Goal: Task Accomplishment & Management: Manage account settings

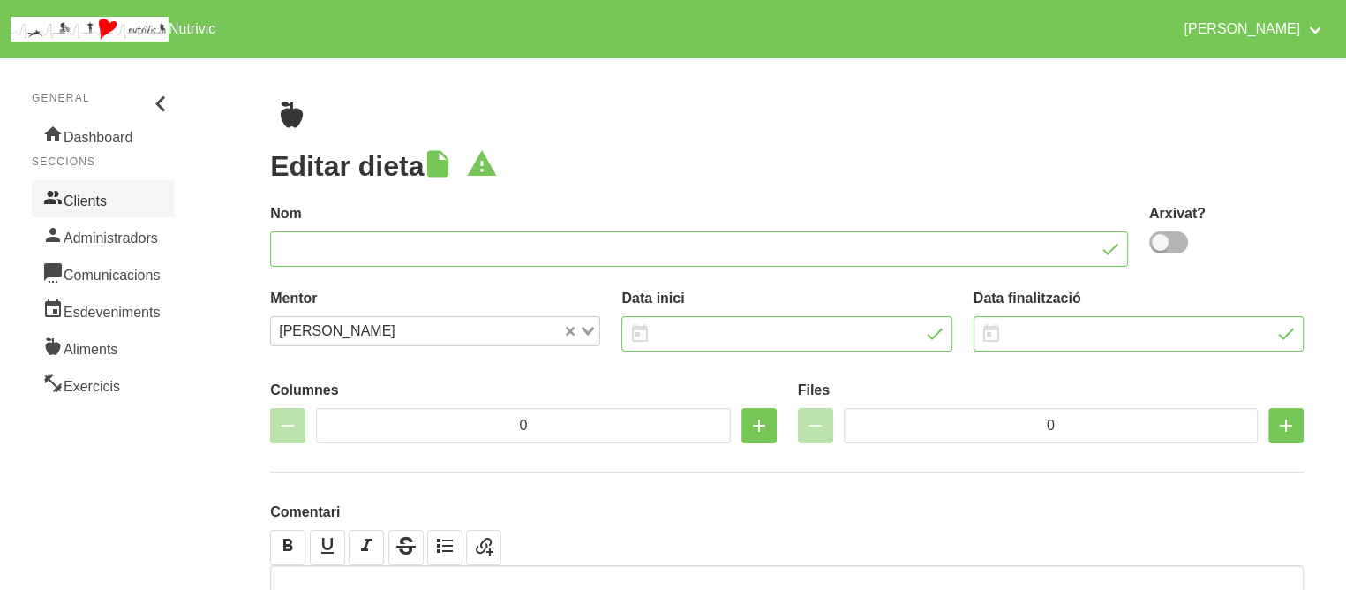
click at [93, 199] on link "Clients" at bounding box center [103, 198] width 143 height 37
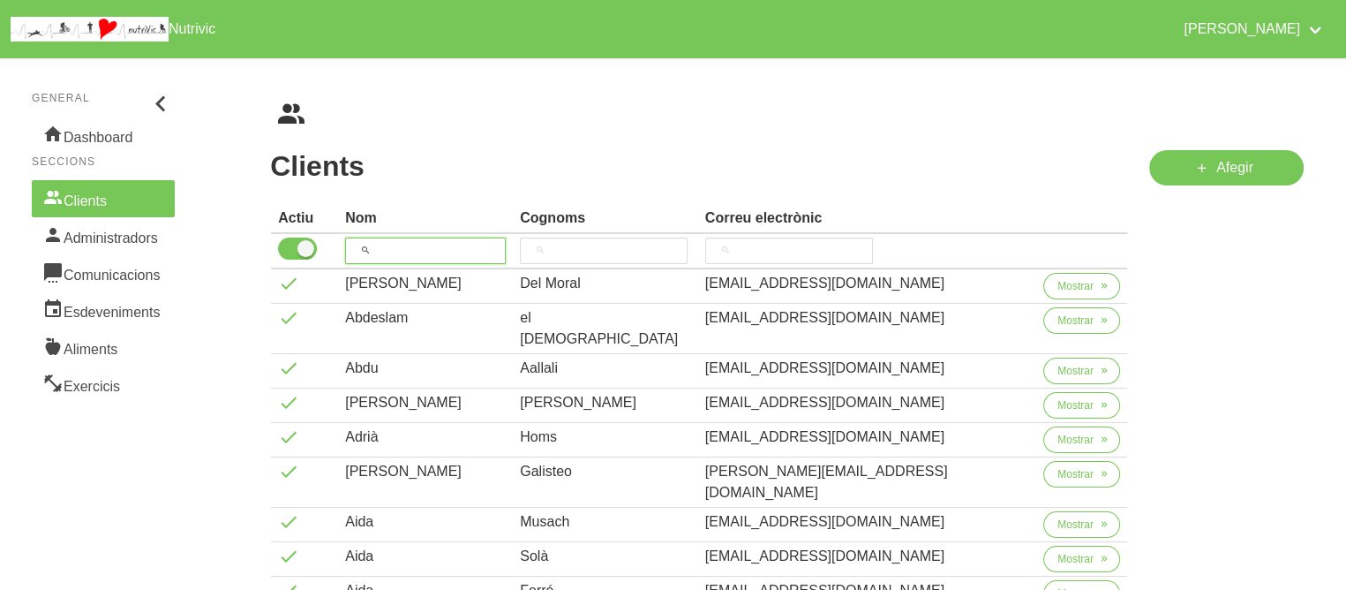
click at [455, 246] on input "search" at bounding box center [425, 250] width 161 height 26
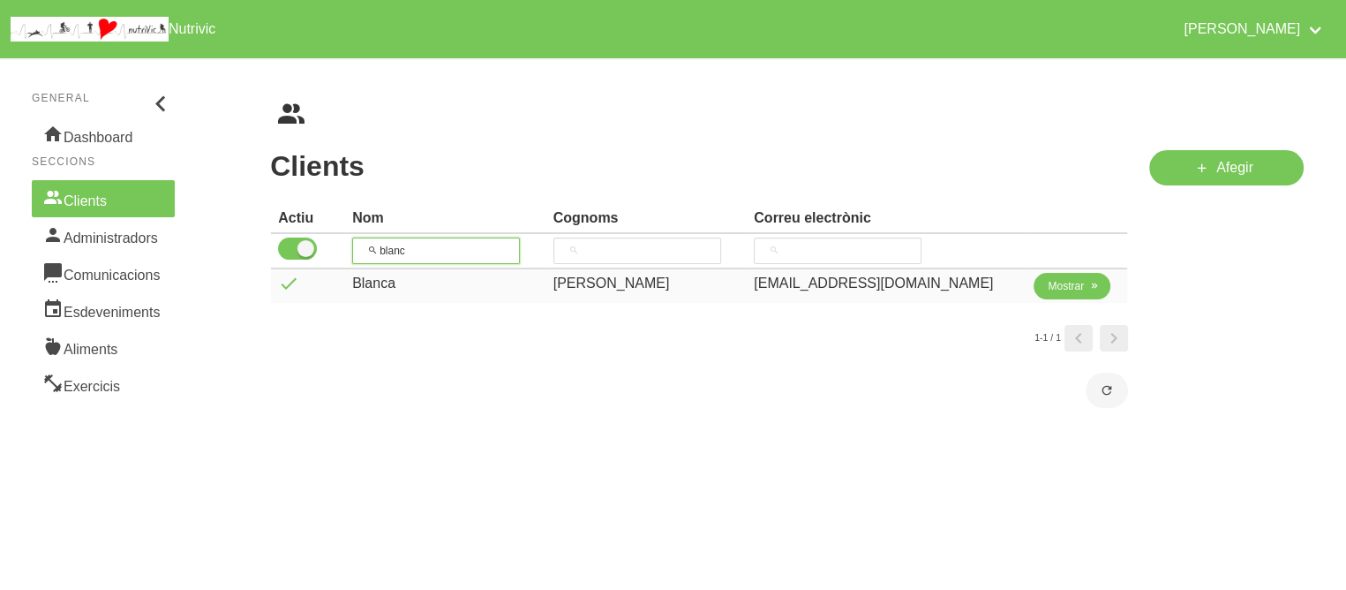
type input "blanc"
click at [1067, 275] on button "Mostrar" at bounding box center [1072, 286] width 77 height 26
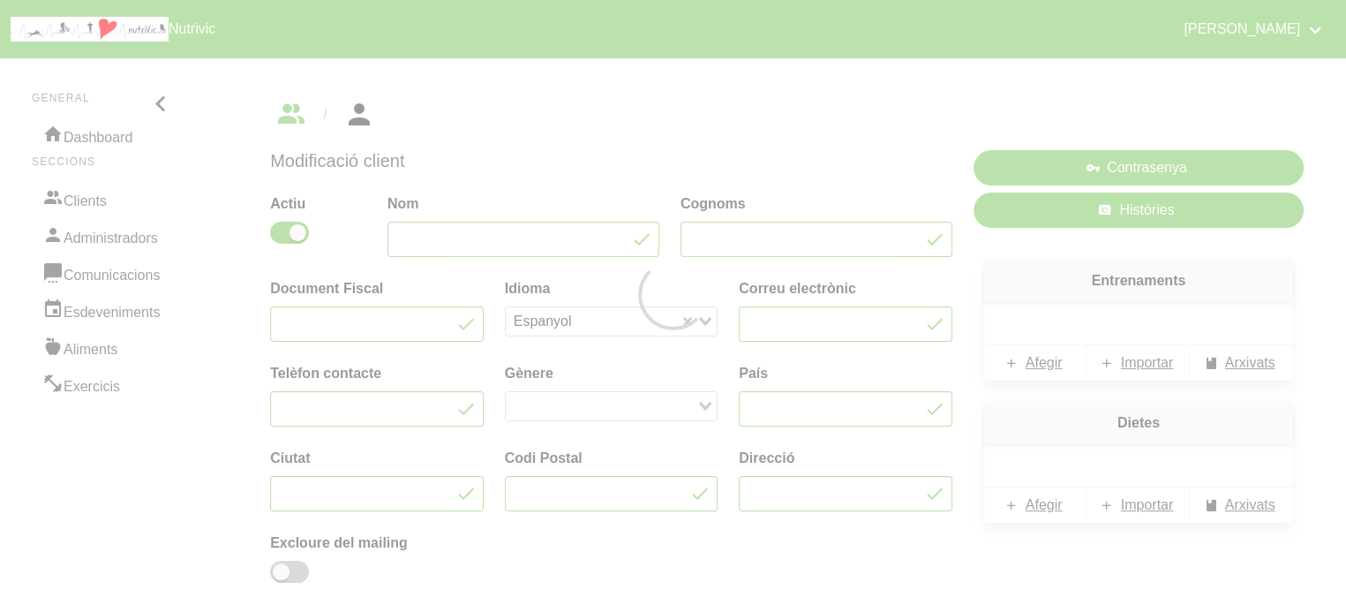
type input "Blanca"
type input "[PERSON_NAME]"
type input "[EMAIL_ADDRESS][DOMAIN_NAME]"
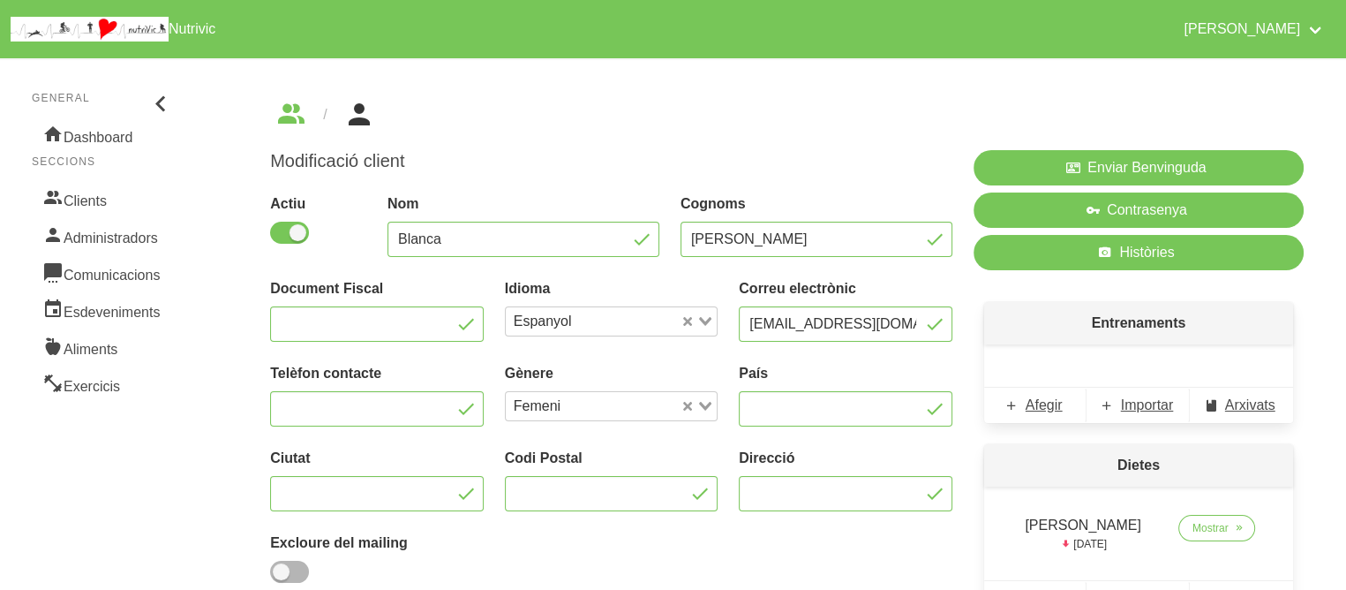
click at [925, 184] on div "[PERSON_NAME]" at bounding box center [816, 225] width 293 height 85
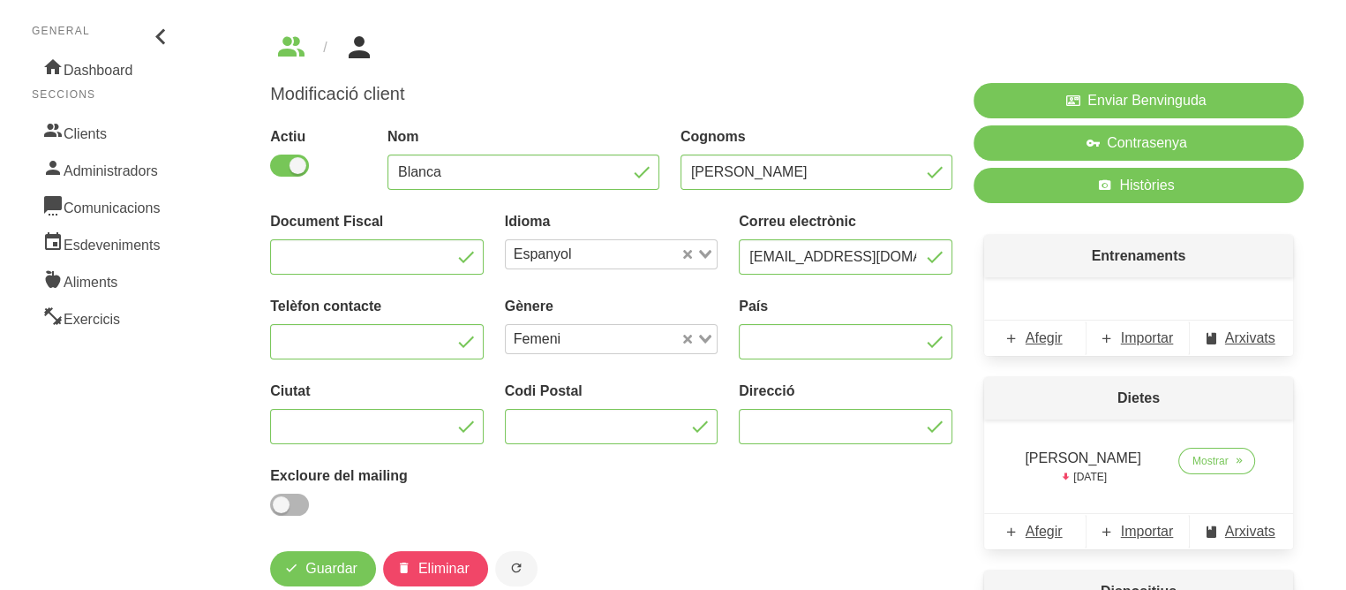
scroll to position [71, 0]
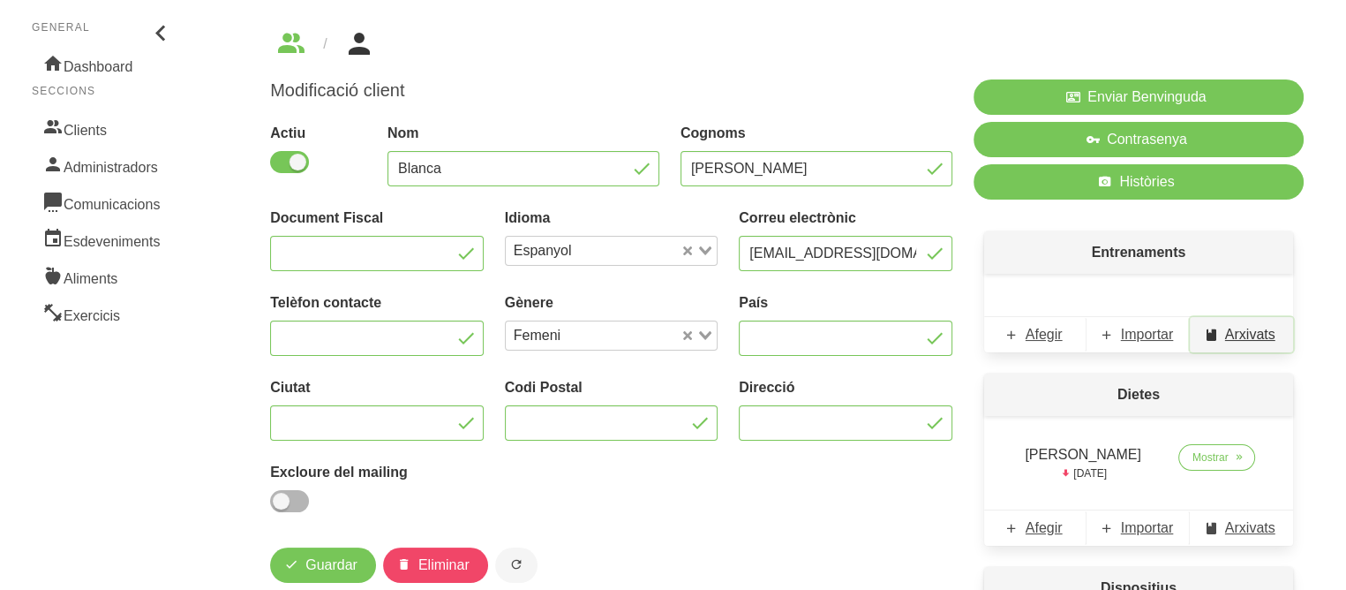
click at [1250, 338] on span "Arxivats" at bounding box center [1250, 334] width 50 height 21
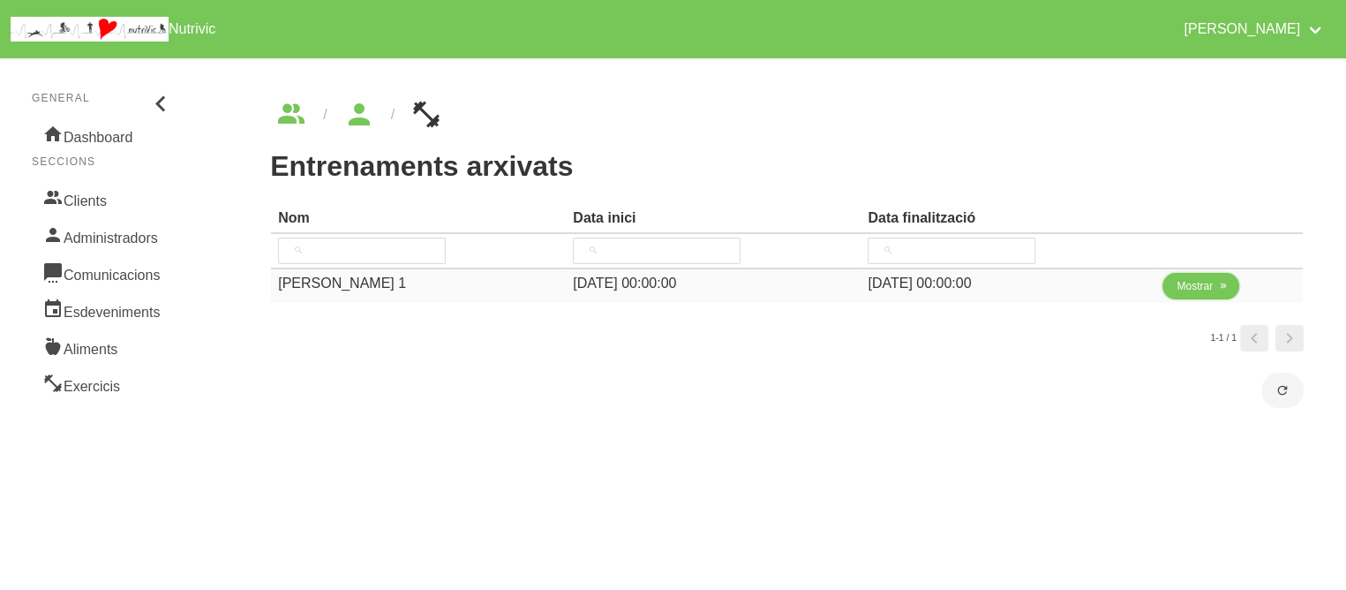
click at [1193, 285] on span "Mostrar" at bounding box center [1195, 286] width 36 height 16
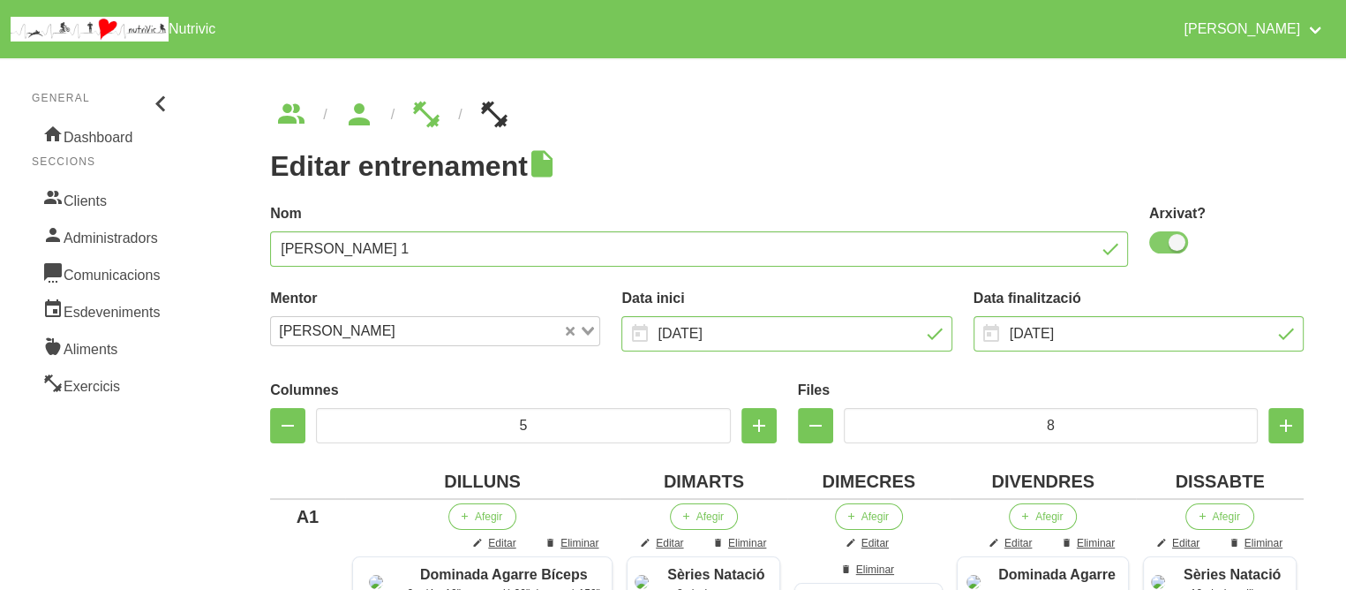
click at [1173, 241] on span at bounding box center [1168, 242] width 39 height 22
click at [1161, 241] on input "checkbox" at bounding box center [1154, 242] width 11 height 11
checkbox input "false"
click at [854, 153] on h1 "Editar entrenament" at bounding box center [787, 166] width 1034 height 32
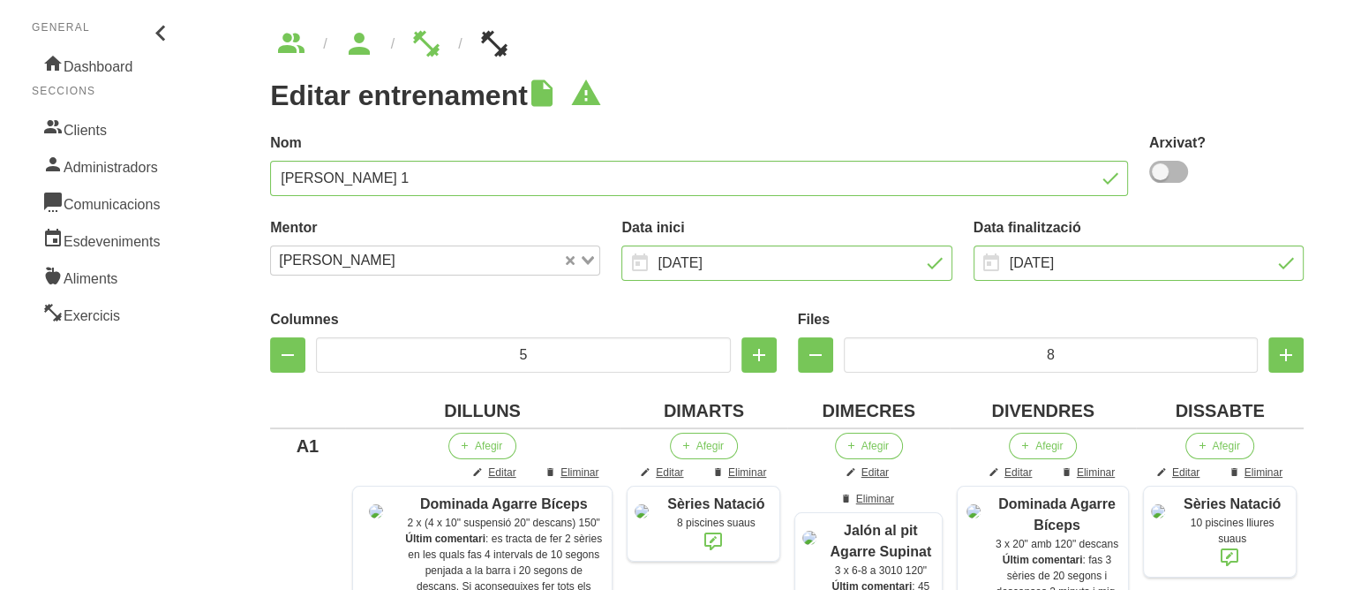
scroll to position [106, 0]
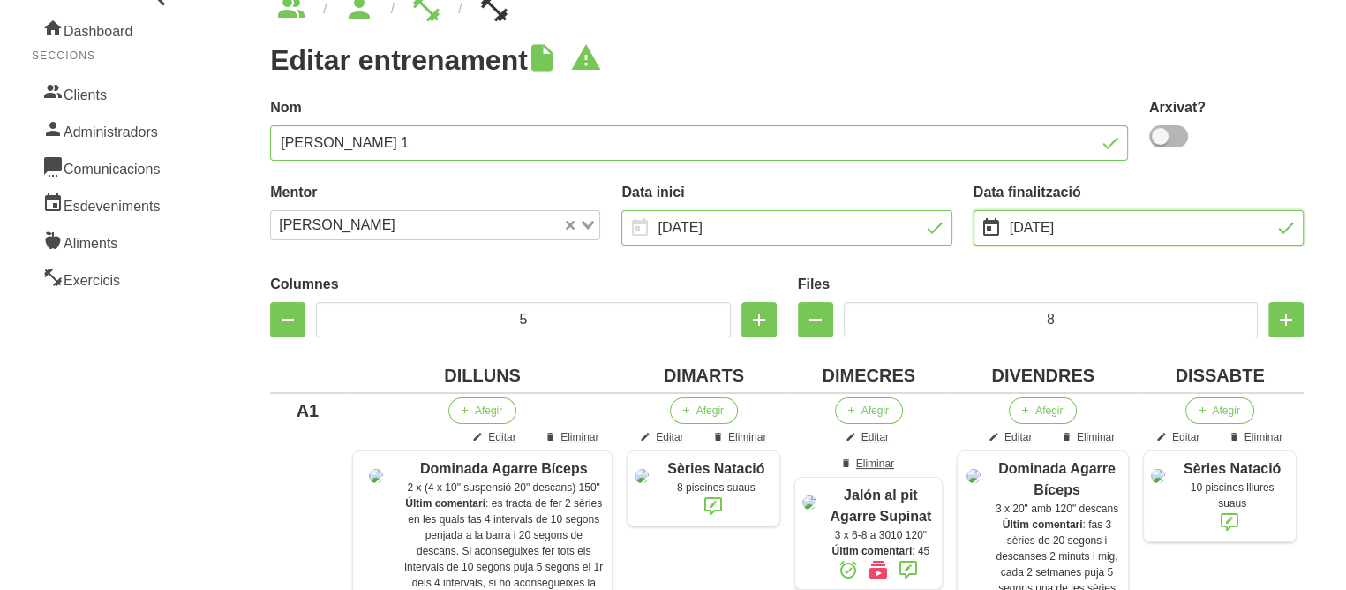
click at [1058, 226] on input "[DATE]" at bounding box center [1139, 227] width 330 height 35
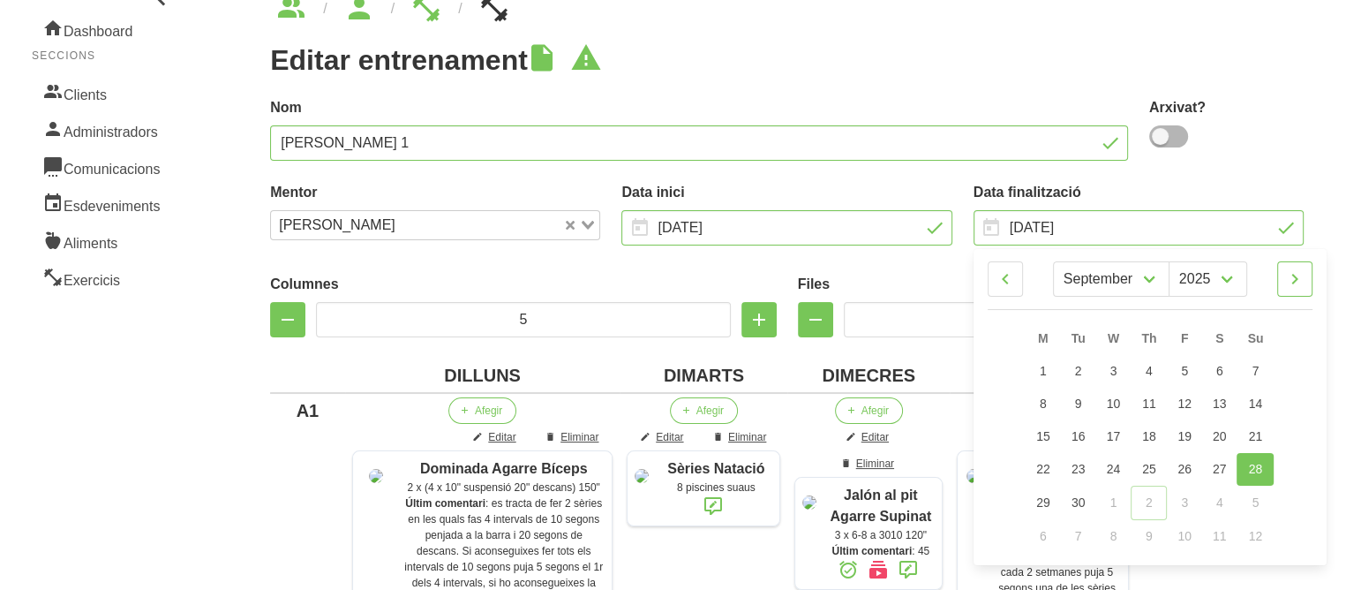
click at [1289, 282] on icon at bounding box center [1294, 279] width 21 height 32
select select "9"
click at [1257, 377] on span "5" at bounding box center [1256, 372] width 7 height 14
type input "[DATE]"
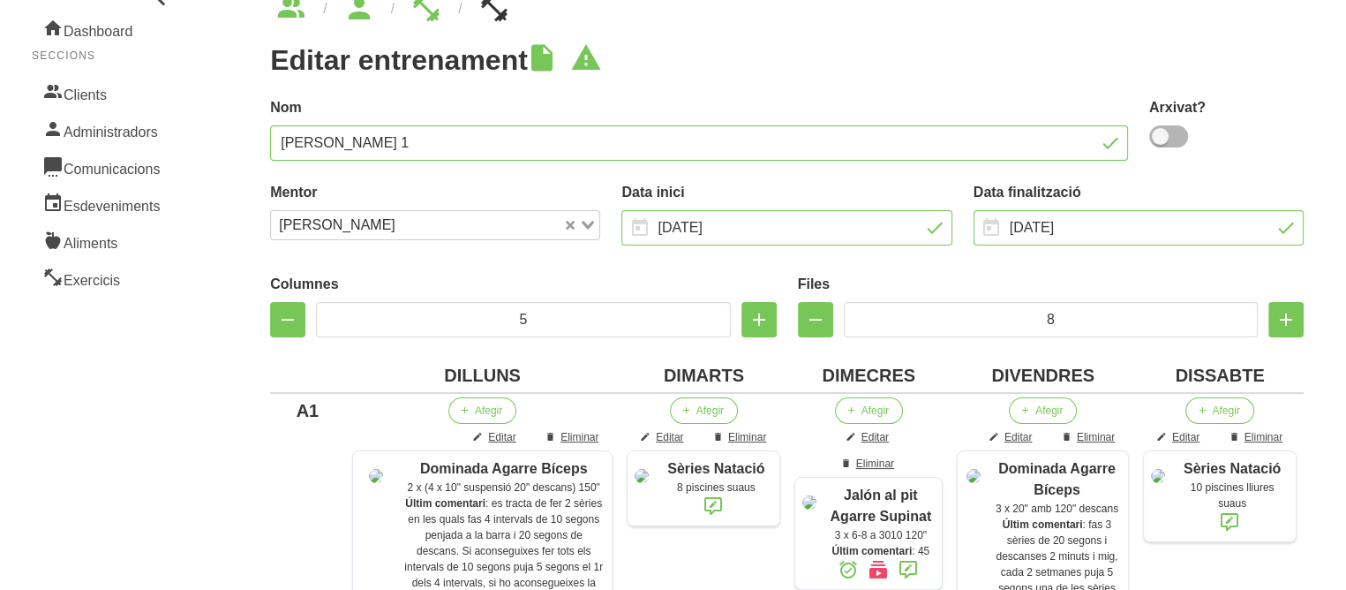
click at [815, 87] on div "Nom [PERSON_NAME] 1" at bounding box center [699, 129] width 879 height 85
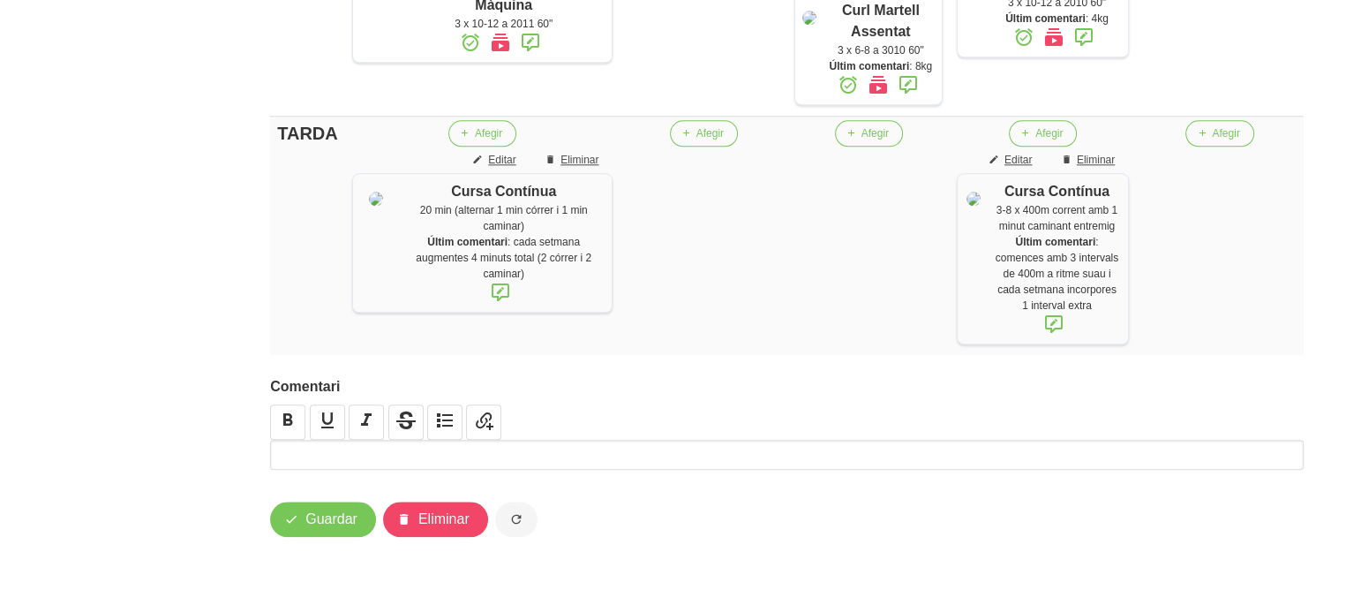
scroll to position [1931, 0]
click at [326, 515] on span "Guardar" at bounding box center [331, 518] width 52 height 21
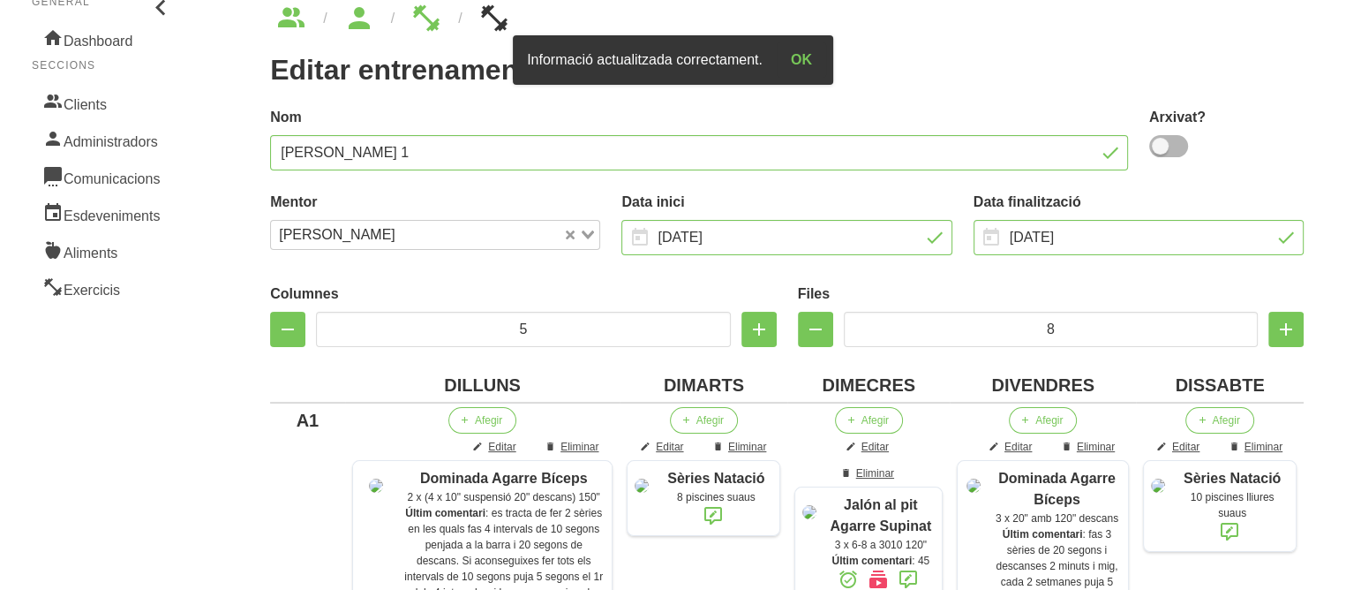
scroll to position [95, 0]
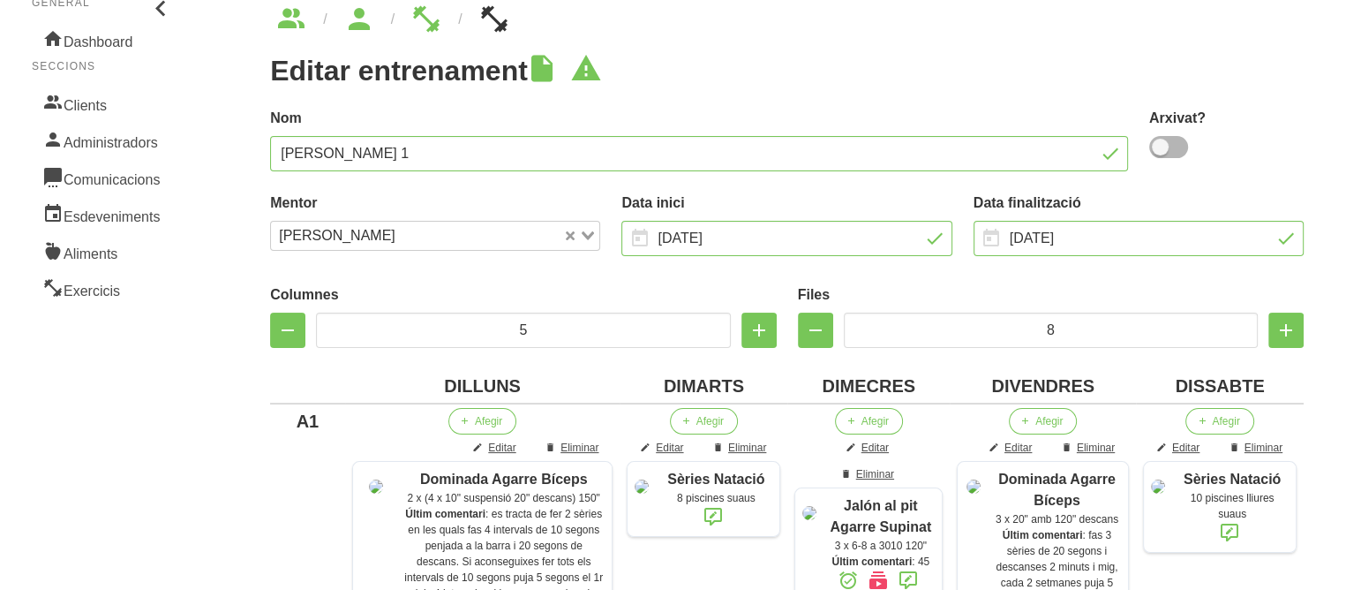
click at [1102, 282] on div "Files 8" at bounding box center [1050, 316] width 527 height 85
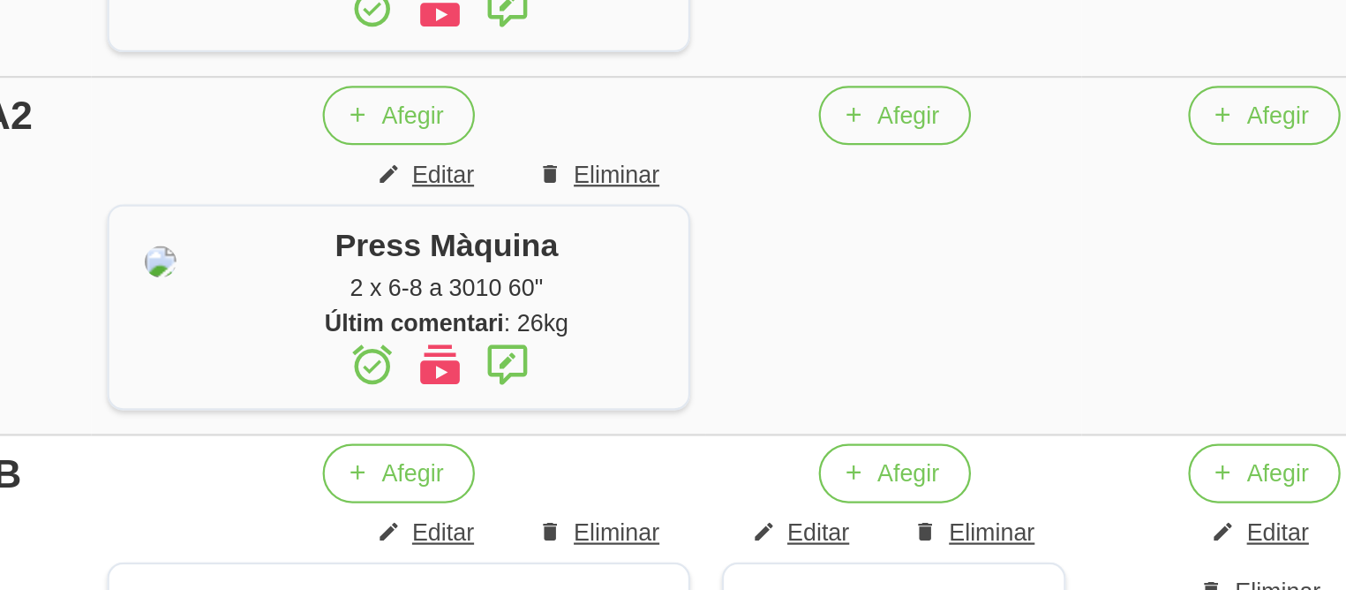
scroll to position [707, 0]
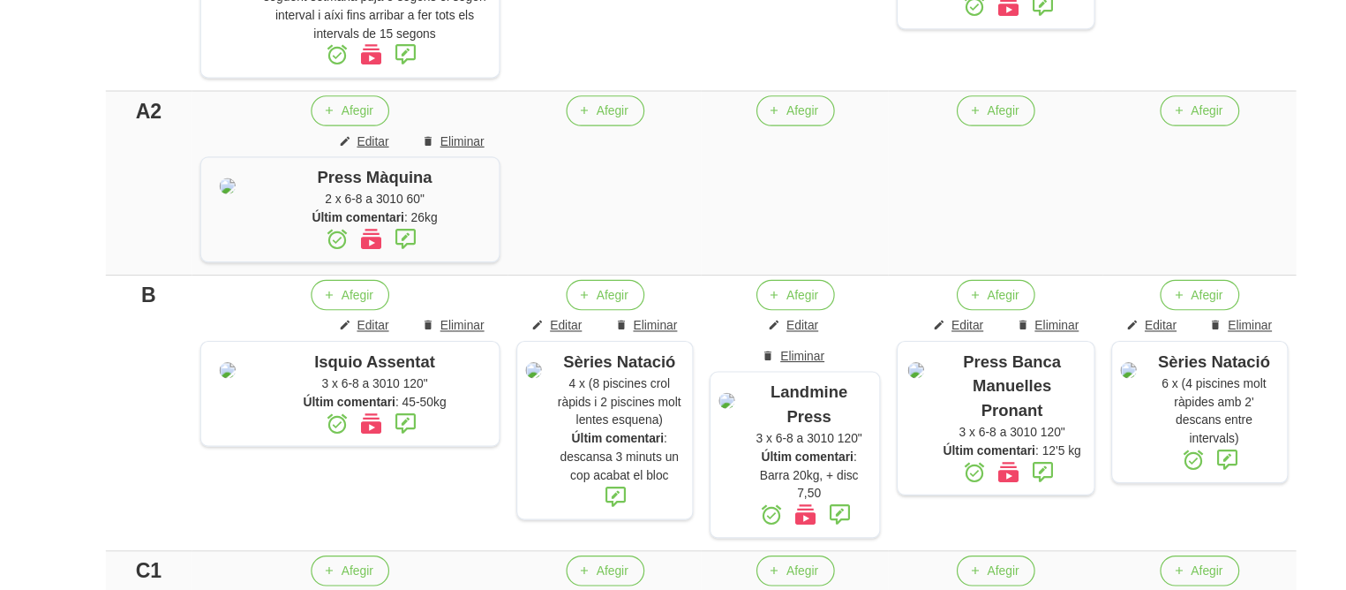
click at [234, 288] on div "Editar entrenament false 17270350-c92c-44e1-b255-aff5753cf0d3 Nom [PERSON_NAME]…" at bounding box center [787, 537] width 1118 height 2372
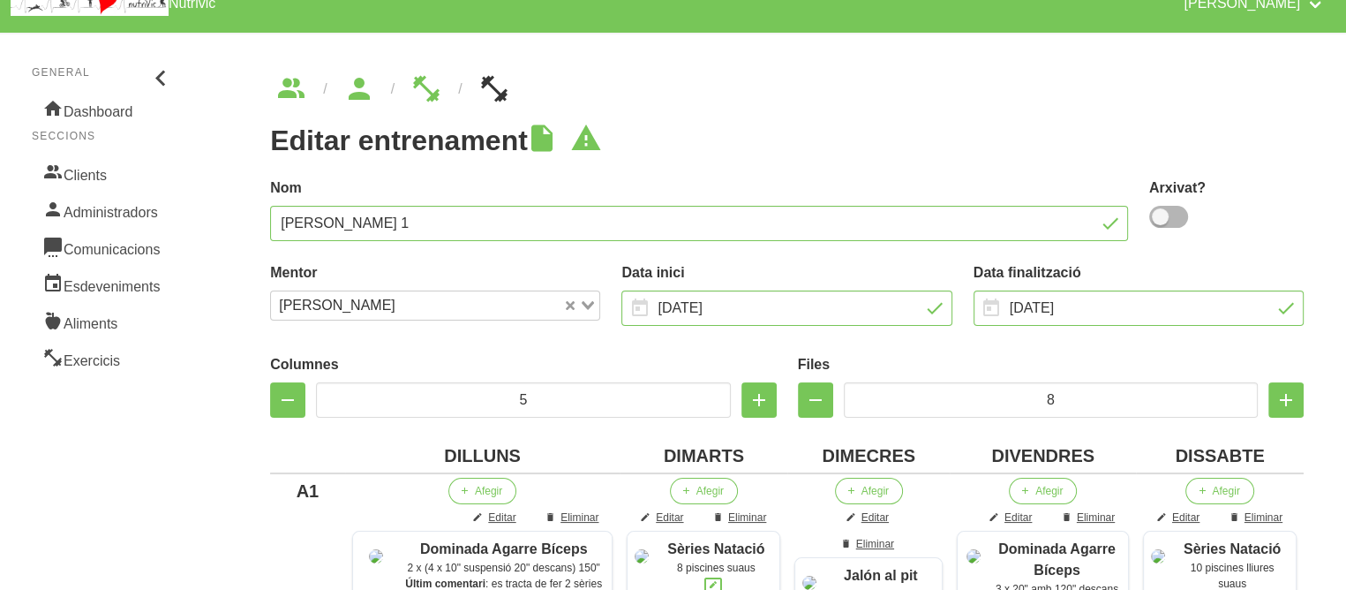
scroll to position [24, 0]
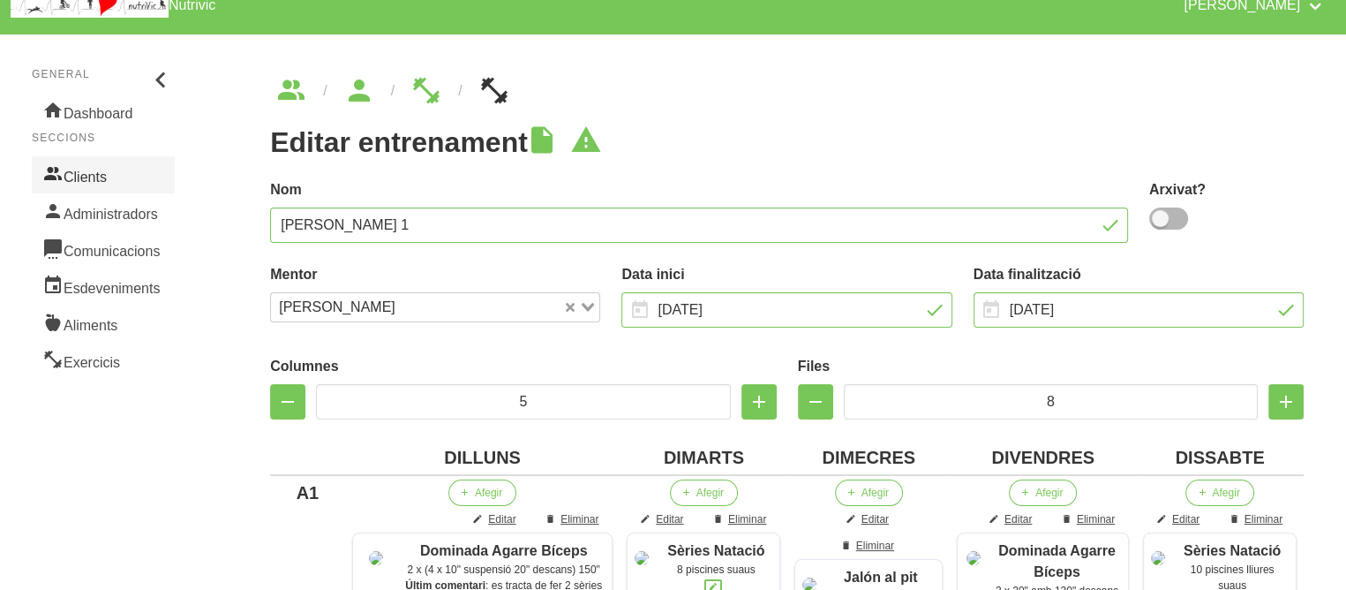
click at [100, 171] on link "Clients" at bounding box center [103, 174] width 143 height 37
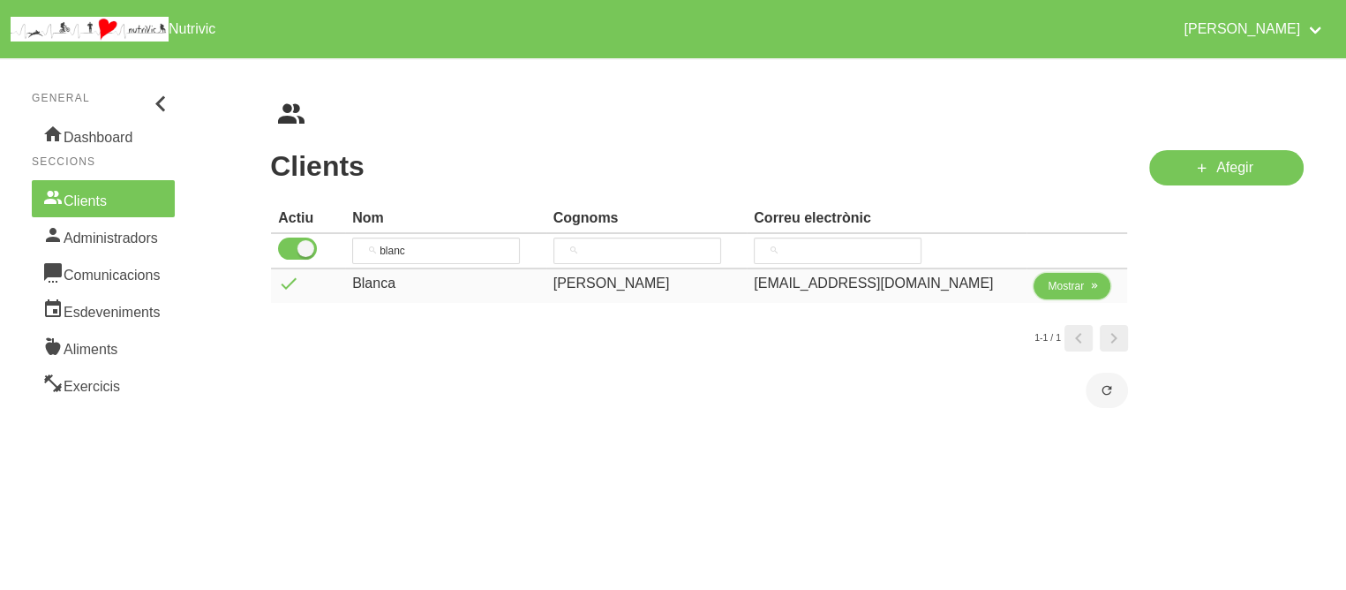
click at [1066, 282] on span "Mostrar" at bounding box center [1066, 286] width 36 height 16
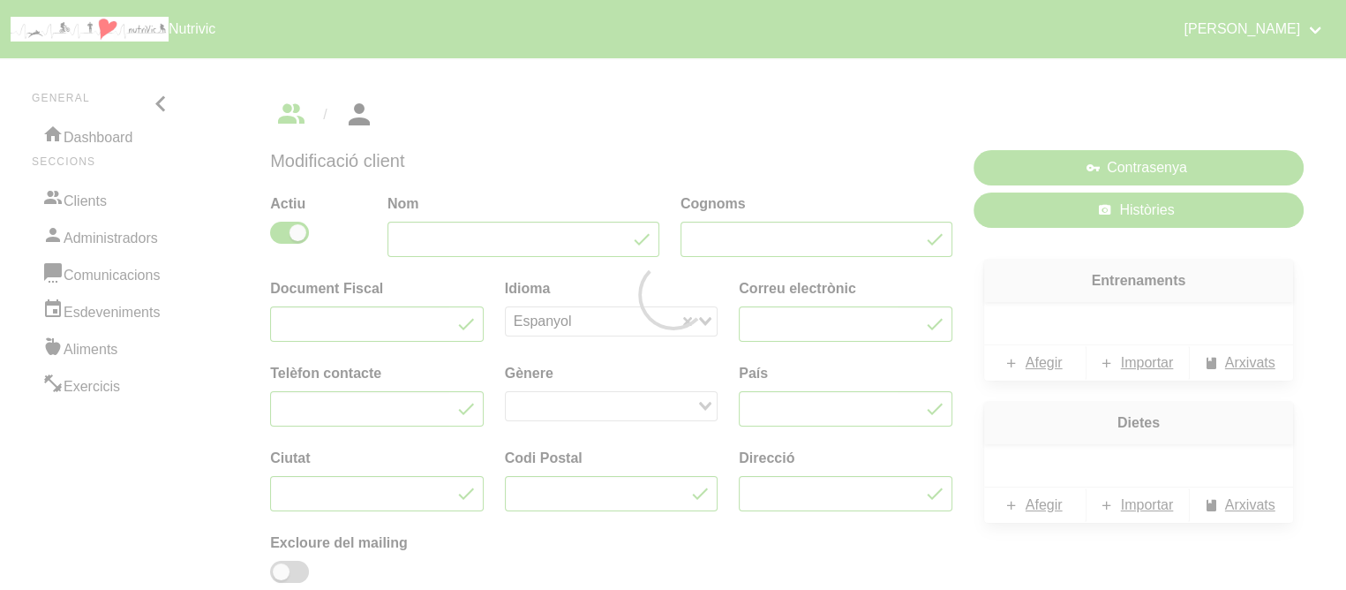
type input "Blanca"
type input "[PERSON_NAME]"
type input "[EMAIL_ADDRESS][DOMAIN_NAME]"
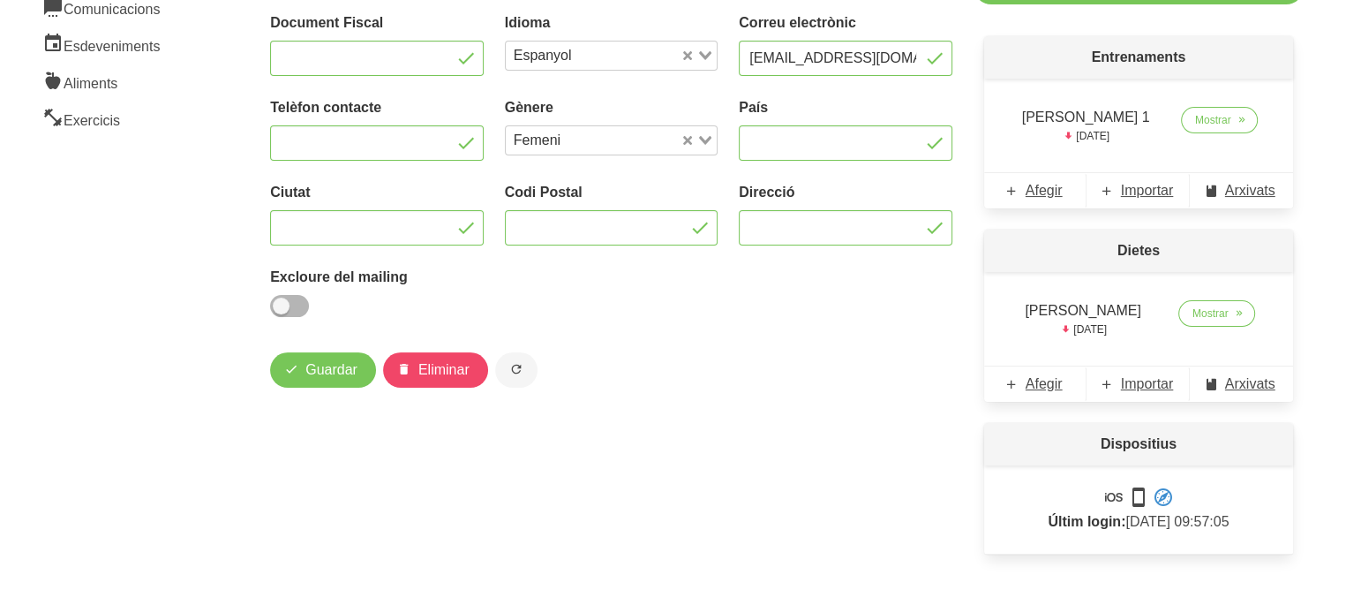
scroll to position [293, 0]
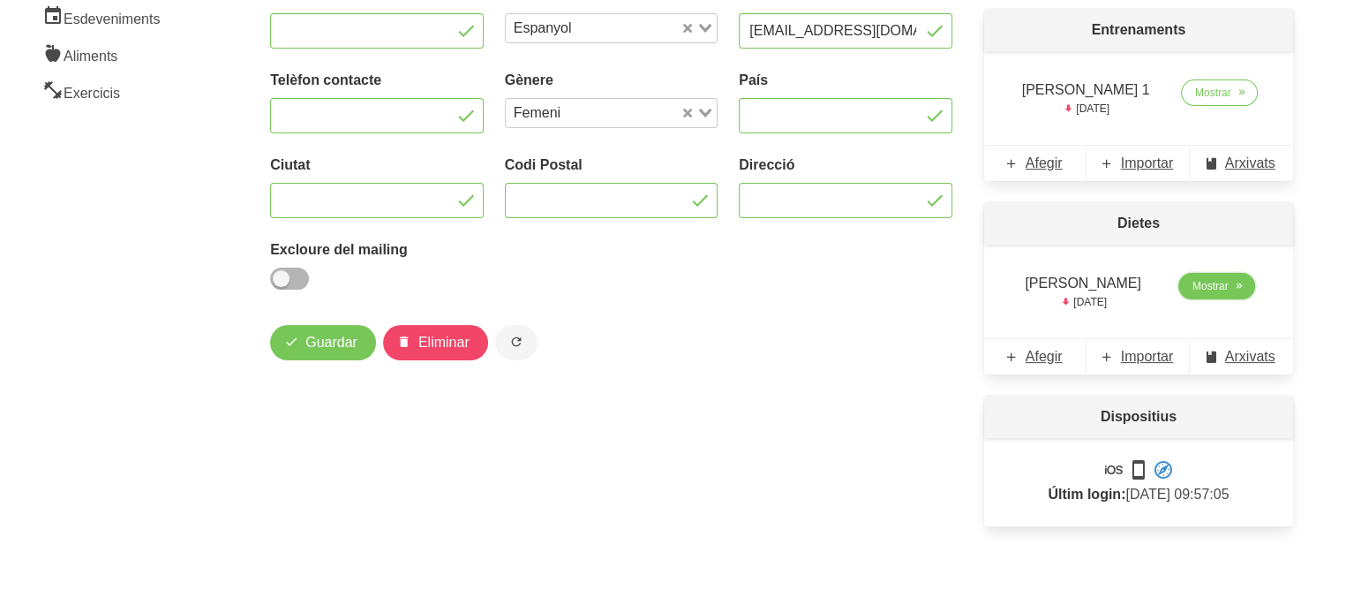
click at [1215, 275] on link "Mostrar" at bounding box center [1216, 286] width 77 height 26
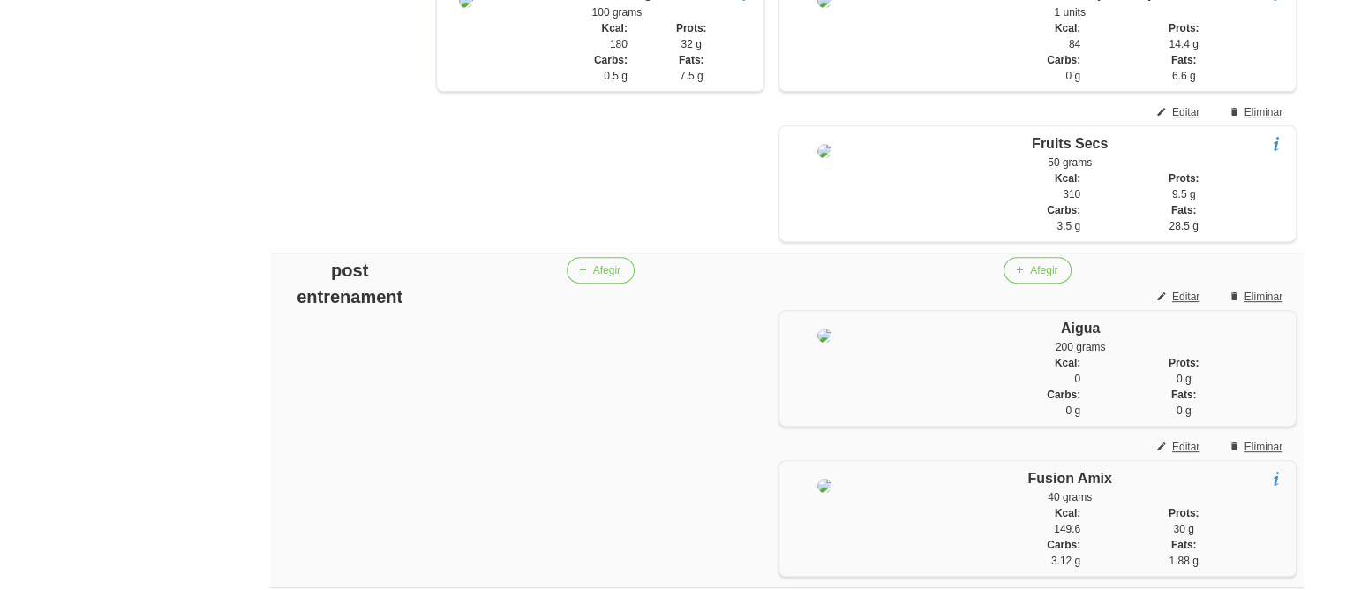
scroll to position [696, 0]
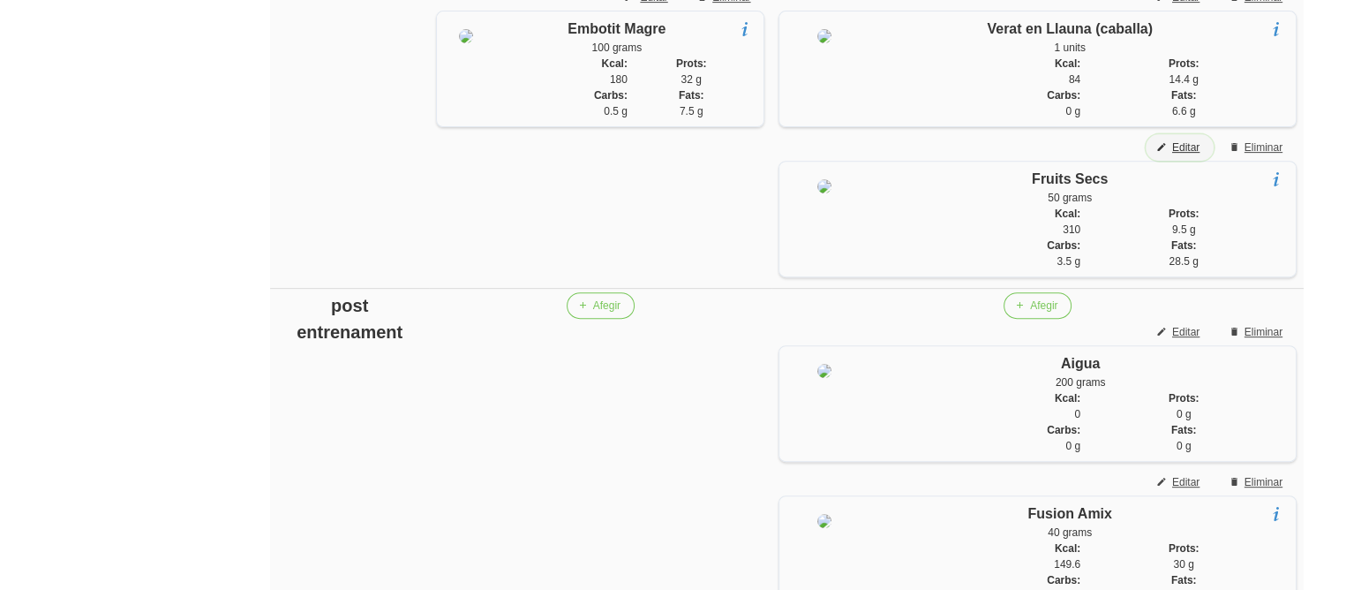
click at [1186, 155] on span "Editar" at bounding box center [1185, 147] width 27 height 16
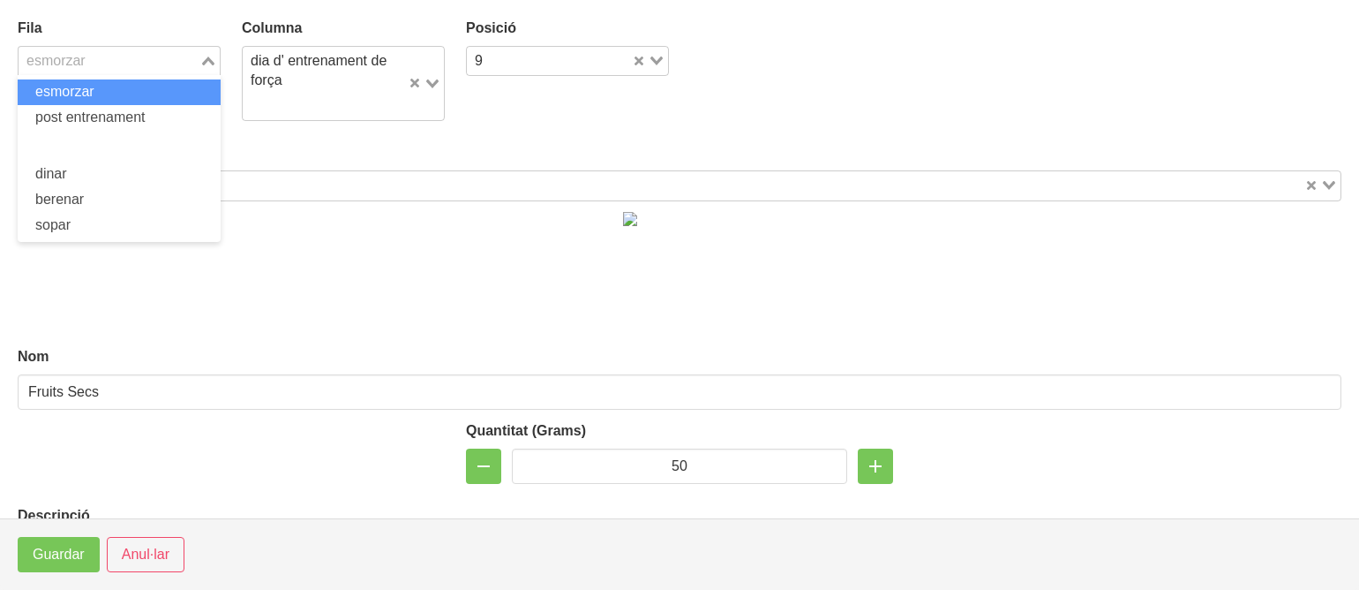
click at [117, 64] on input "Search for option" at bounding box center [108, 60] width 177 height 21
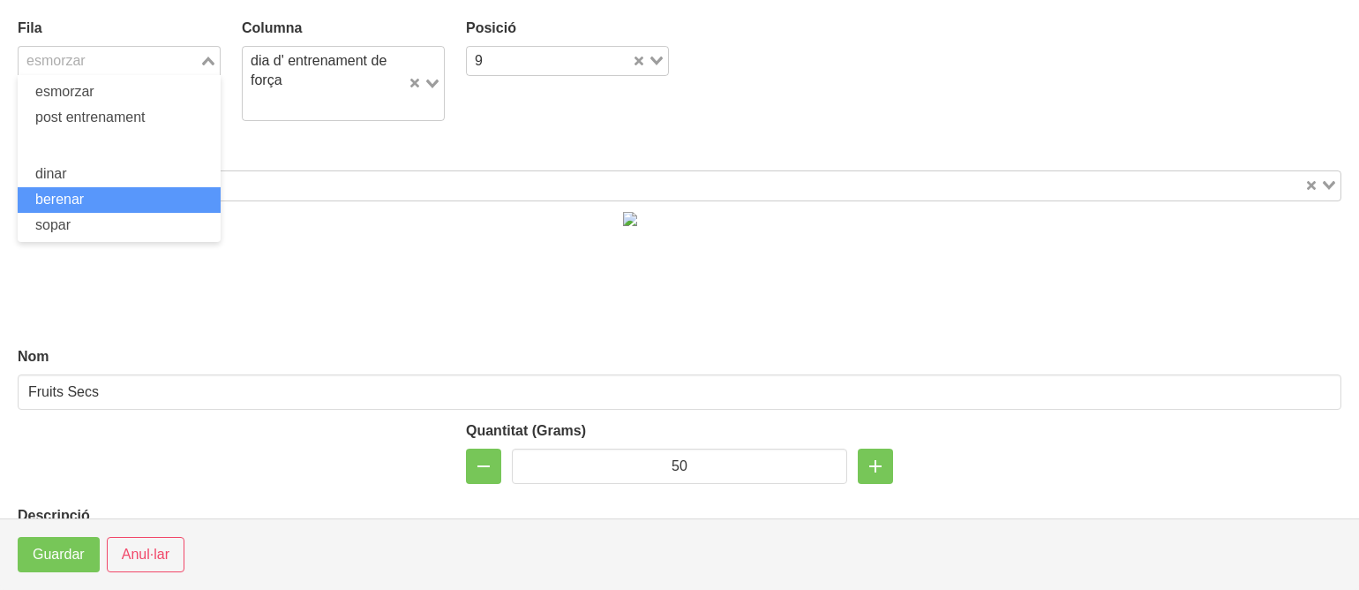
click at [124, 192] on li "berenar" at bounding box center [119, 200] width 203 height 26
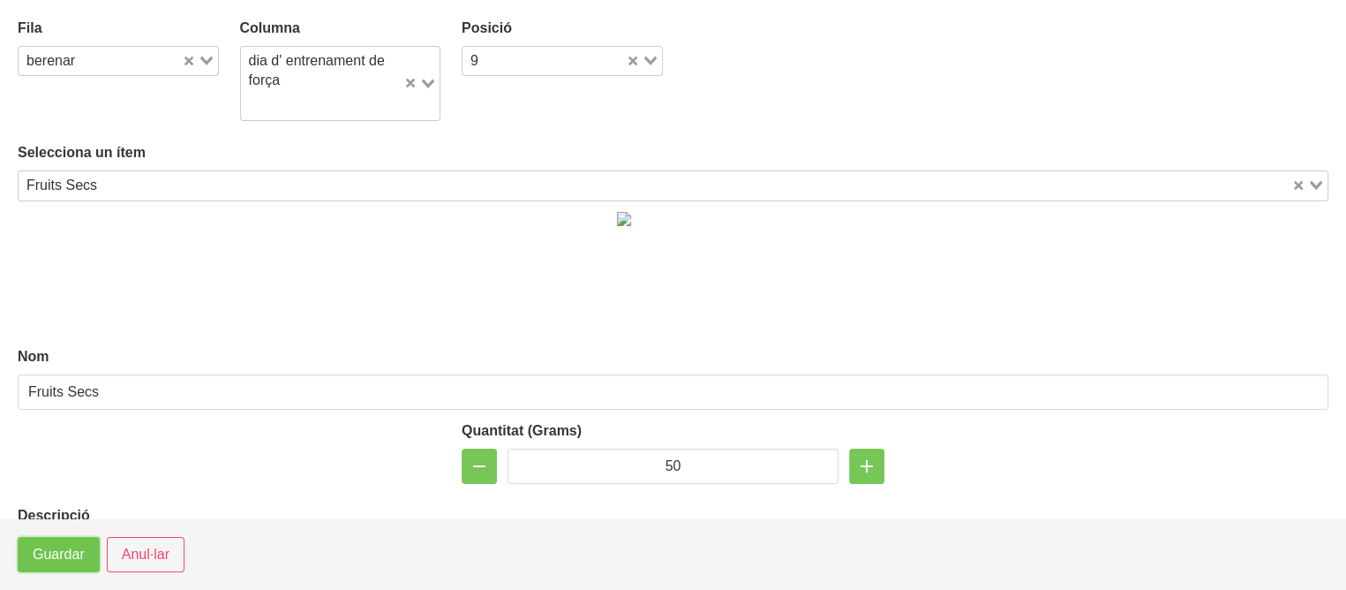
click at [60, 554] on span "Guardar" at bounding box center [59, 554] width 52 height 21
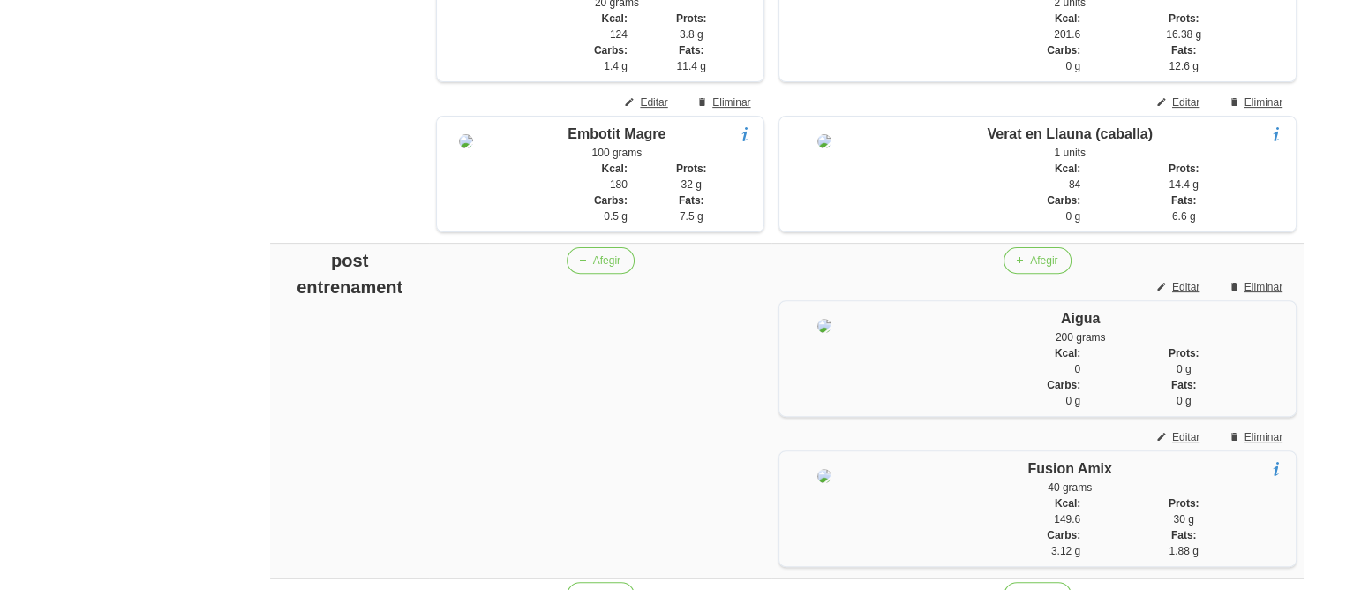
scroll to position [671, 0]
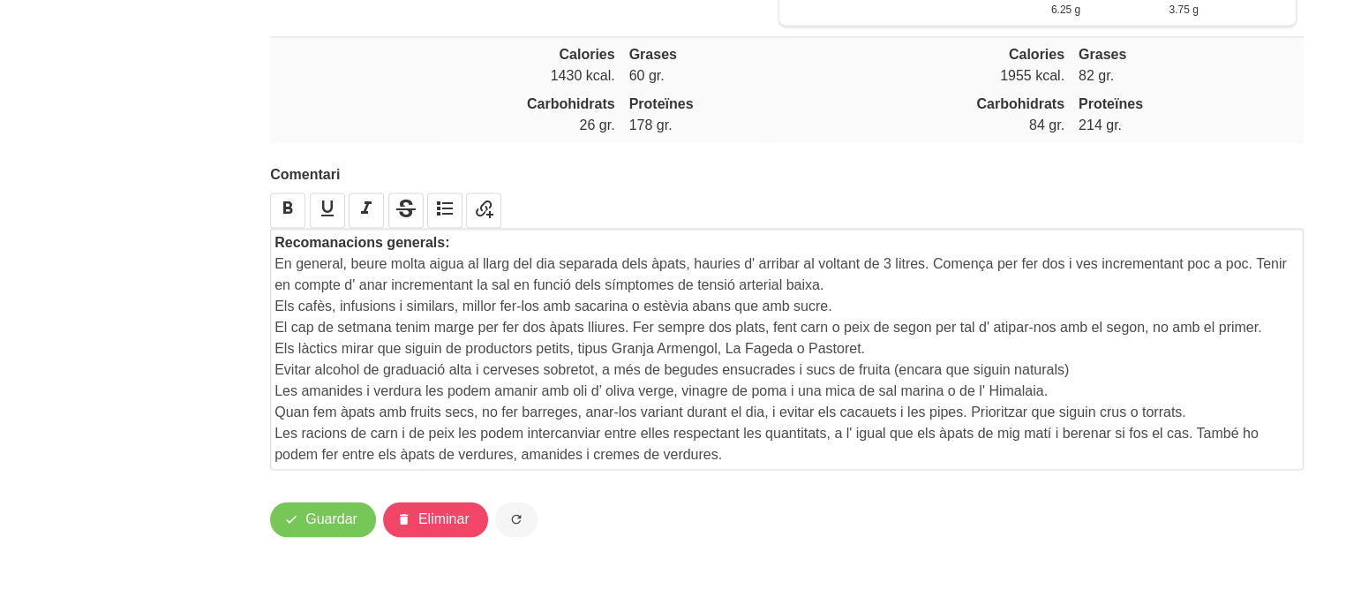
scroll to position [2885, 0]
click at [340, 519] on span "Guardar" at bounding box center [331, 518] width 52 height 21
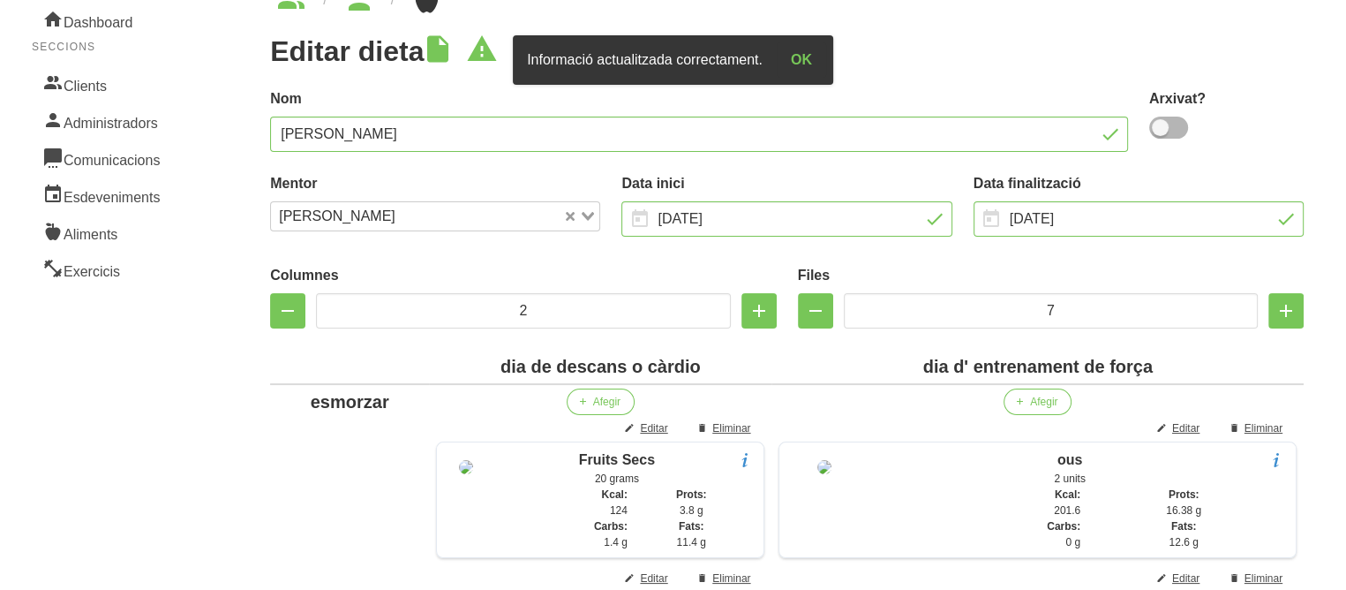
scroll to position [0, 0]
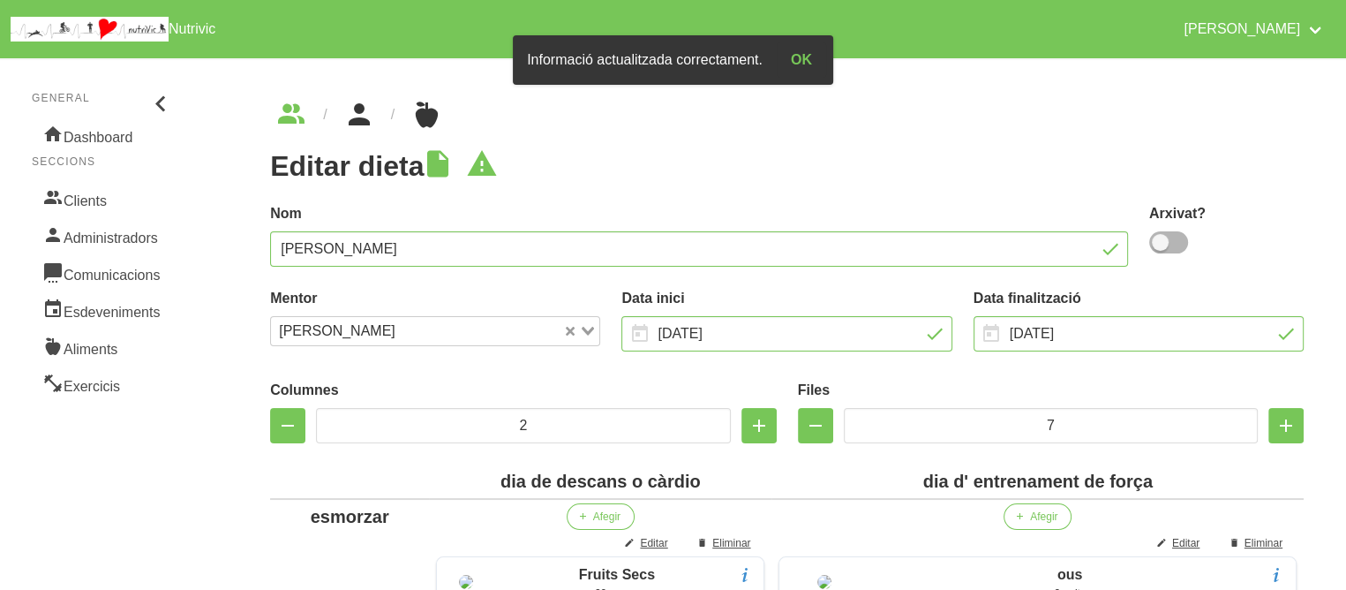
click at [362, 119] on icon "breadcrumbs" at bounding box center [359, 115] width 32 height 48
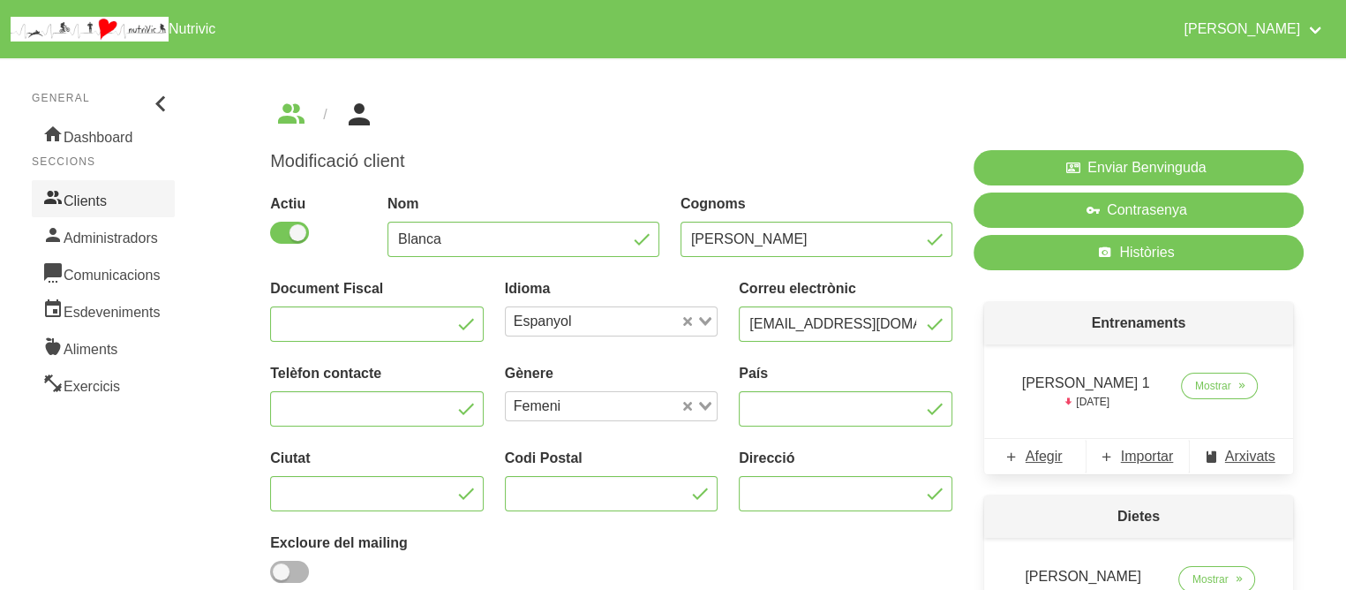
click at [95, 197] on link "Clients" at bounding box center [103, 198] width 143 height 37
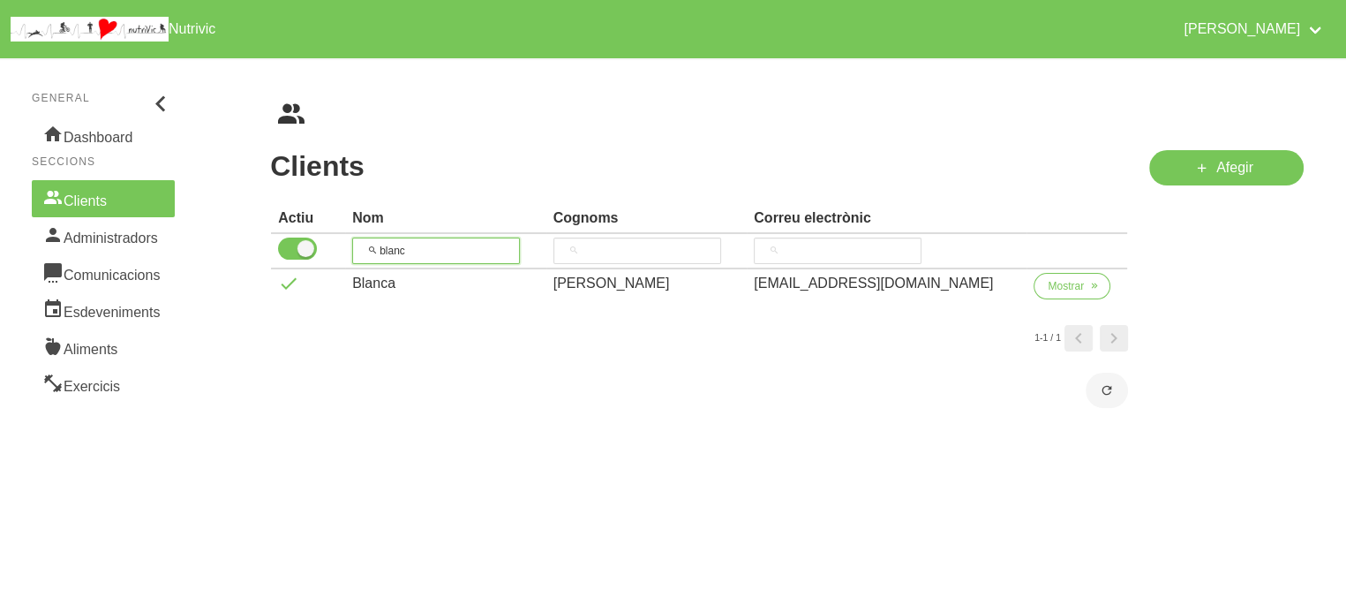
click at [404, 247] on input "blanc" at bounding box center [436, 250] width 168 height 26
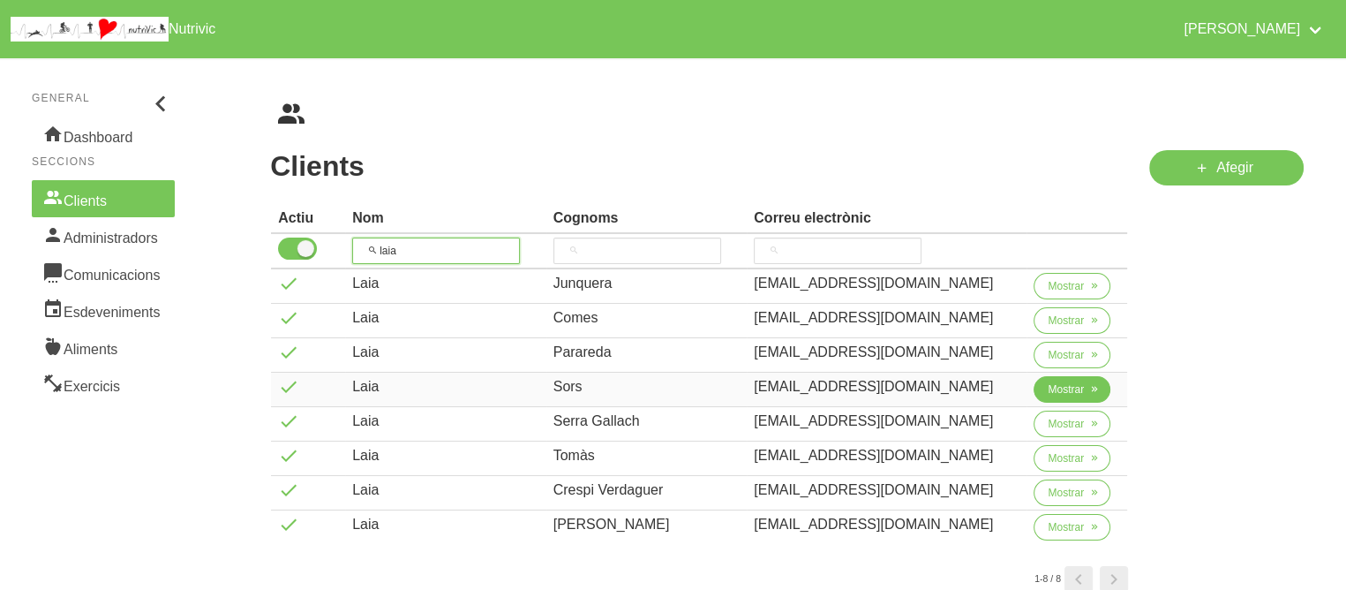
type input "laia"
click at [1060, 392] on span "Mostrar" at bounding box center [1066, 389] width 36 height 16
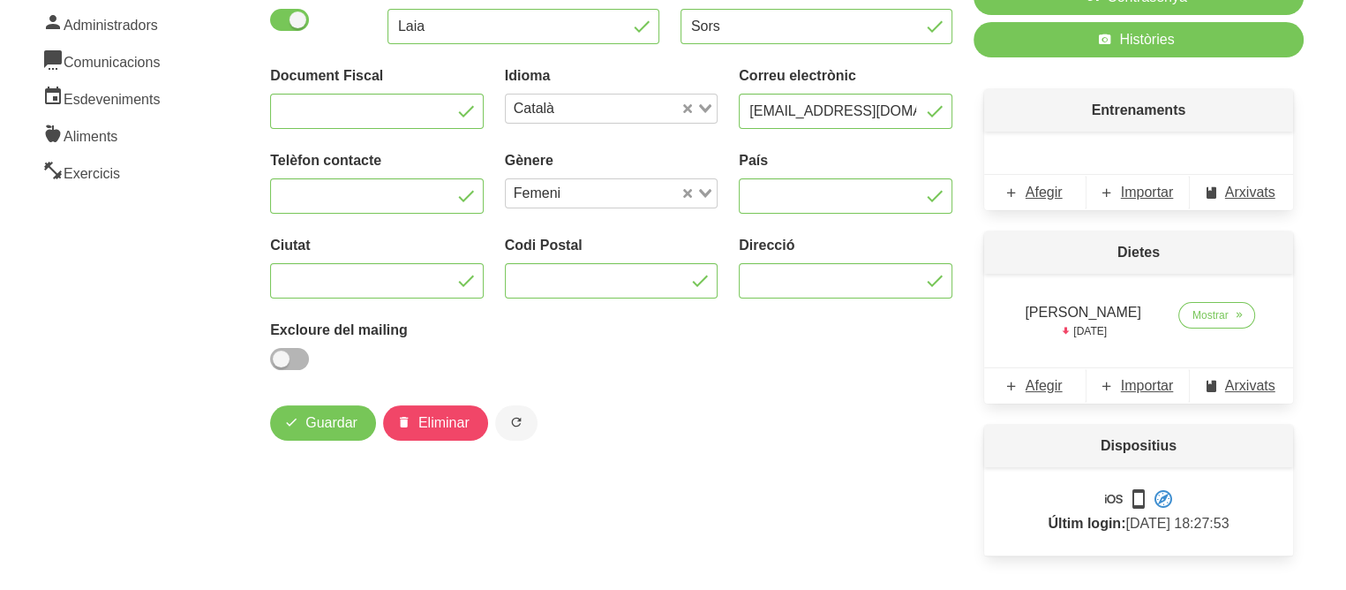
scroll to position [242, 0]
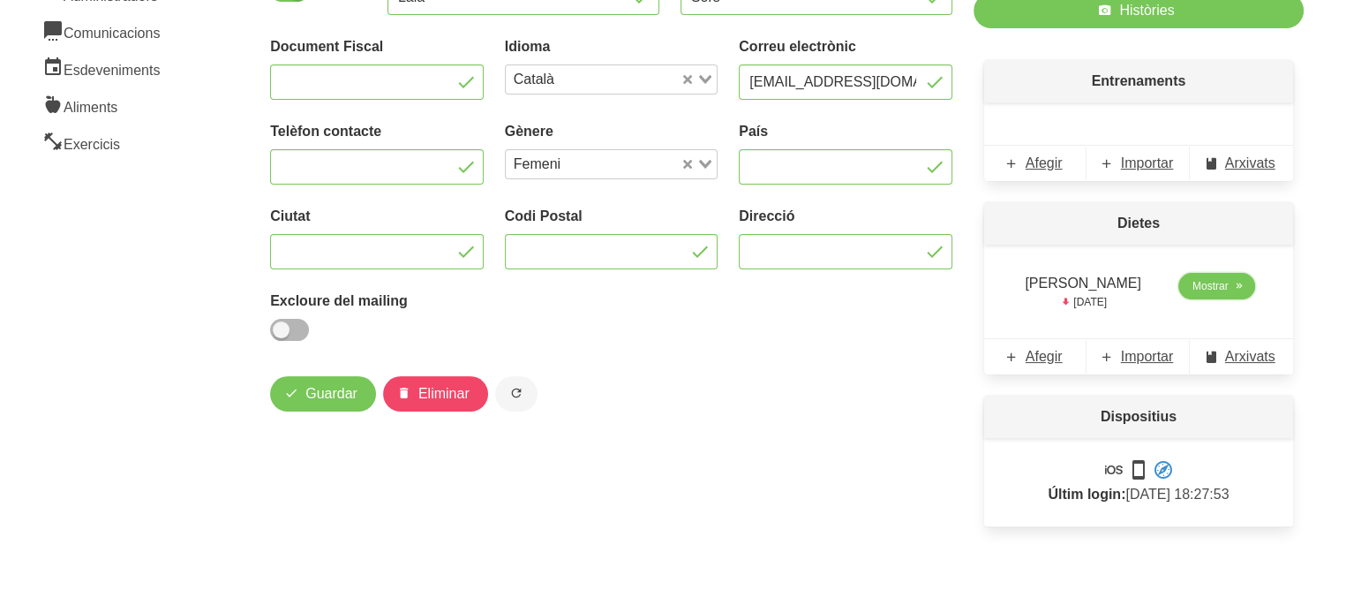
click at [1180, 296] on link "Mostrar" at bounding box center [1216, 286] width 77 height 26
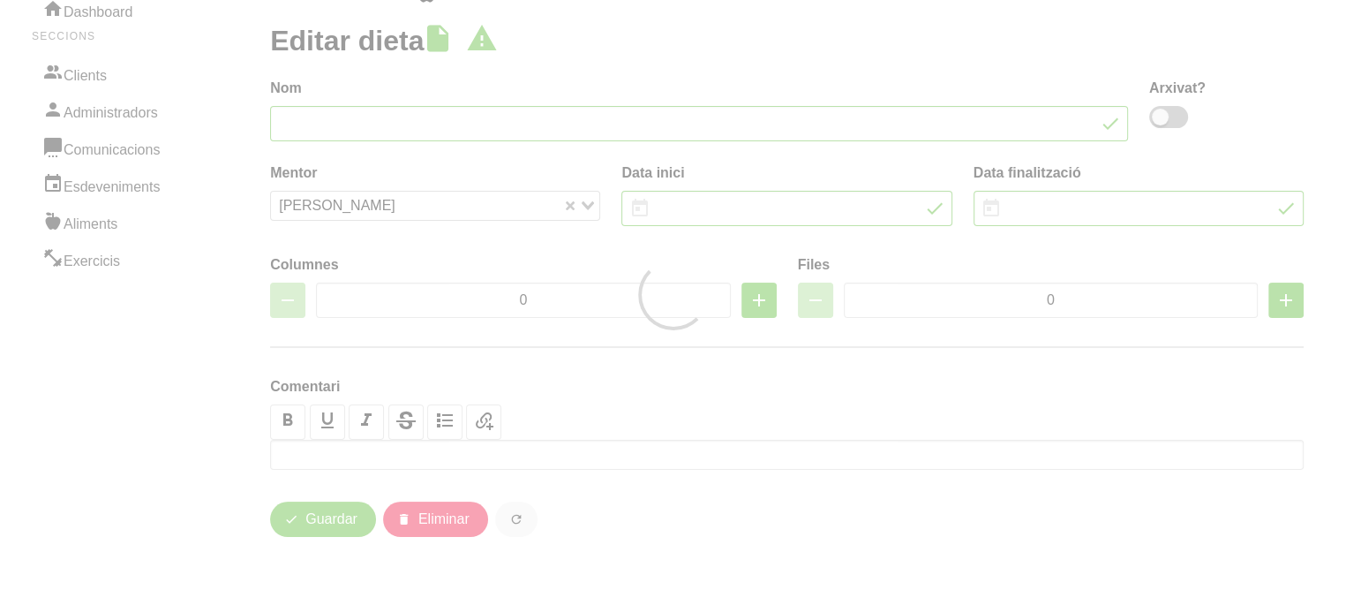
type input "[PERSON_NAME]"
type input "[DATE]"
type input "2"
type input "7"
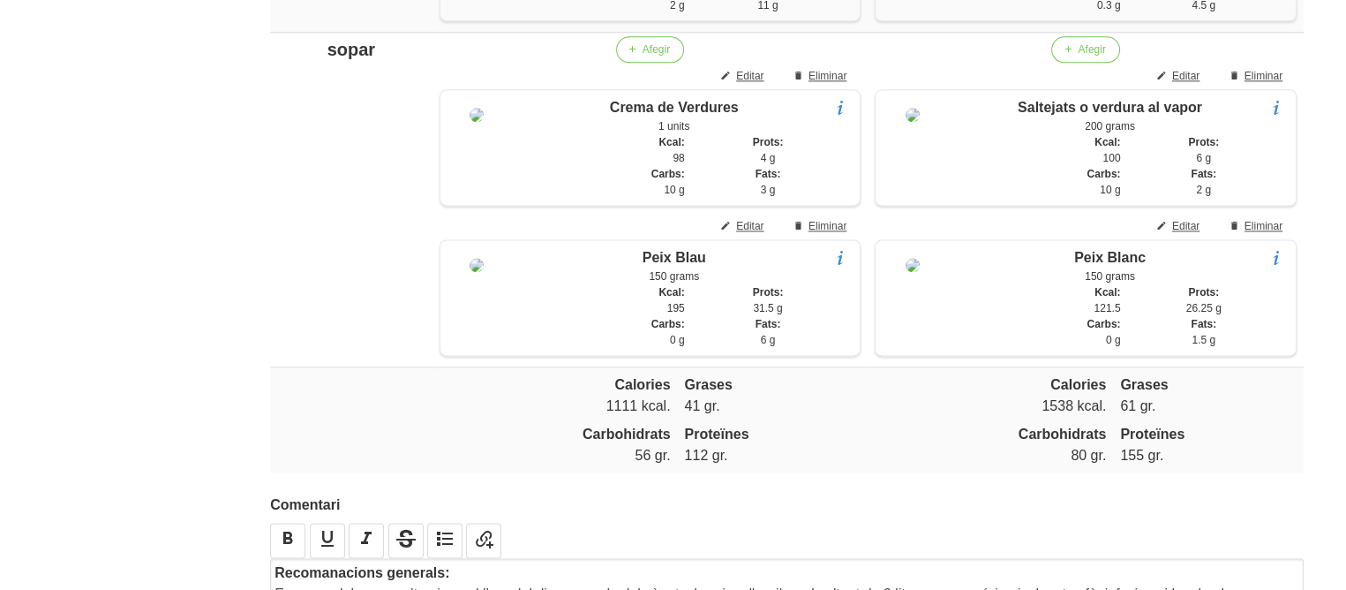
scroll to position [2322, 0]
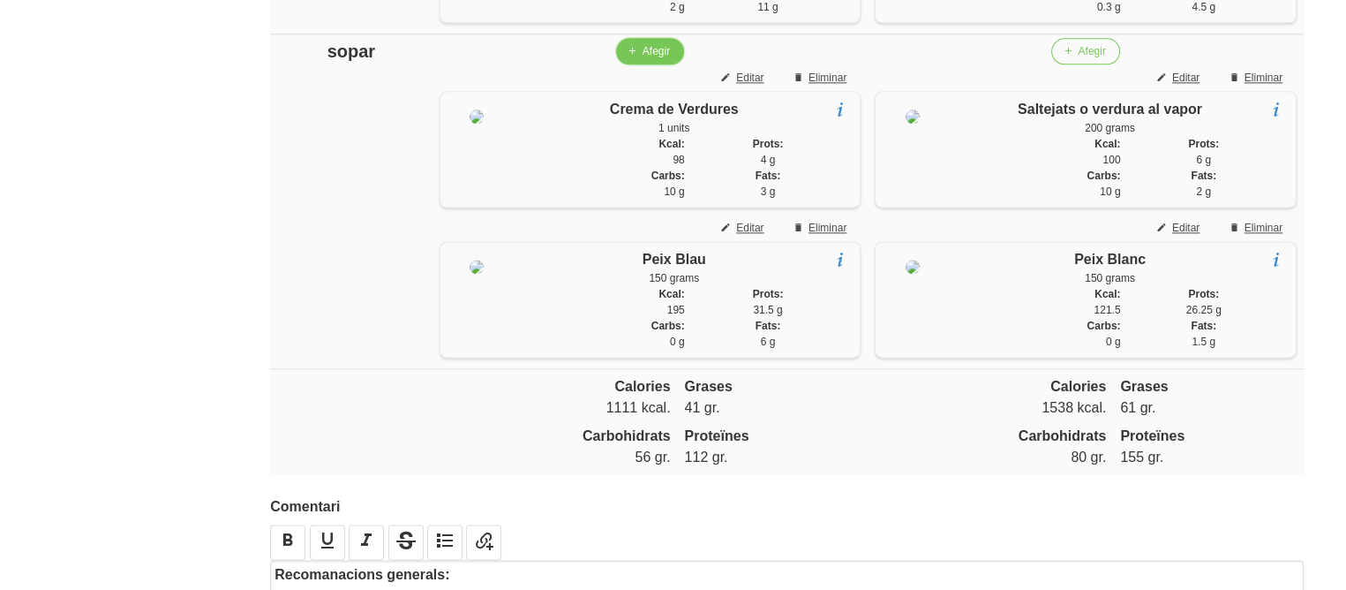
click at [643, 59] on span "Afegir" at bounding box center [656, 51] width 27 height 16
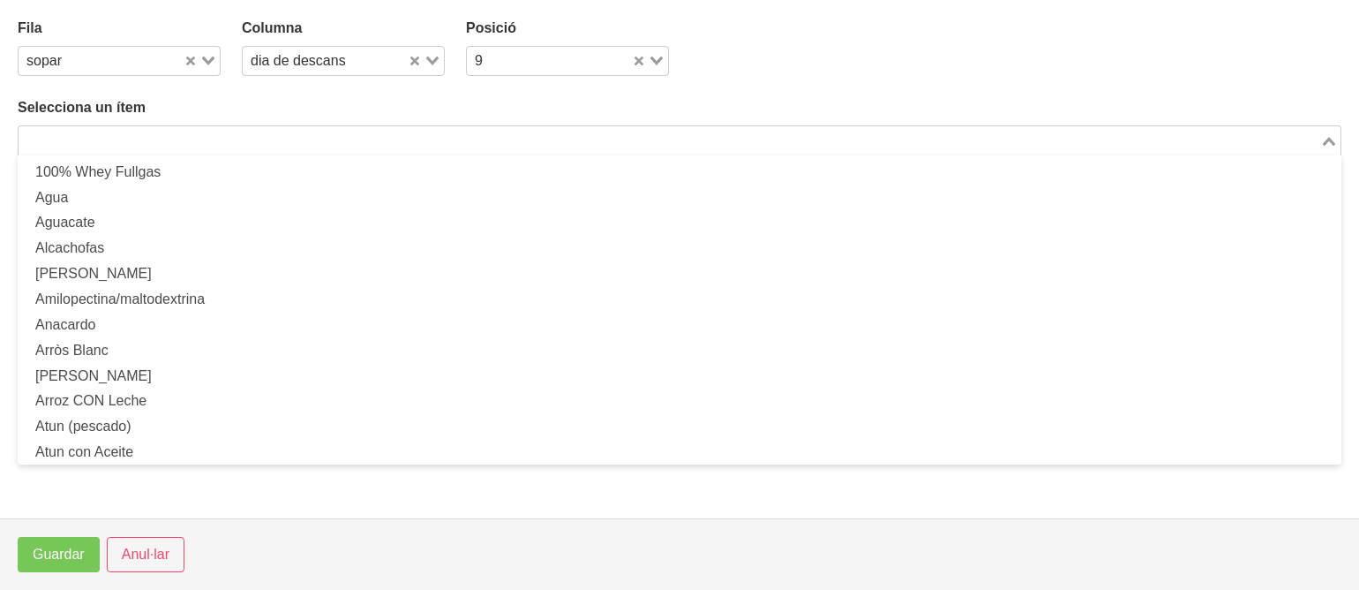
click at [485, 132] on input "Search for option" at bounding box center [669, 140] width 1298 height 21
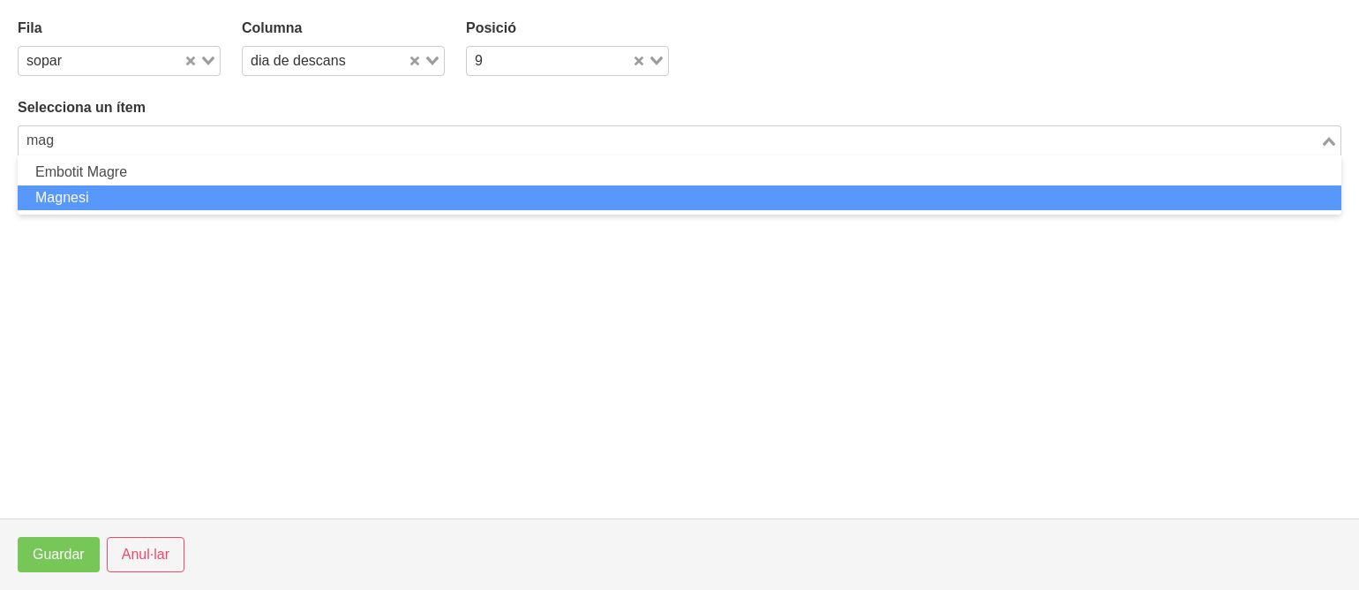
click at [383, 206] on li "Magnesi" at bounding box center [680, 198] width 1324 height 26
type input "mag"
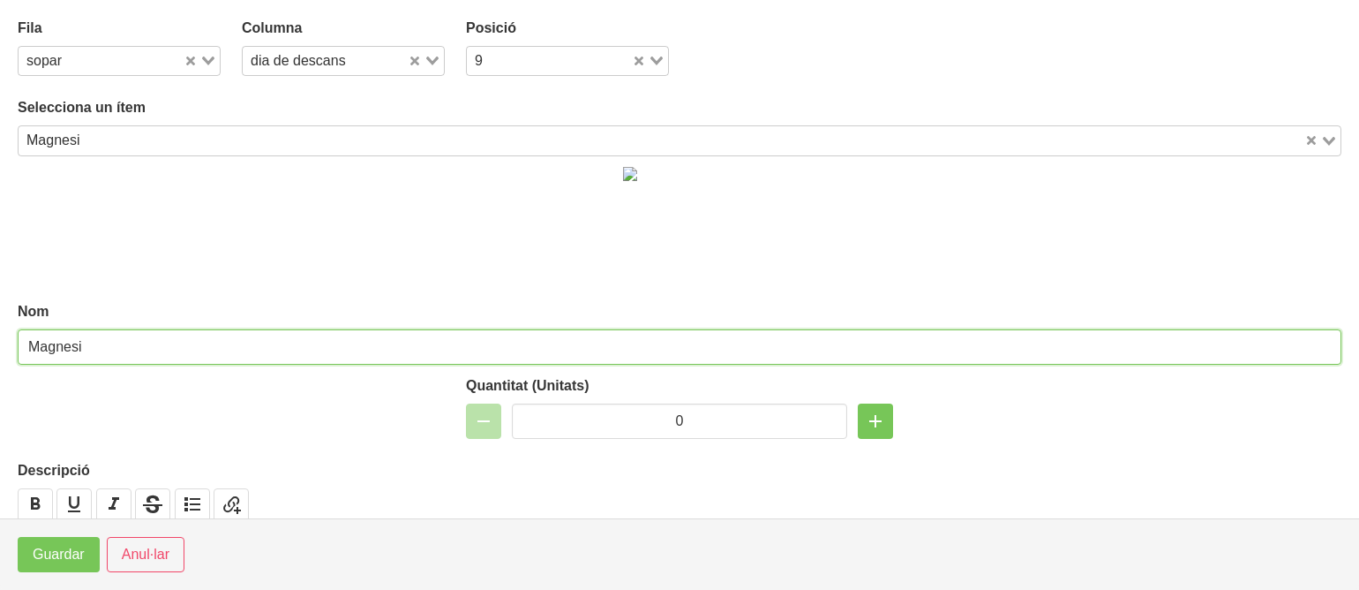
click at [116, 342] on input "Magnesi" at bounding box center [680, 346] width 1324 height 35
drag, startPoint x: 86, startPoint y: 346, endPoint x: 429, endPoint y: 335, distance: 343.6
click at [429, 335] on input "Magnesi bisglicinat (prendre abans d' anar a dormir)" at bounding box center [680, 346] width 1324 height 35
type input "Magnesi bisglicinat (prendre abans d' anar a dormir)"
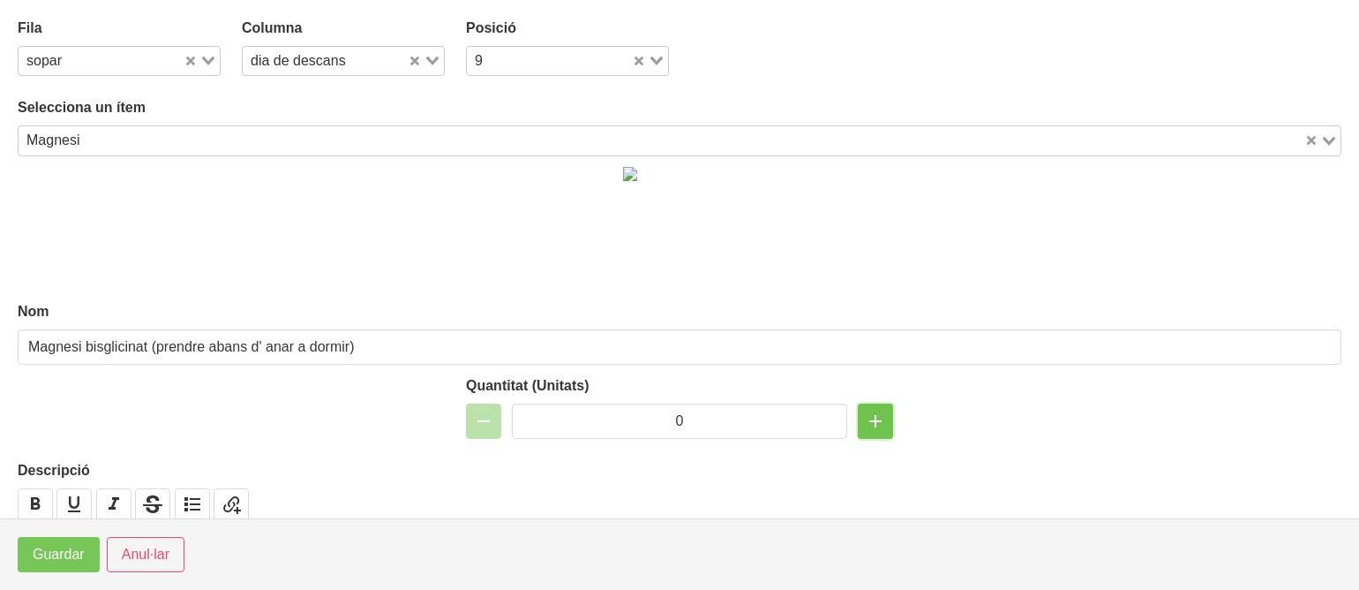
click at [876, 426] on icon "button" at bounding box center [875, 421] width 21 height 32
type input "2"
click at [72, 553] on span "Guardar" at bounding box center [59, 554] width 52 height 21
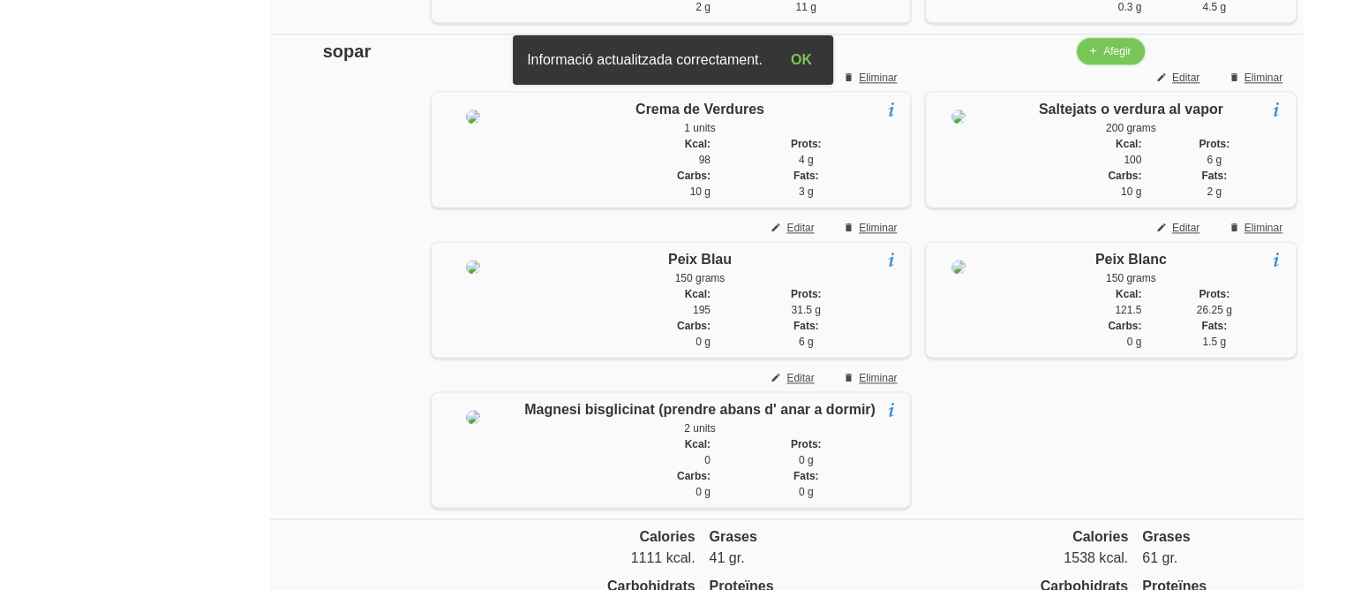
click at [1115, 59] on span "Afegir" at bounding box center [1116, 51] width 27 height 16
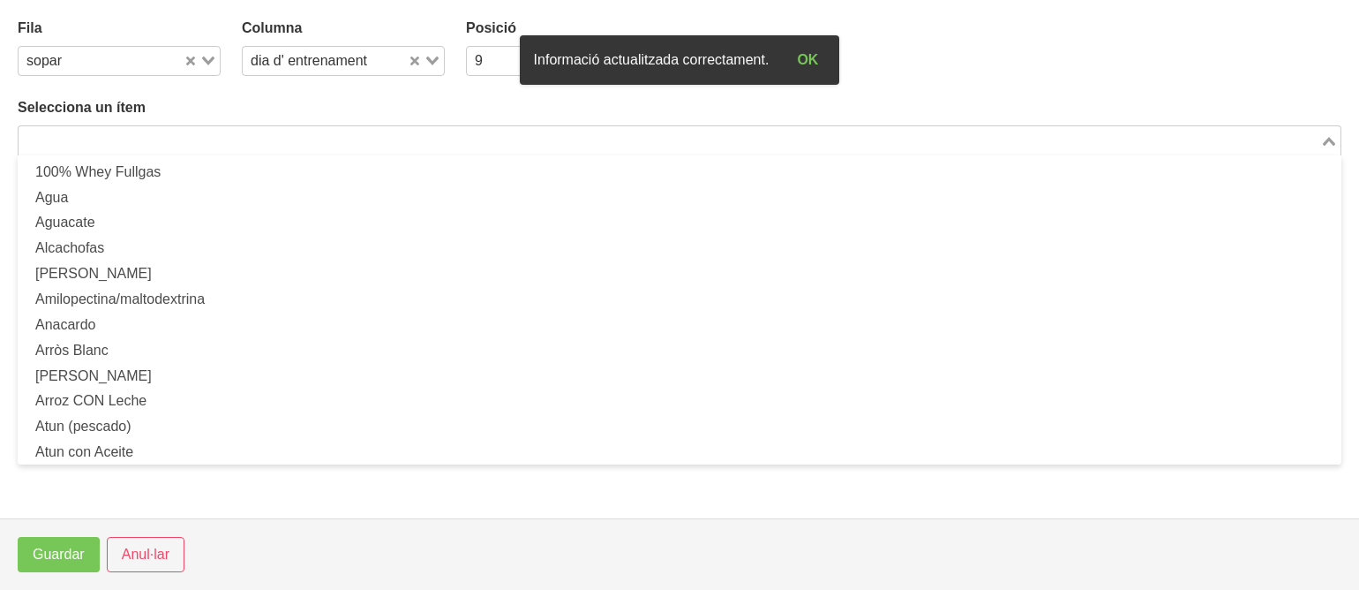
click at [1020, 142] on input "Search for option" at bounding box center [669, 140] width 1298 height 21
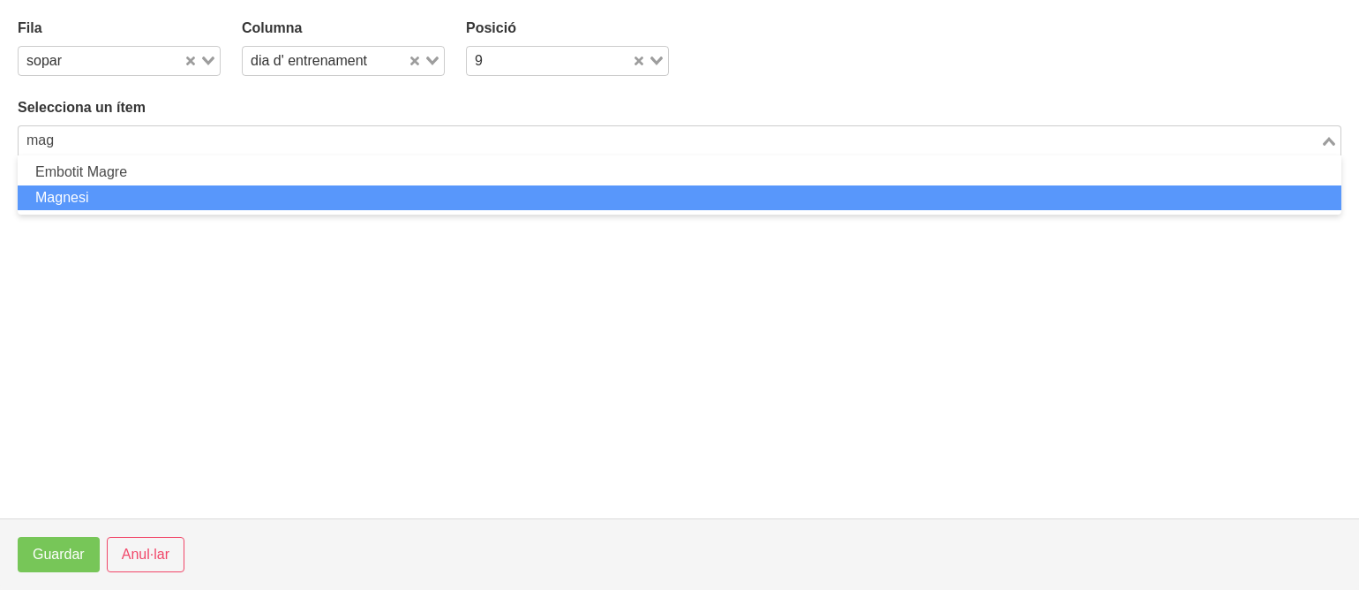
click at [951, 185] on li "Magnesi" at bounding box center [680, 198] width 1324 height 26
type input "mag"
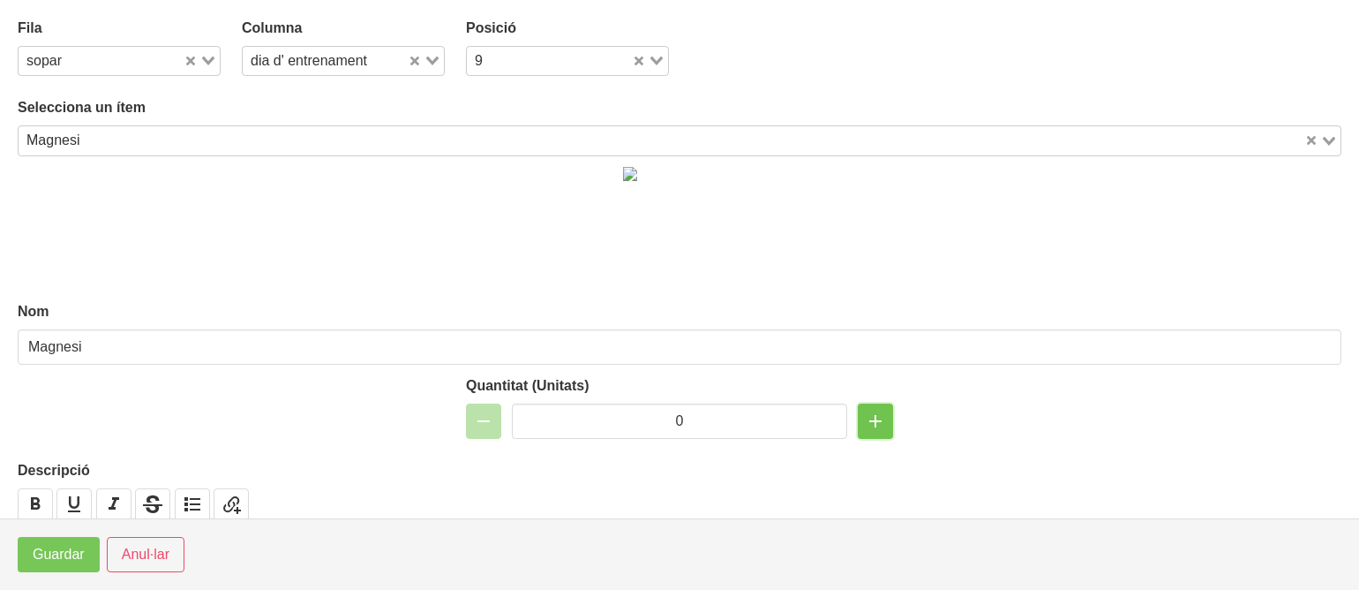
click at [880, 422] on button "button" at bounding box center [875, 420] width 35 height 35
type input "2"
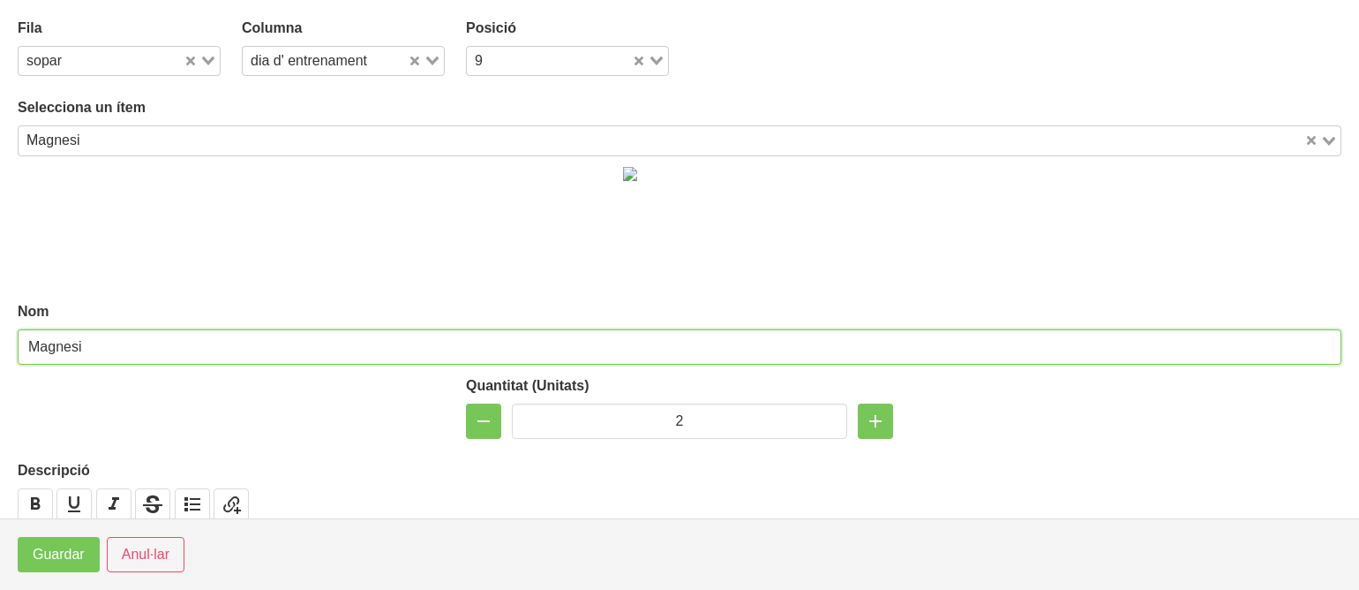
click at [670, 349] on input "Magnesi" at bounding box center [680, 346] width 1324 height 35
paste input "bisglicinat (prendre abans d' anar a dormir)"
type input "Magnesi bisglicinat (prendre abans d' anar a dormir)"
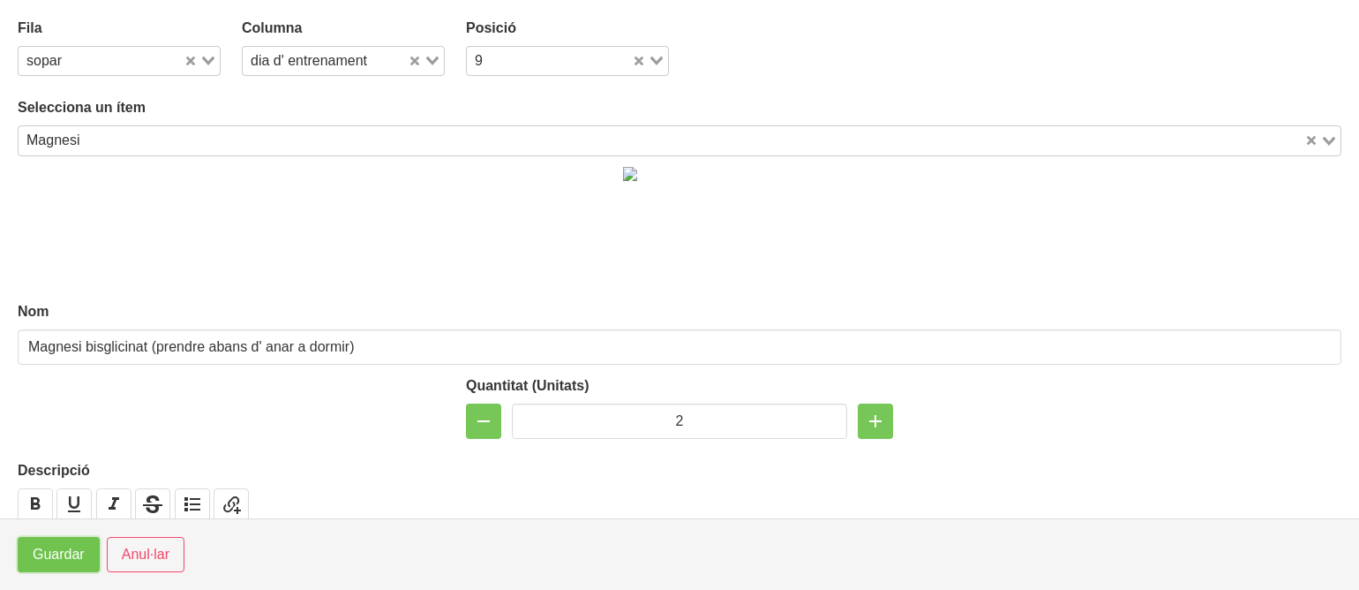
click at [47, 564] on span "Guardar" at bounding box center [59, 554] width 52 height 21
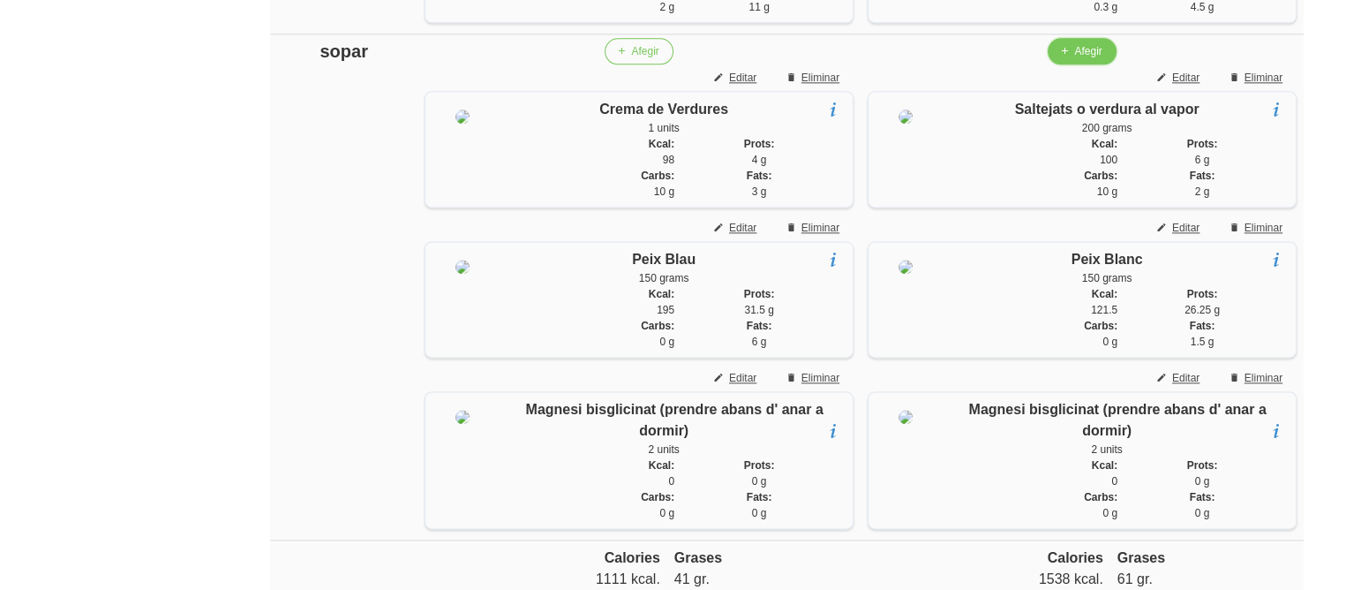
click at [1078, 59] on span "Afegir" at bounding box center [1087, 51] width 27 height 16
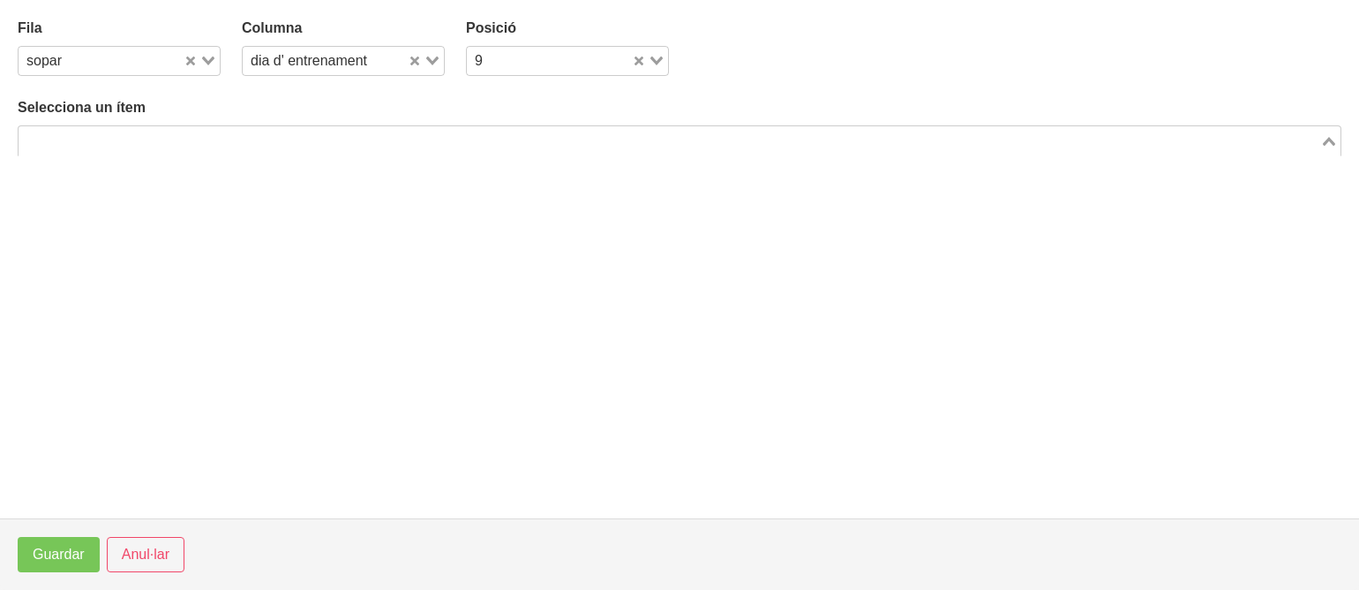
click at [60, 146] on input "Search for option" at bounding box center [669, 140] width 1298 height 21
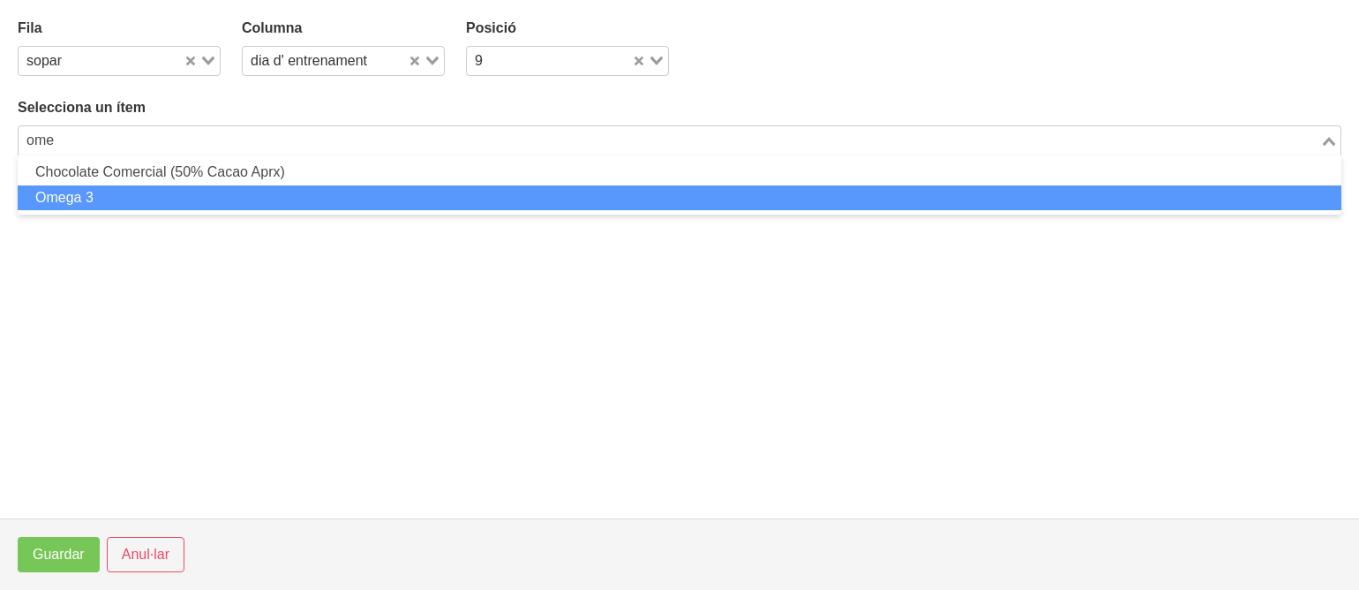
click at [60, 193] on li "Omega 3" at bounding box center [680, 198] width 1324 height 26
type input "ome"
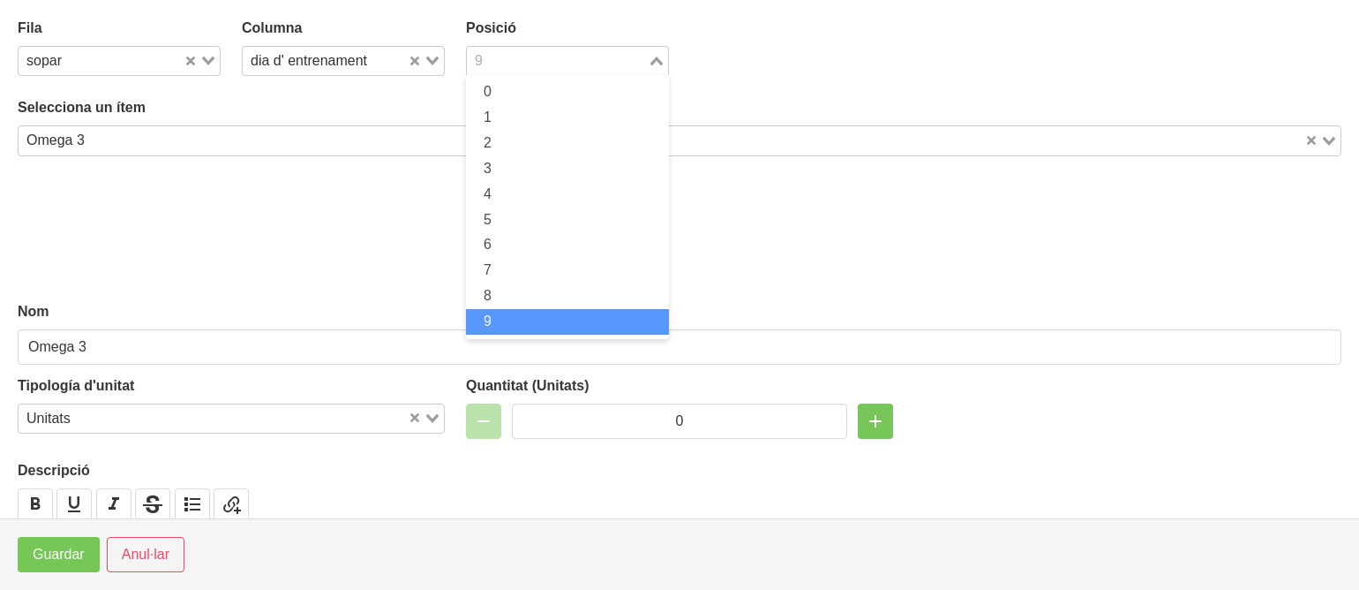
click at [567, 55] on input "Search for option" at bounding box center [557, 60] width 177 height 21
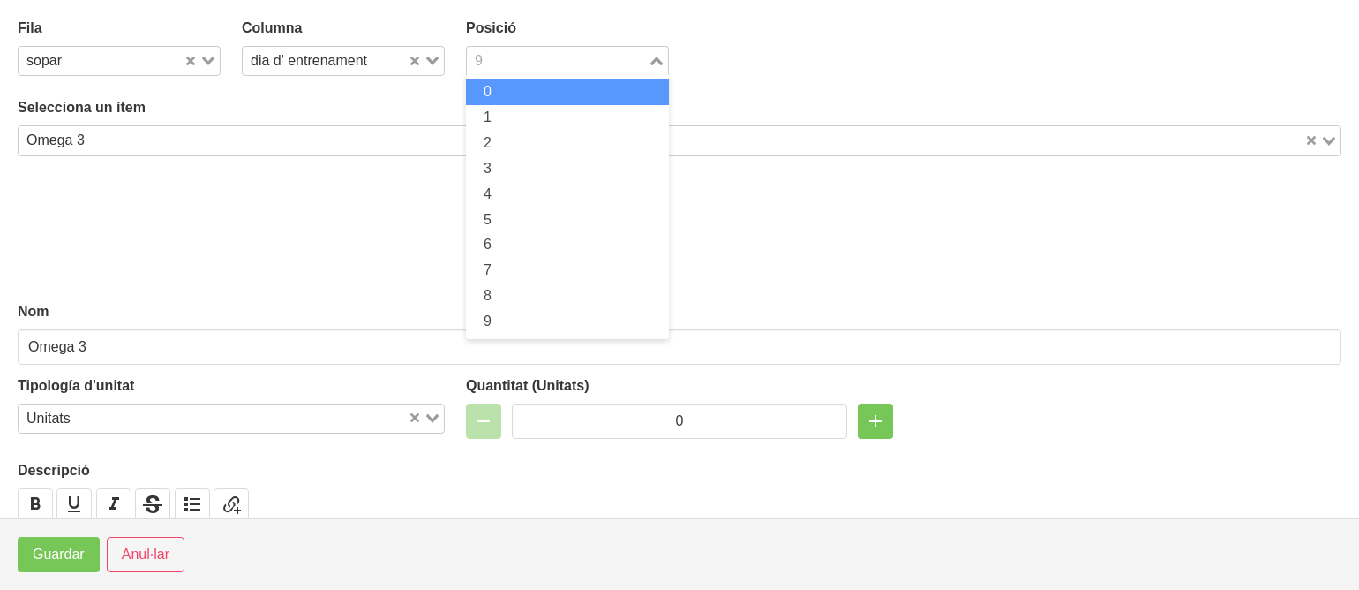
click at [565, 90] on li "0" at bounding box center [567, 92] width 203 height 26
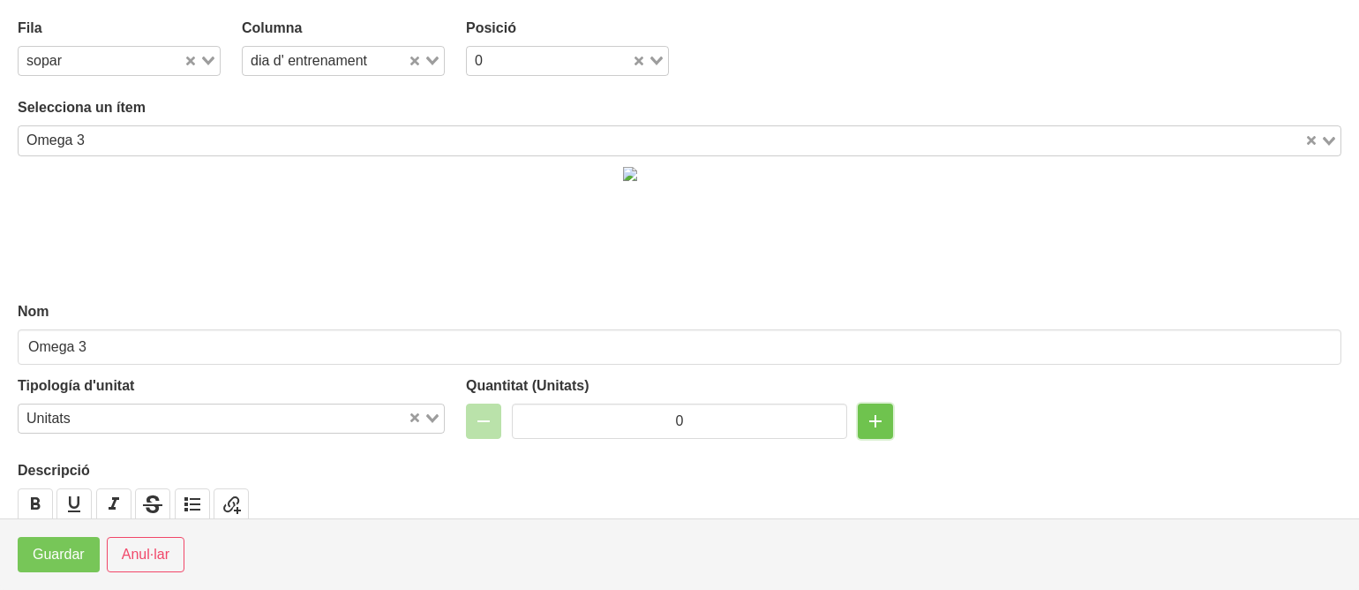
click at [865, 405] on icon "button" at bounding box center [875, 421] width 21 height 32
type input "2"
click at [78, 546] on span "Guardar" at bounding box center [59, 554] width 52 height 21
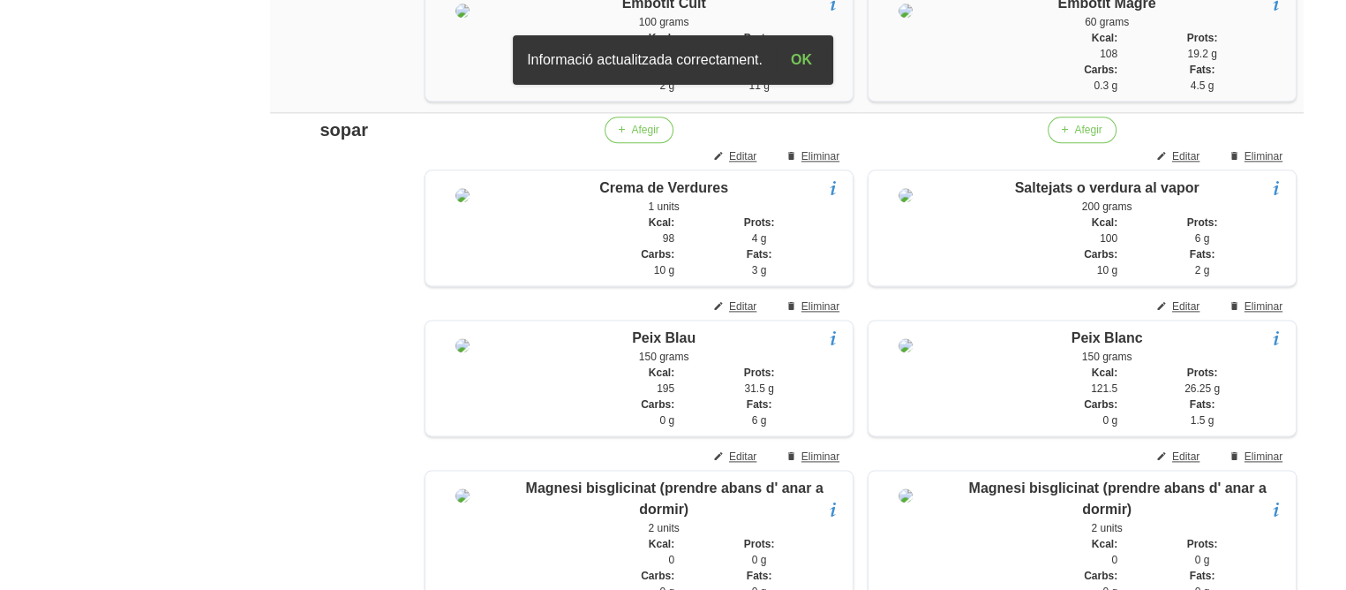
scroll to position [2234, 0]
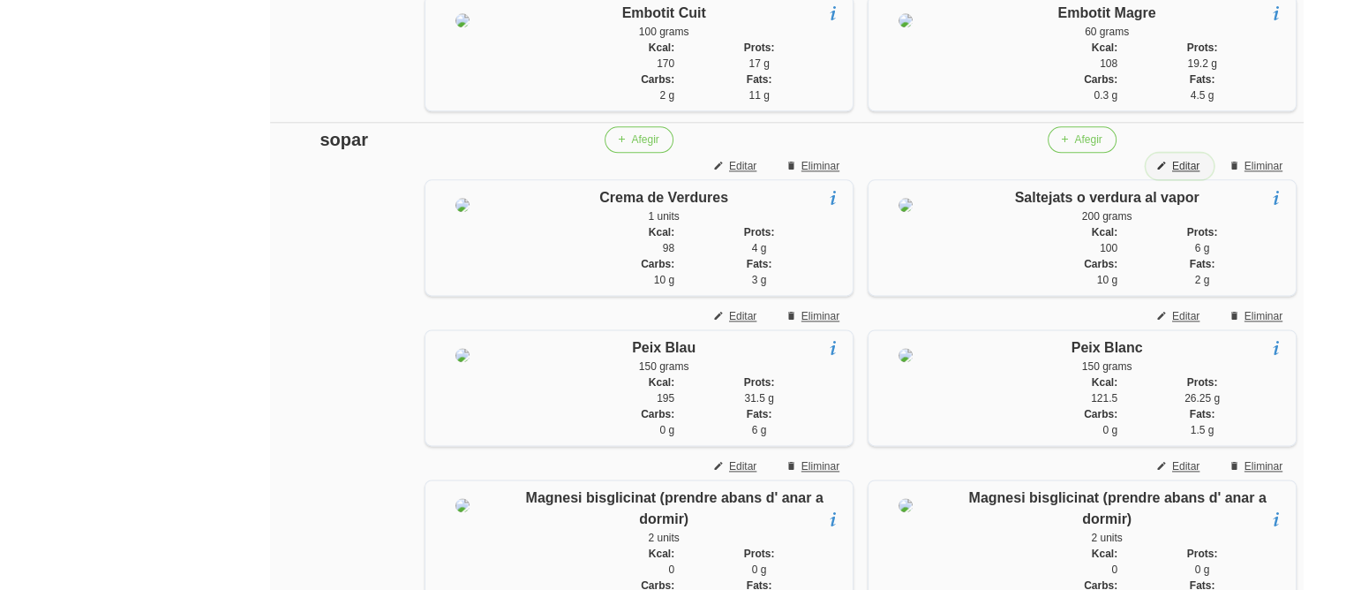
click at [1194, 174] on span "Editar" at bounding box center [1185, 166] width 27 height 16
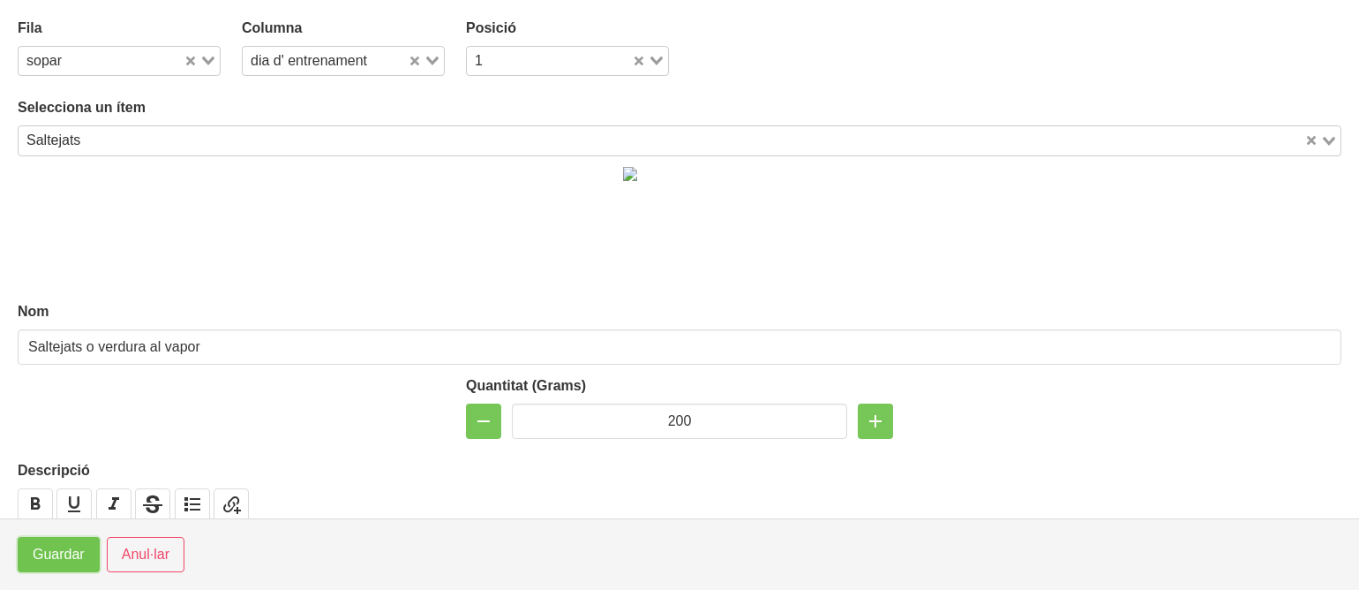
click at [60, 544] on span "Guardar" at bounding box center [59, 554] width 52 height 21
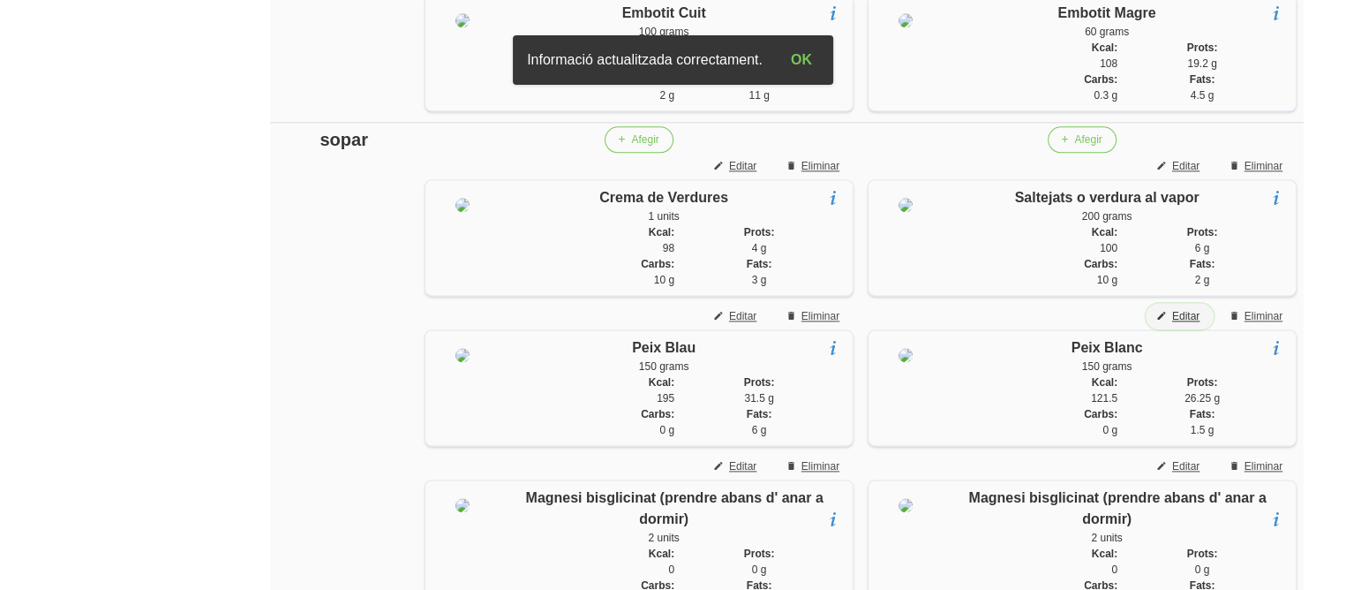
click at [1186, 324] on span "Editar" at bounding box center [1185, 316] width 27 height 16
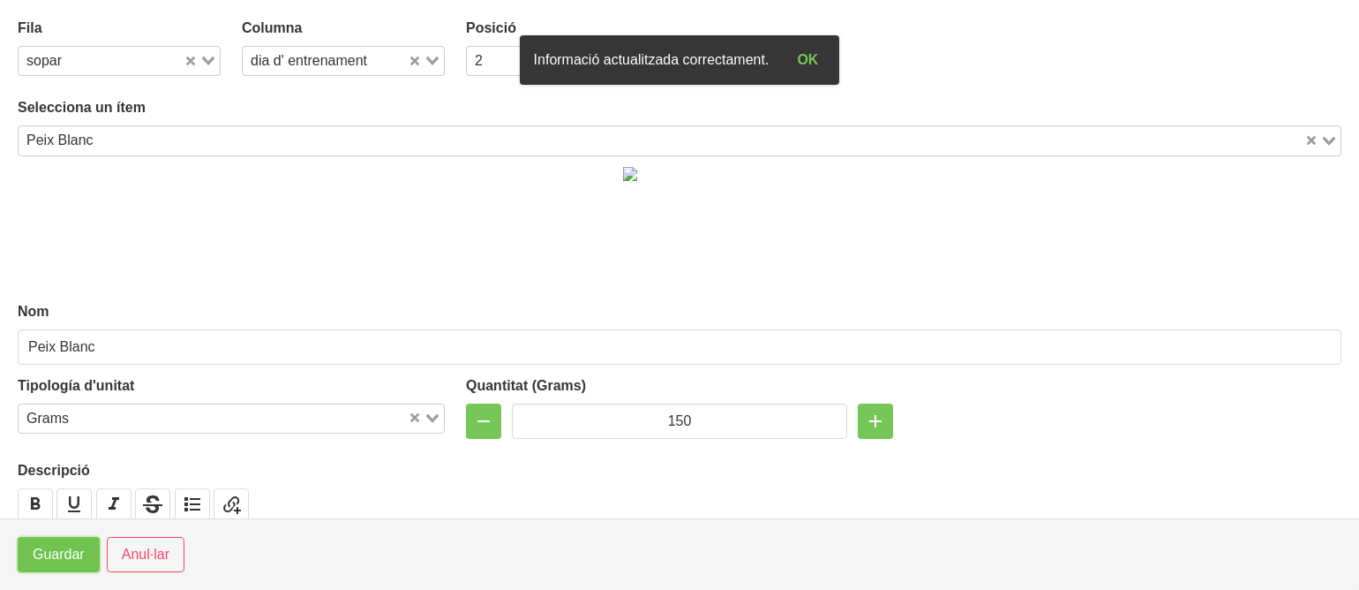
click at [62, 538] on button "Guardar" at bounding box center [59, 554] width 82 height 35
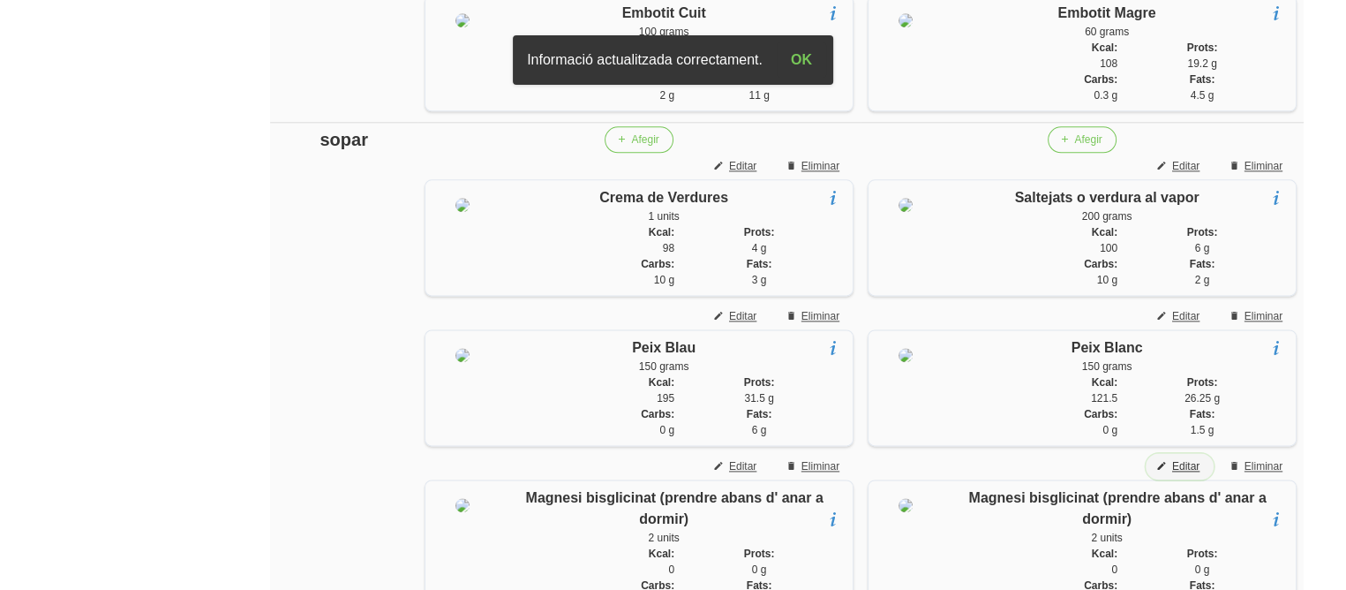
click at [1178, 474] on span "Editar" at bounding box center [1185, 466] width 27 height 16
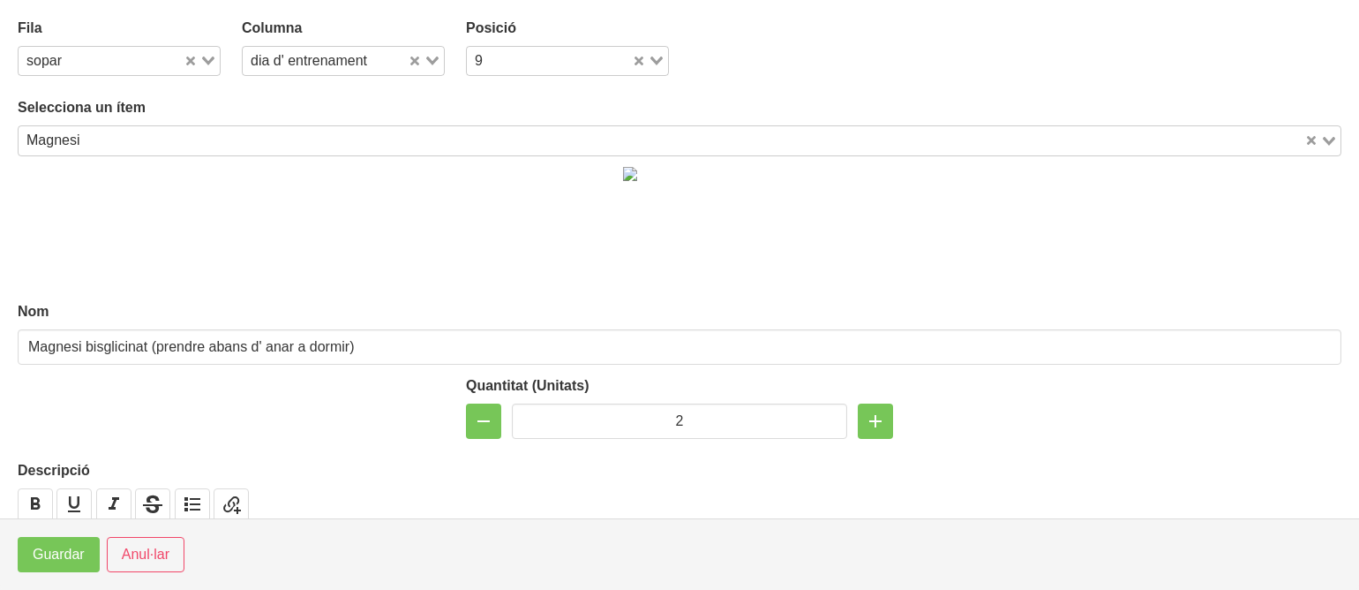
click at [496, 80] on div "Posició 9 Loading..." at bounding box center [567, 46] width 224 height 79
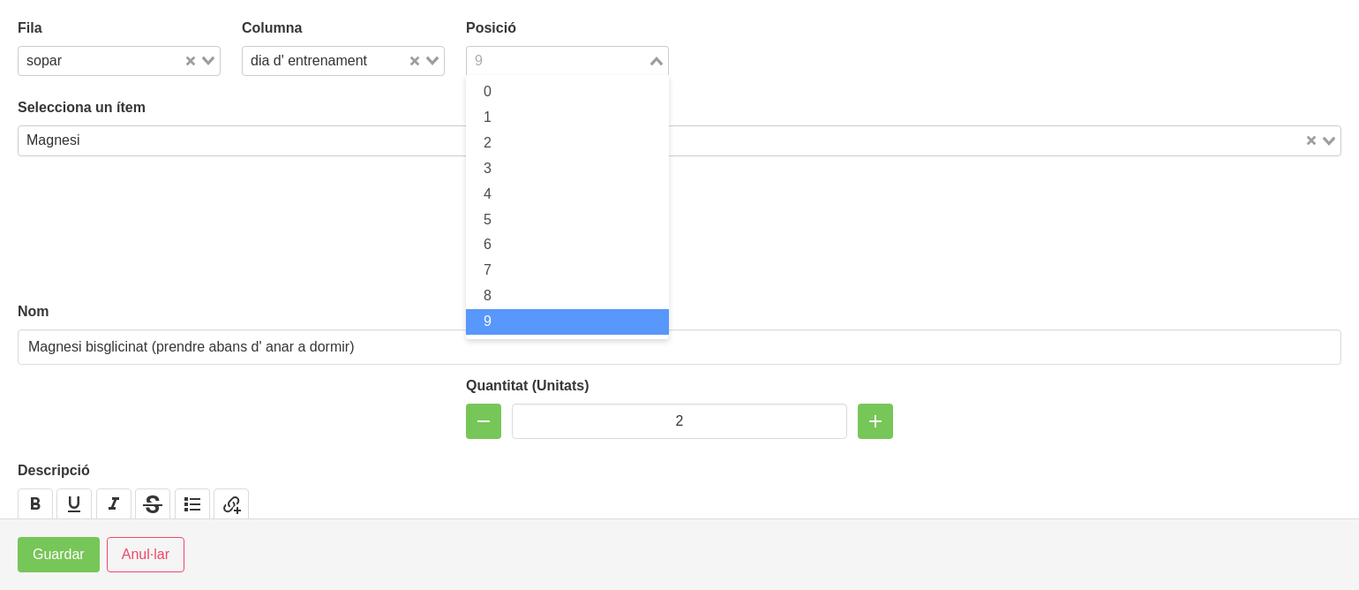
click at [508, 65] on input "Search for option" at bounding box center [557, 60] width 177 height 21
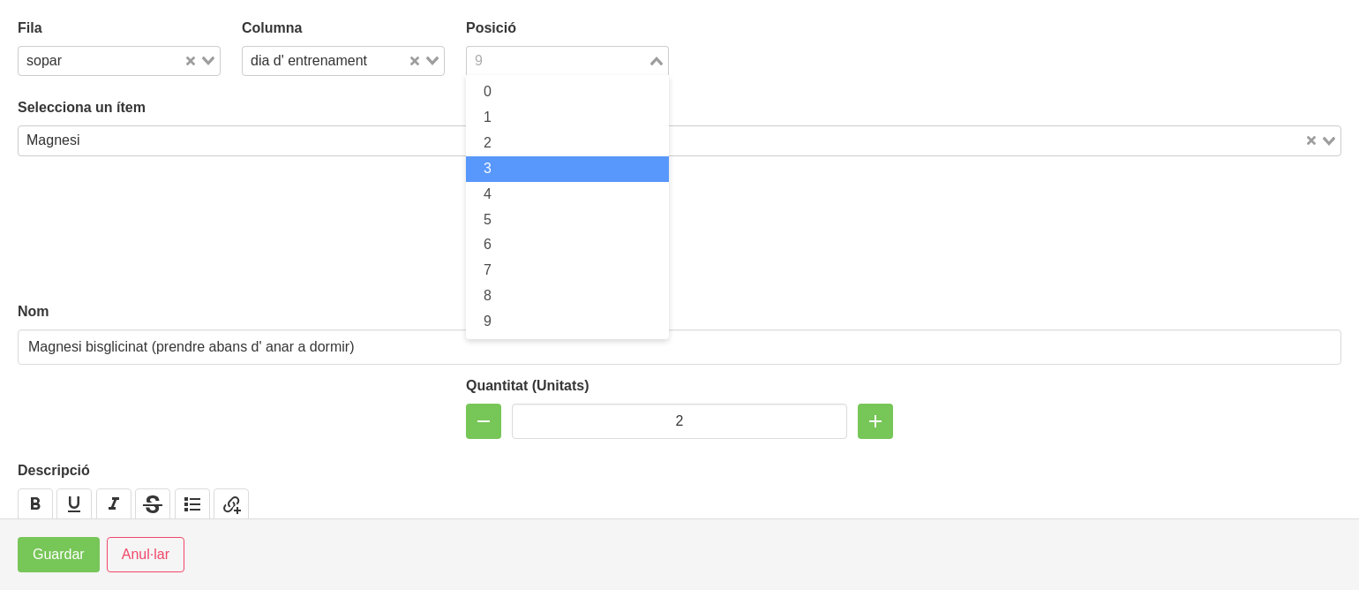
click at [485, 169] on span "3" at bounding box center [488, 168] width 8 height 15
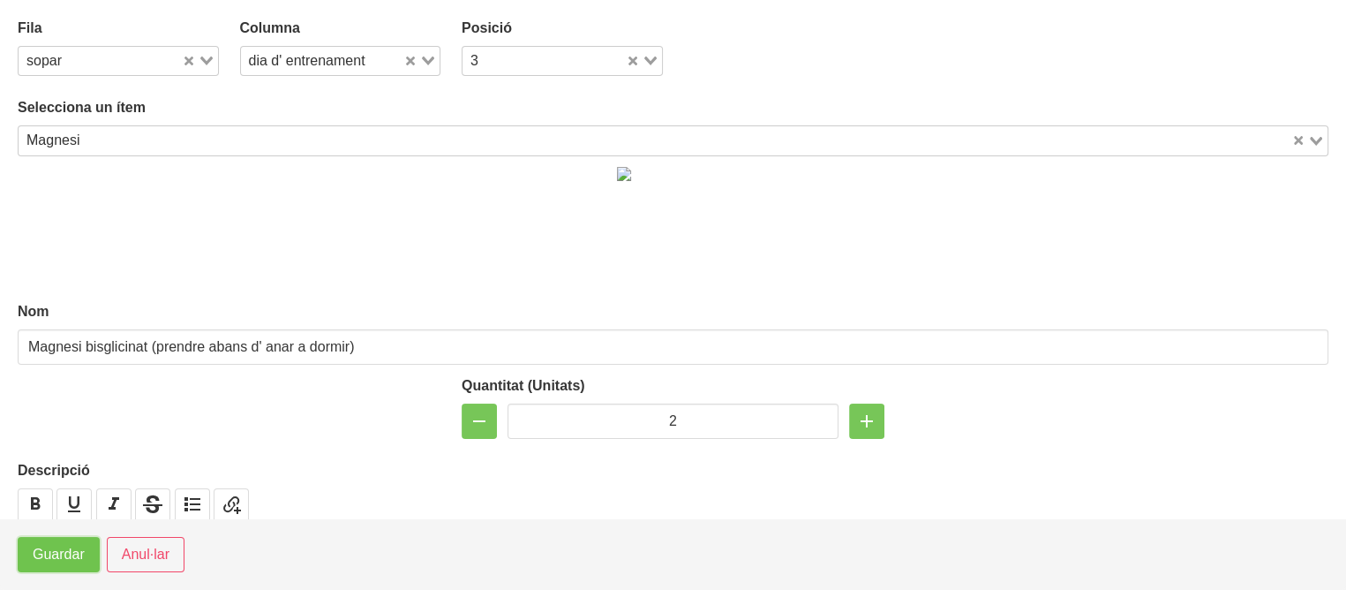
click at [42, 553] on span "Guardar" at bounding box center [59, 554] width 52 height 21
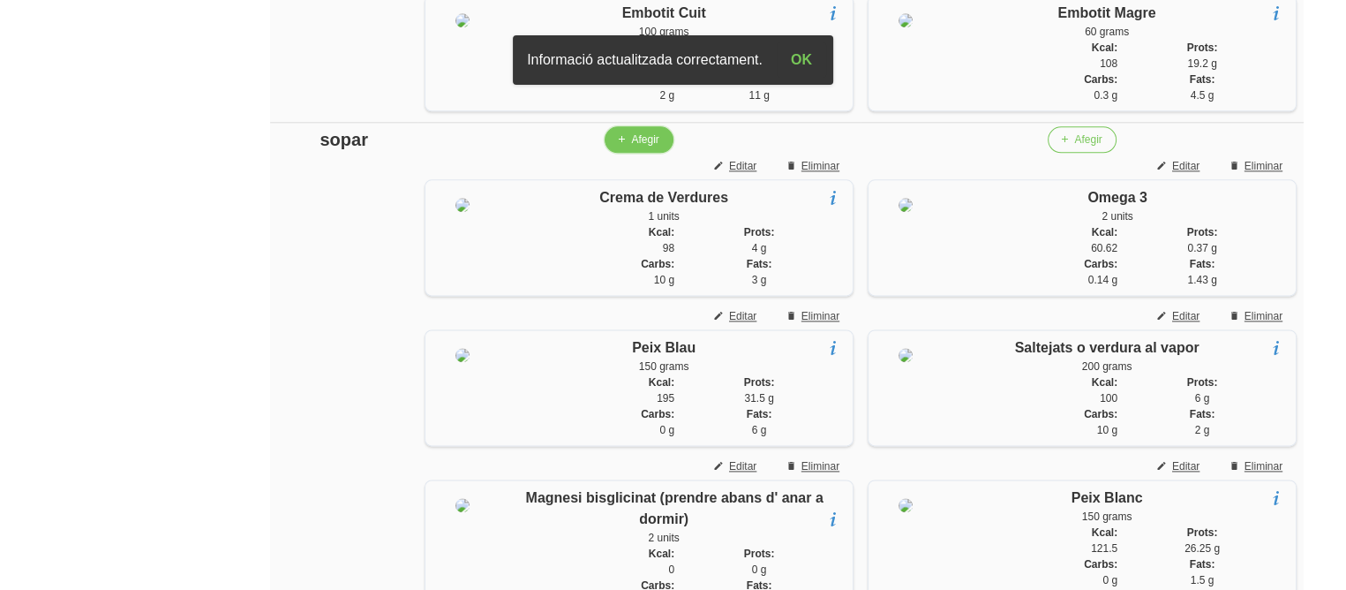
click at [636, 153] on button "Afegir" at bounding box center [639, 139] width 68 height 26
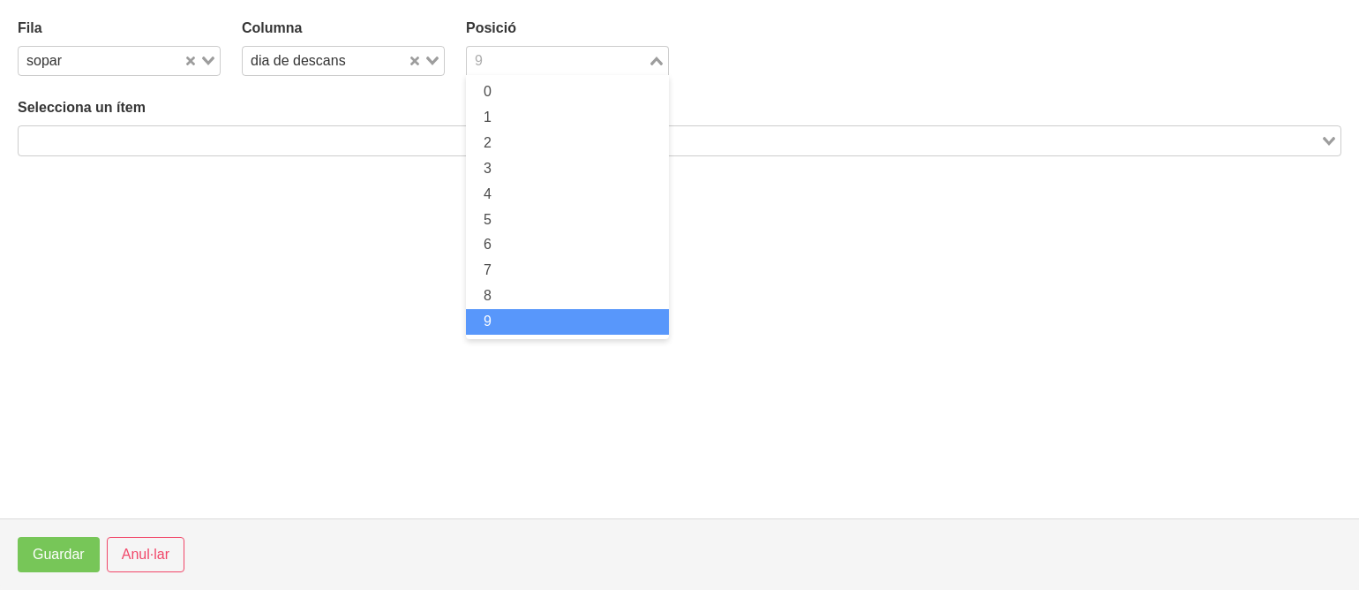
click at [494, 54] on input "Search for option" at bounding box center [557, 60] width 177 height 21
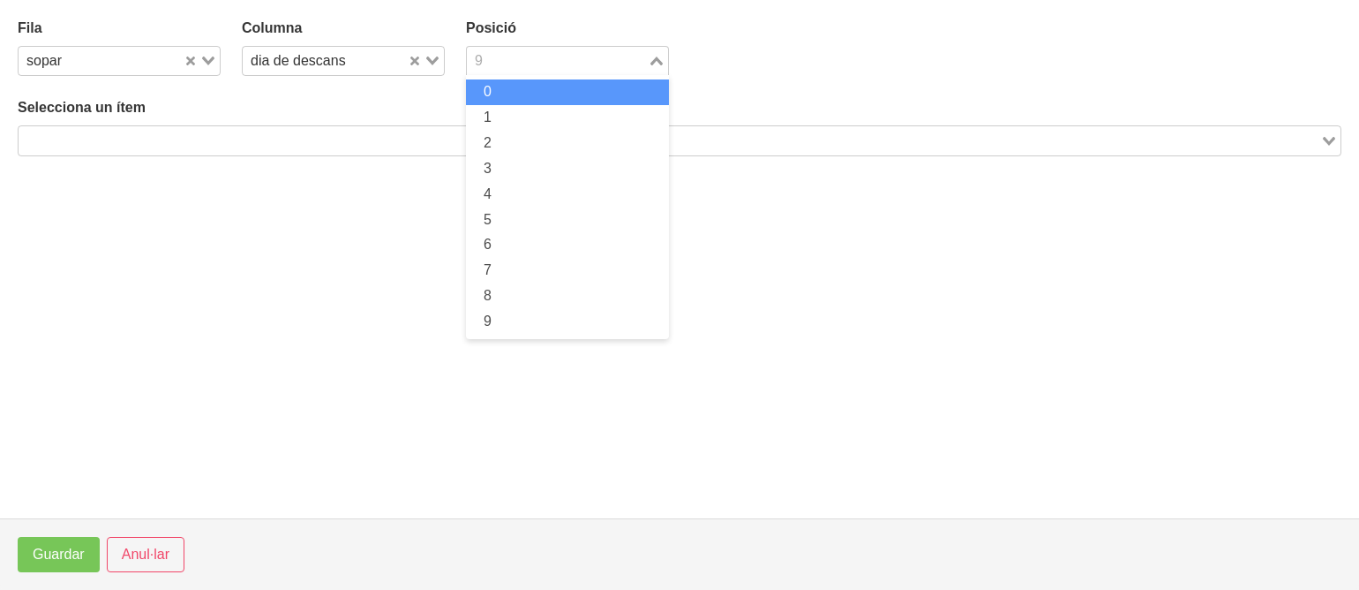
click at [486, 86] on span "0" at bounding box center [488, 91] width 8 height 15
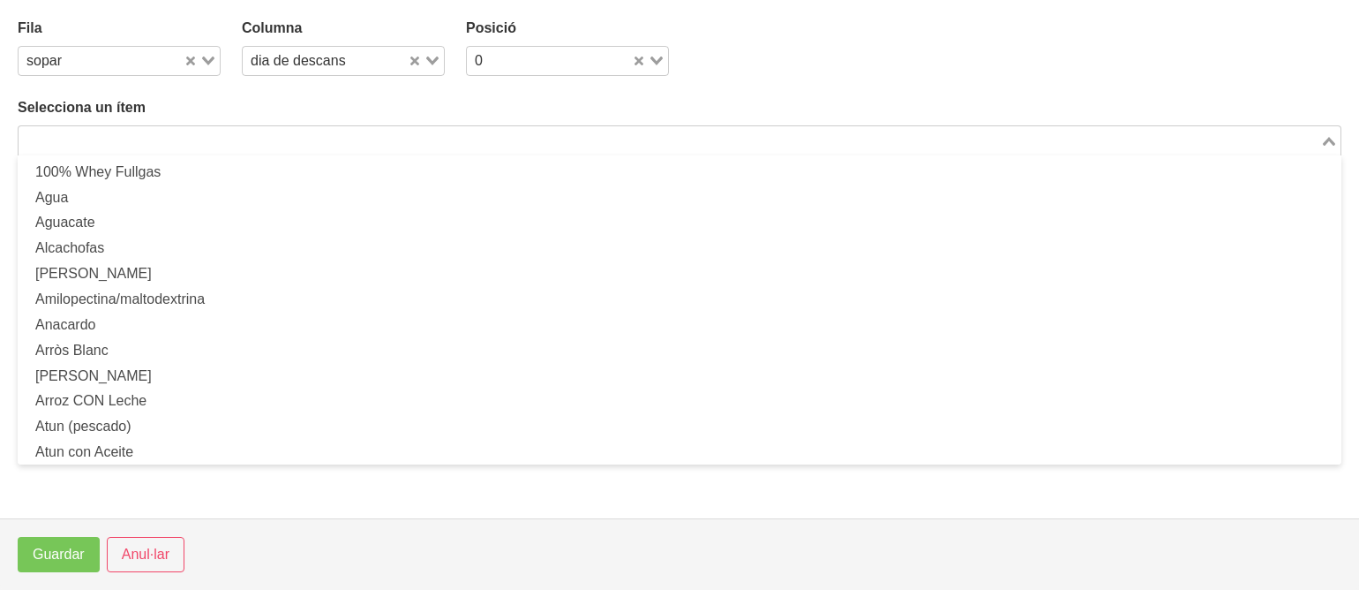
click at [406, 150] on input "Search for option" at bounding box center [669, 140] width 1298 height 21
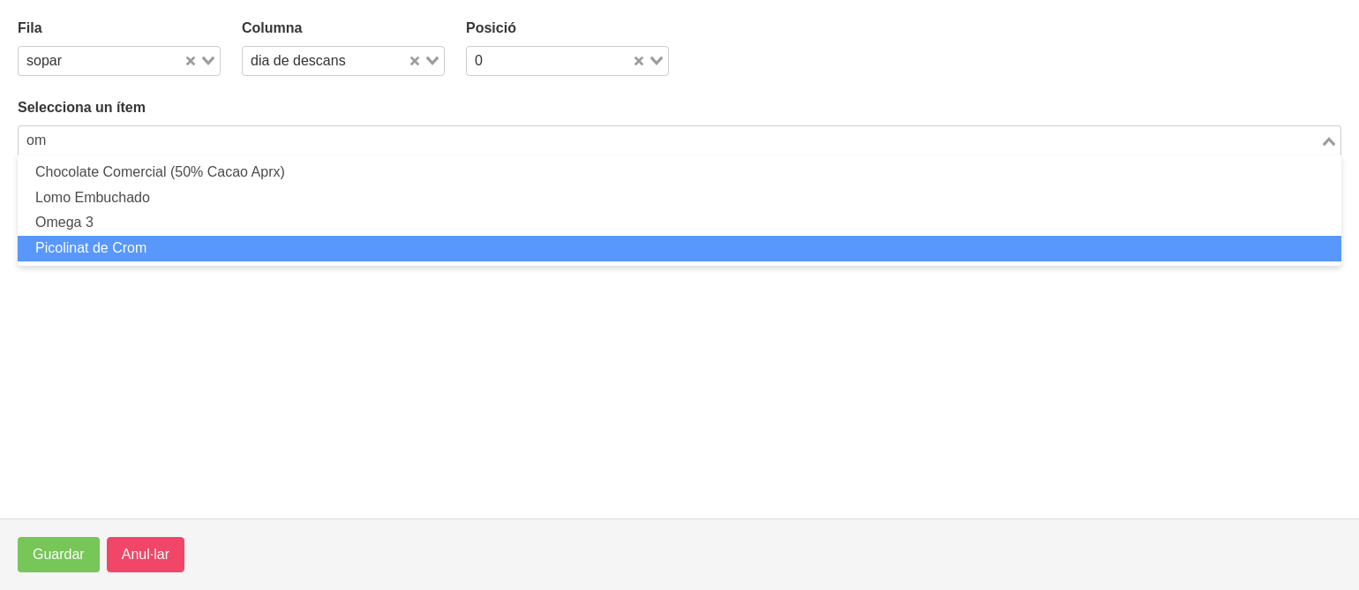
type input "om"
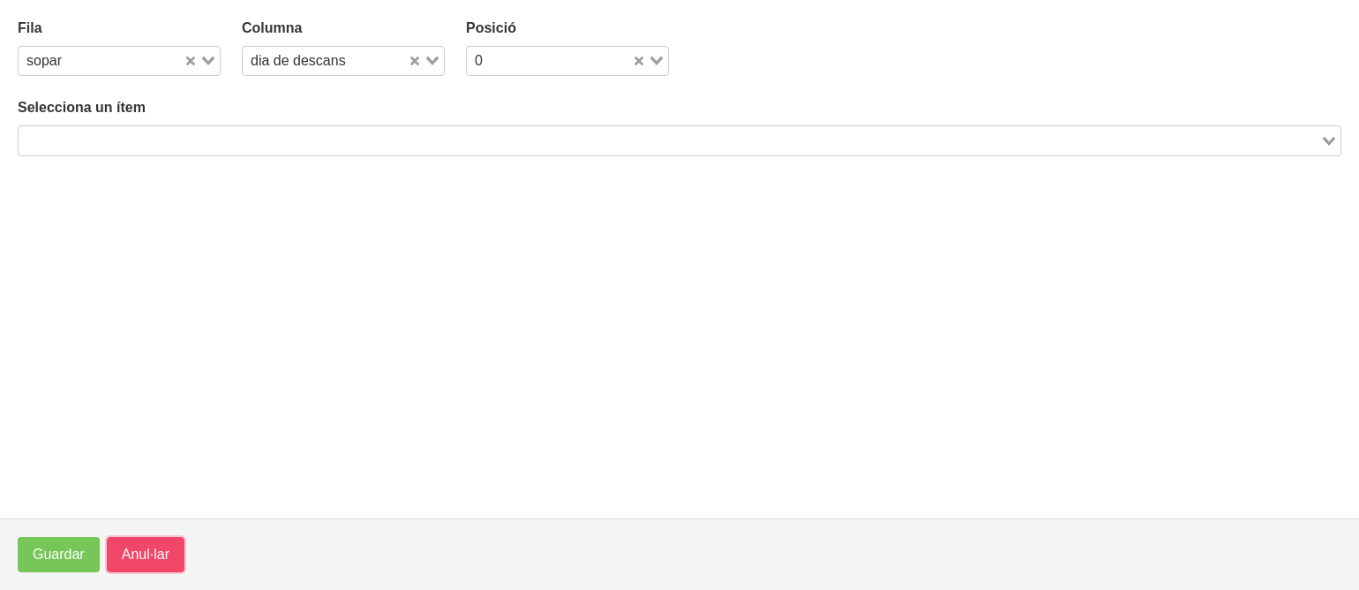
click at [147, 549] on span "Anul·lar" at bounding box center [146, 554] width 48 height 21
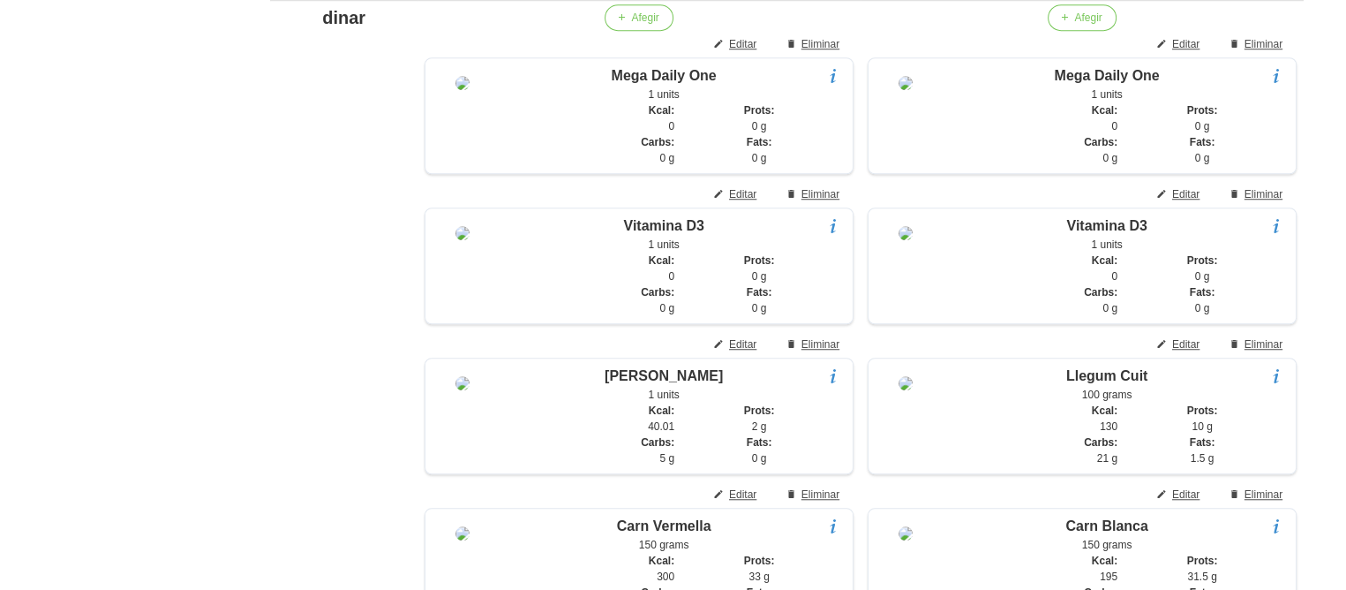
scroll to position [1351, 0]
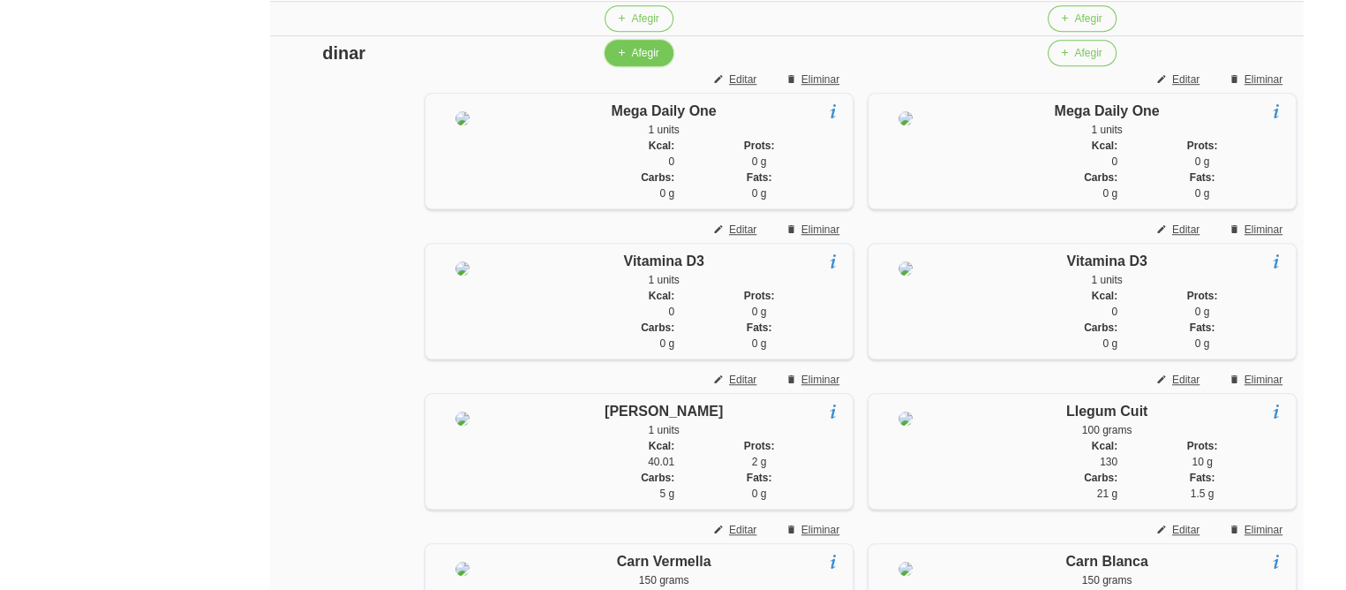
click at [651, 61] on span "Afegir" at bounding box center [644, 53] width 27 height 16
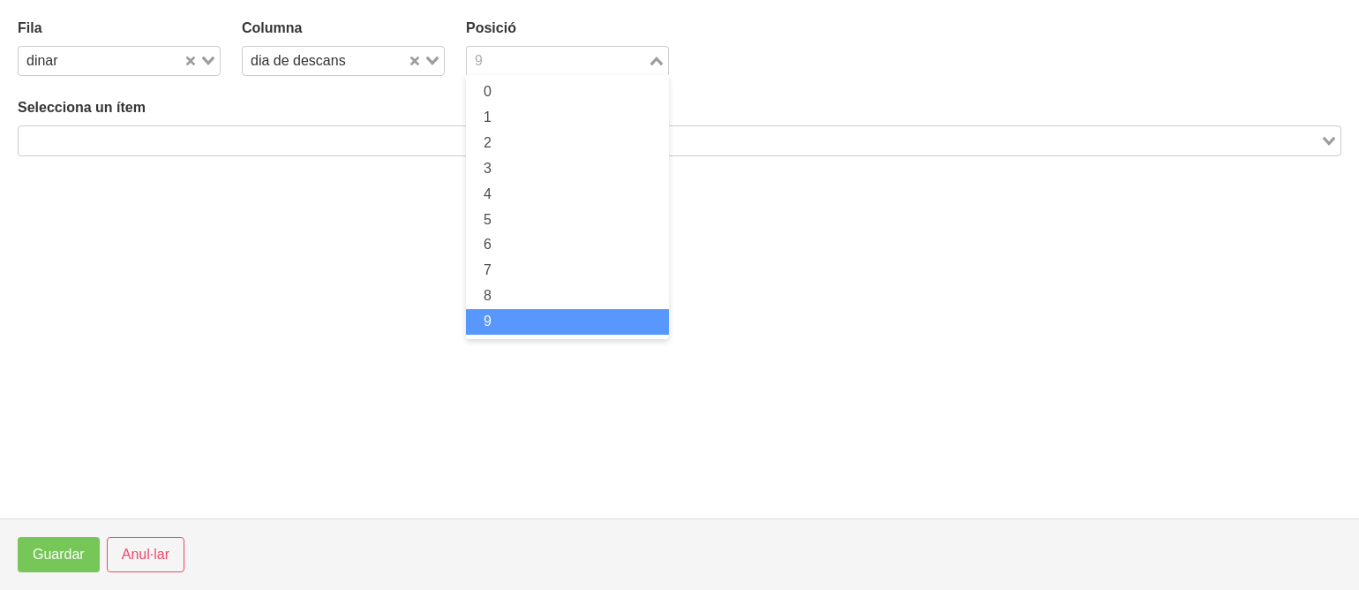
click at [495, 61] on input "Search for option" at bounding box center [557, 60] width 177 height 21
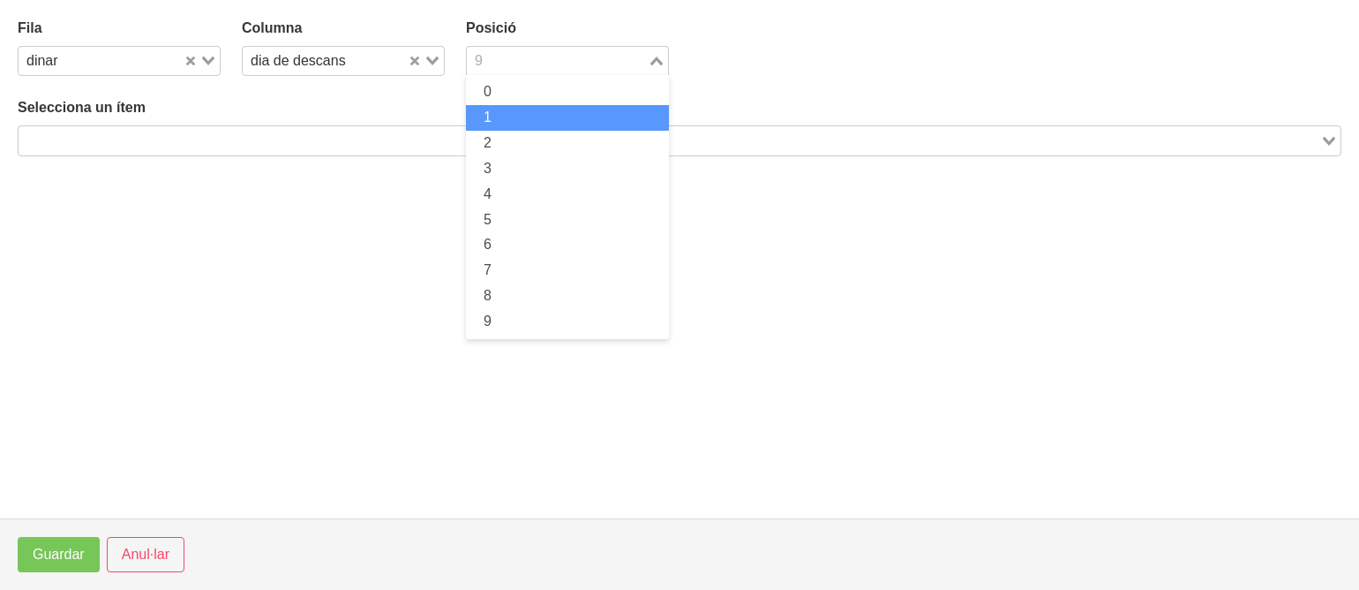
click at [494, 109] on li "1" at bounding box center [567, 118] width 203 height 26
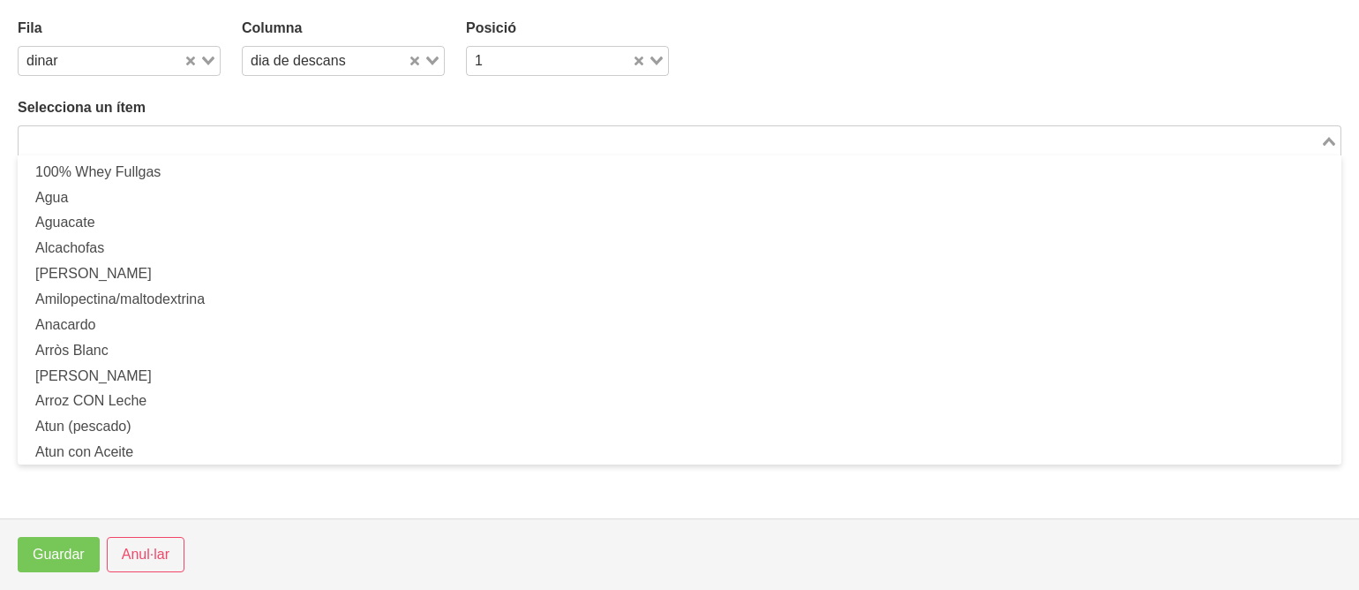
click at [465, 139] on input "Search for option" at bounding box center [669, 140] width 1298 height 21
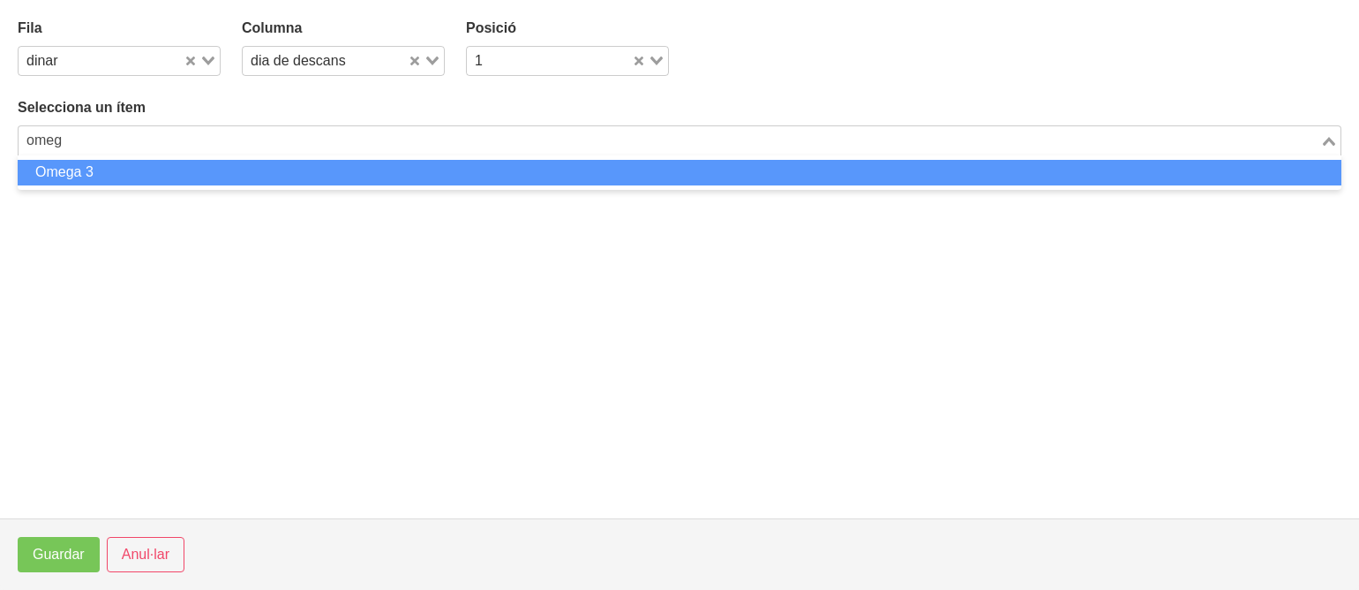
click at [367, 167] on li "Omega 3" at bounding box center [680, 173] width 1324 height 26
type input "omeg"
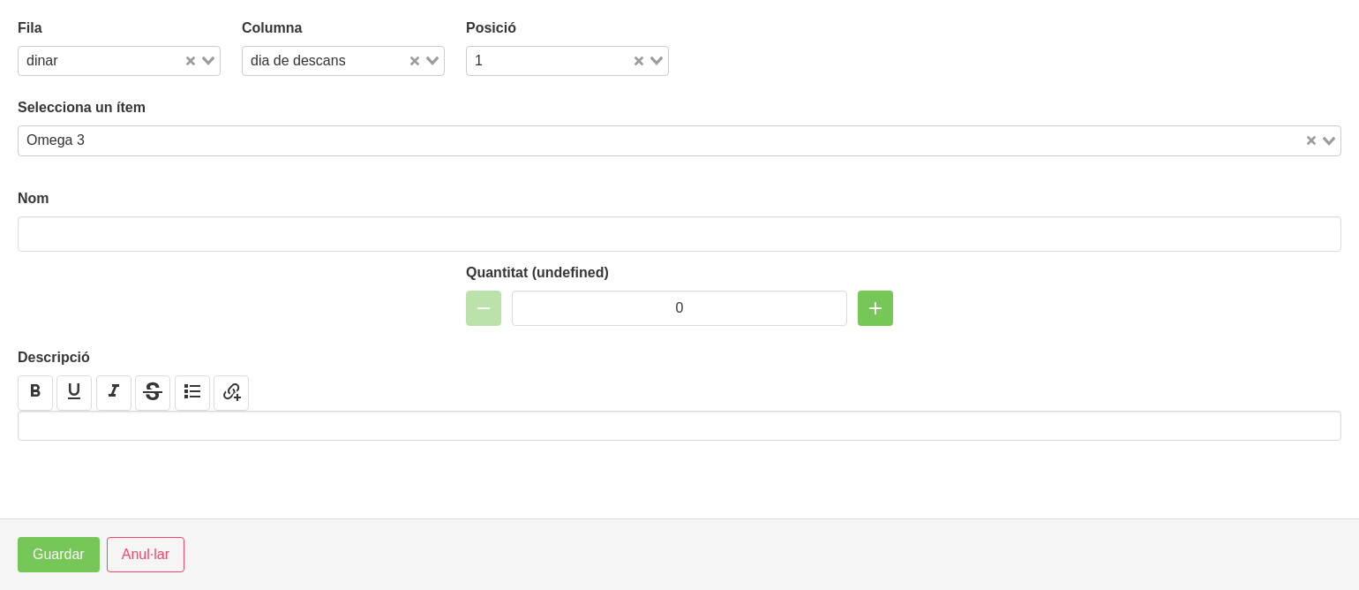
type input "Omega 3"
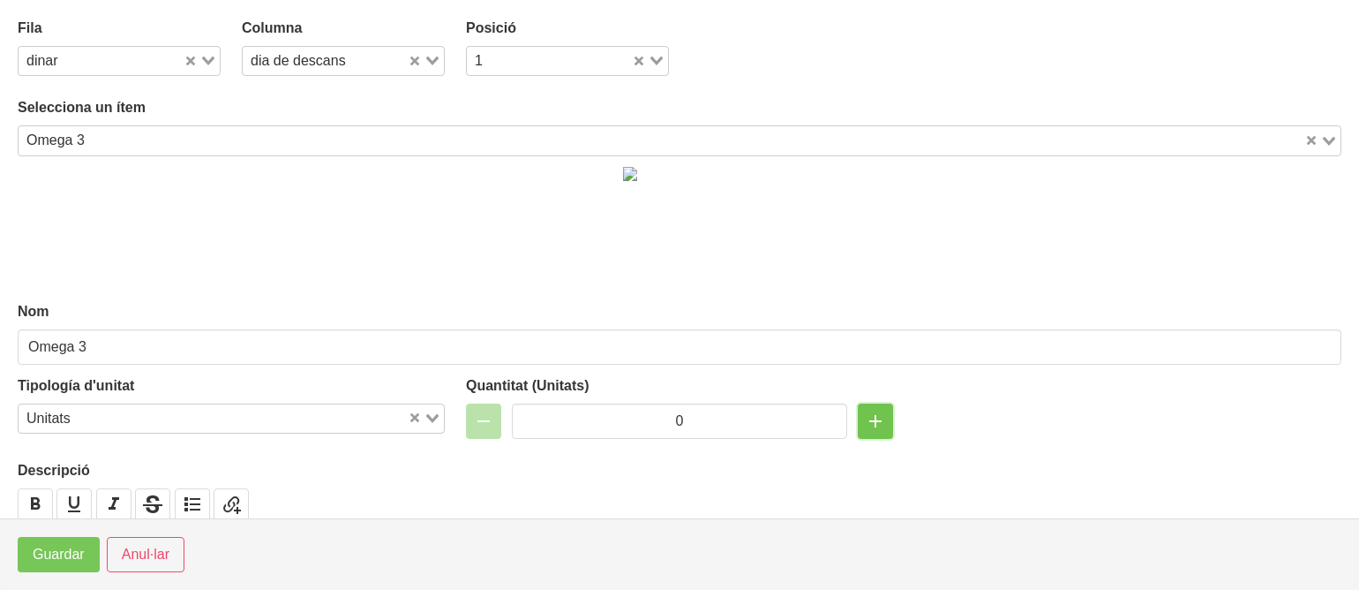
click at [871, 410] on icon "button" at bounding box center [875, 421] width 21 height 32
type input "2"
click at [64, 546] on span "Guardar" at bounding box center [59, 554] width 52 height 21
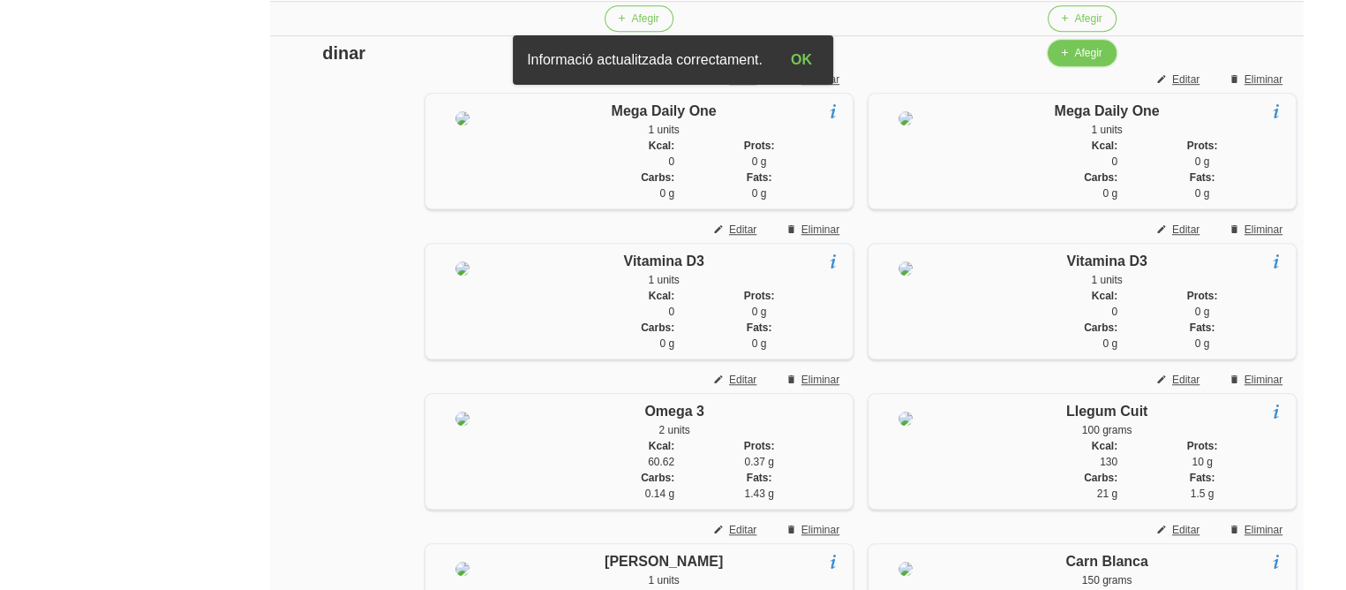
click at [1074, 61] on span "Afegir" at bounding box center [1087, 53] width 27 height 16
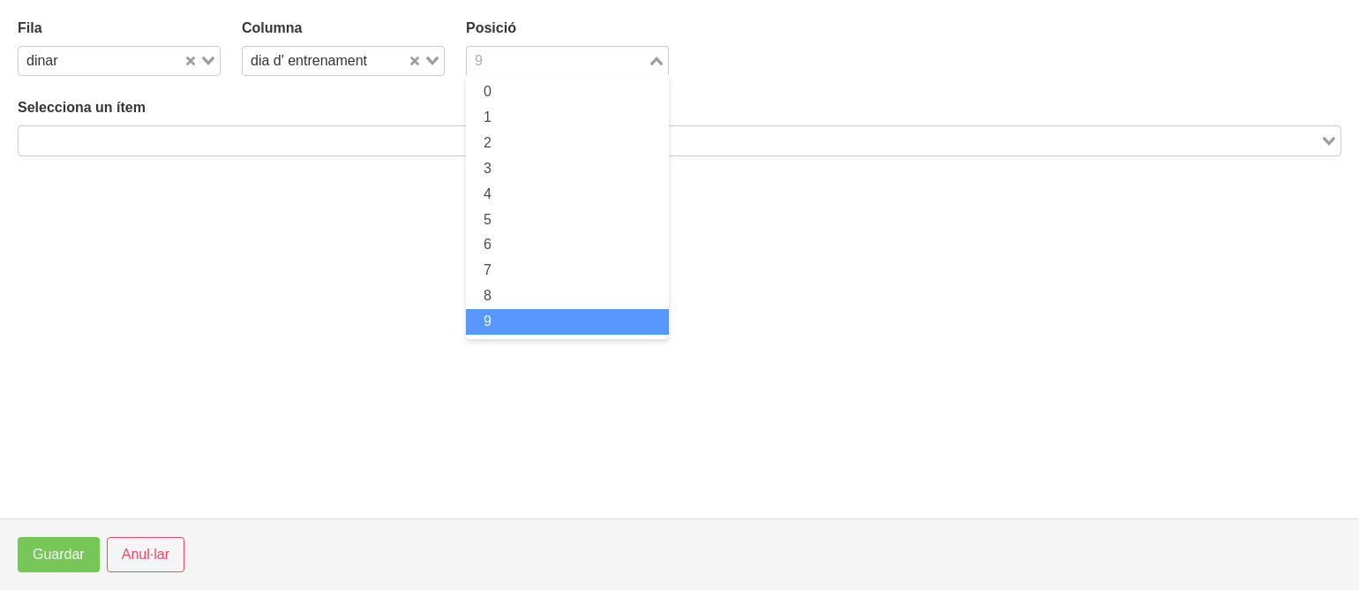
click at [499, 57] on input "Search for option" at bounding box center [557, 60] width 177 height 21
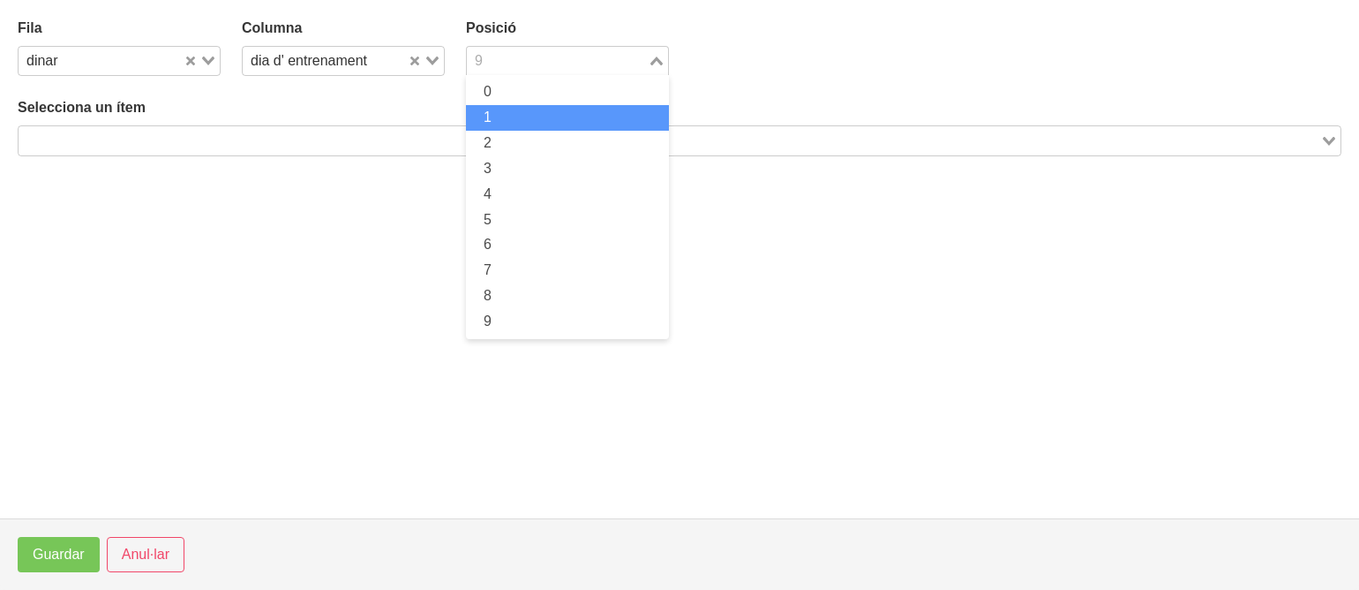
click at [491, 108] on li "1" at bounding box center [567, 118] width 203 height 26
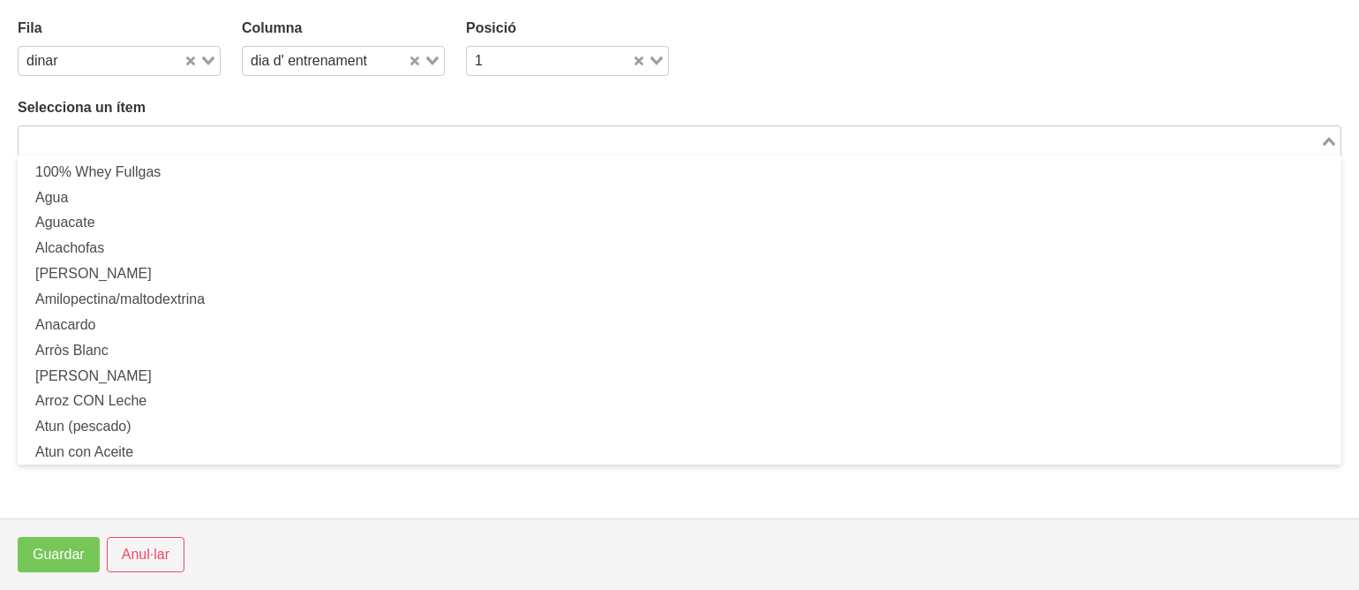
click at [453, 134] on input "Search for option" at bounding box center [669, 140] width 1298 height 21
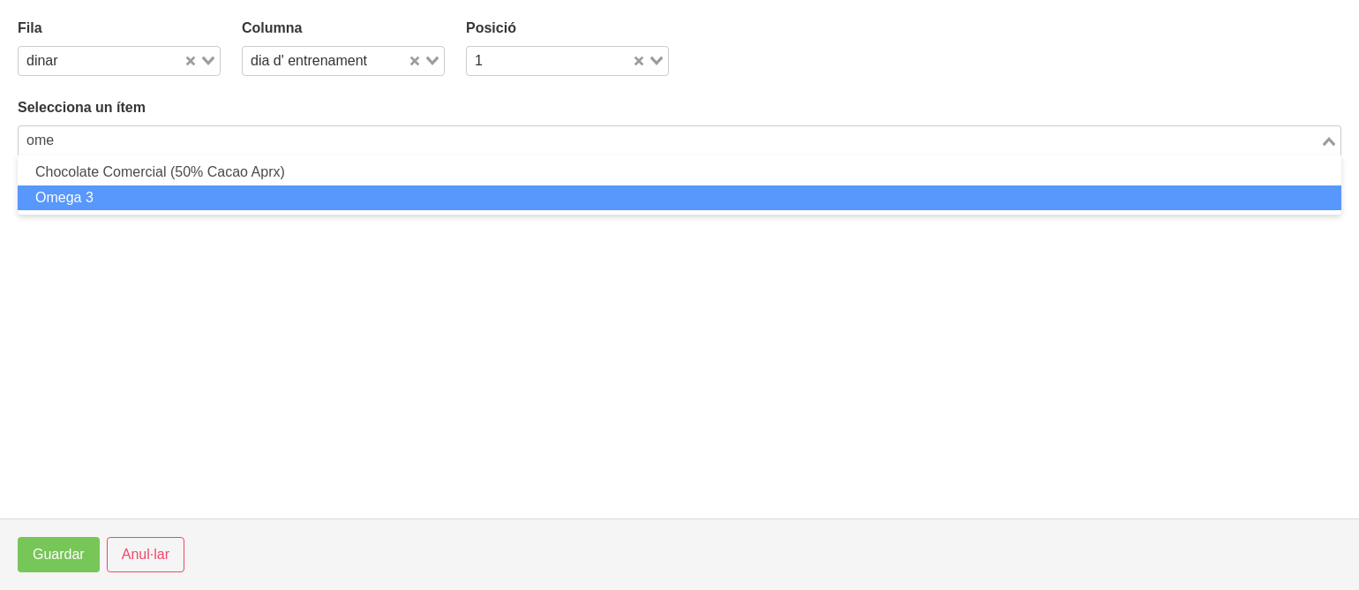
click at [295, 193] on li "Omega 3" at bounding box center [680, 198] width 1324 height 26
type input "ome"
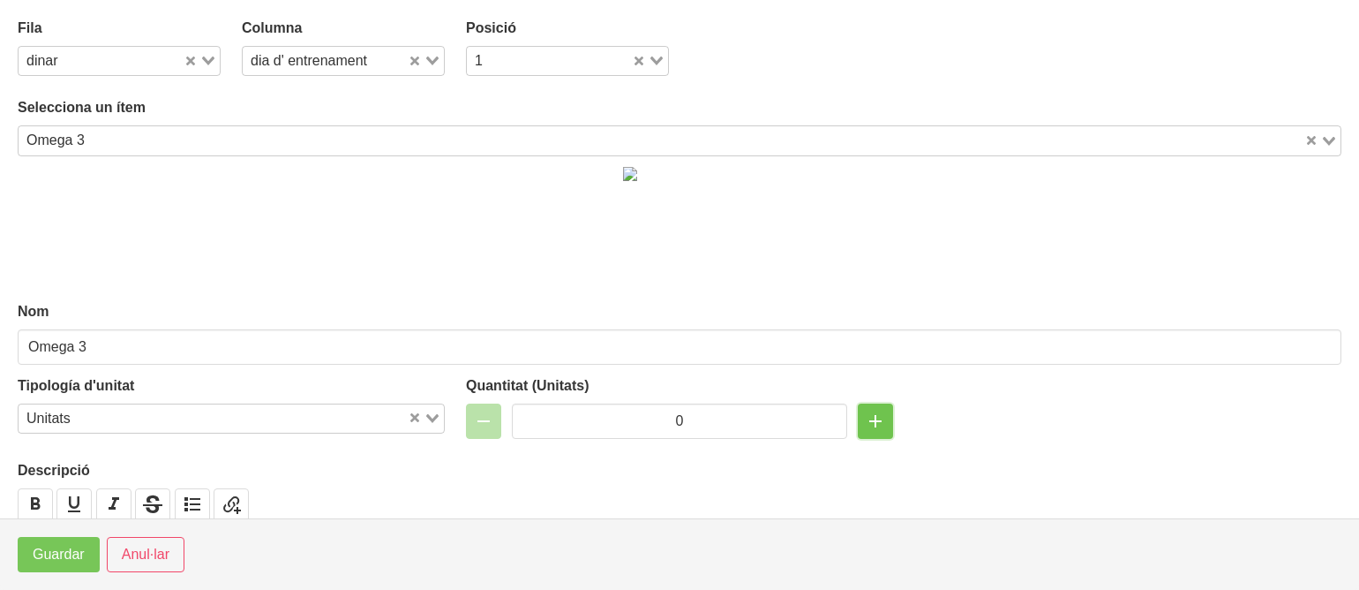
click at [876, 434] on icon "button" at bounding box center [875, 421] width 21 height 32
type input "1"
click at [61, 554] on span "Guardar" at bounding box center [59, 554] width 52 height 21
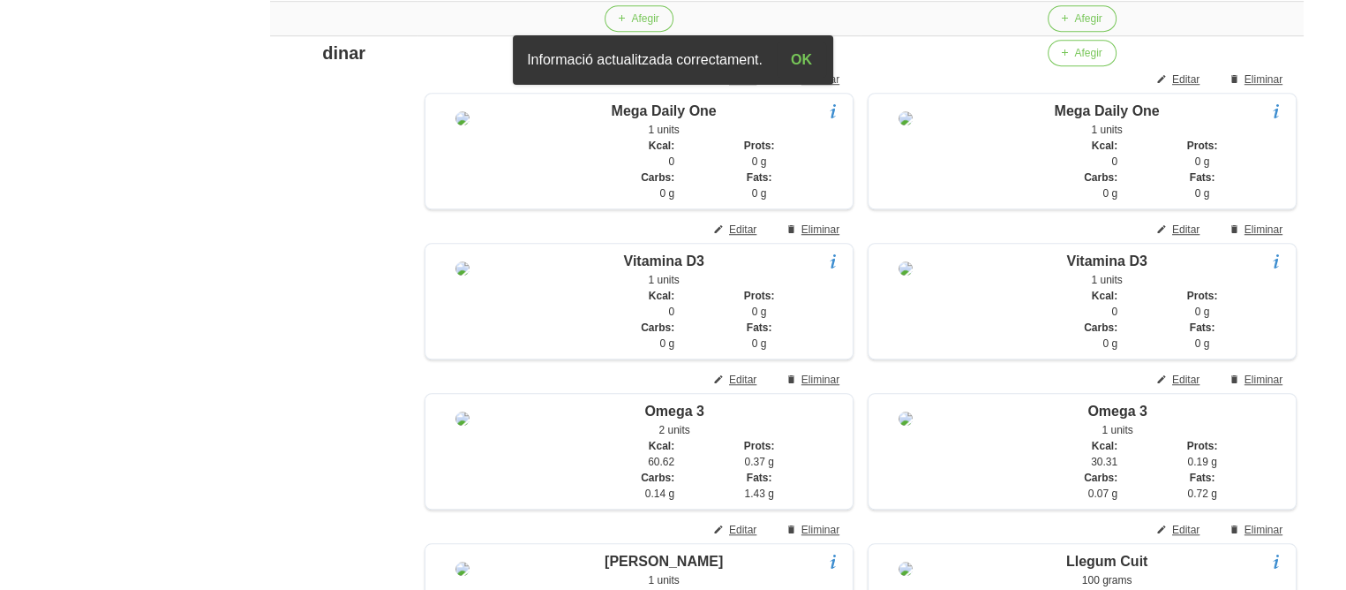
click at [132, 366] on aside "General Dashboard Seccions Clients Administradors Comunicacions Esdeveniments A…" at bounding box center [103, 561] width 228 height 3731
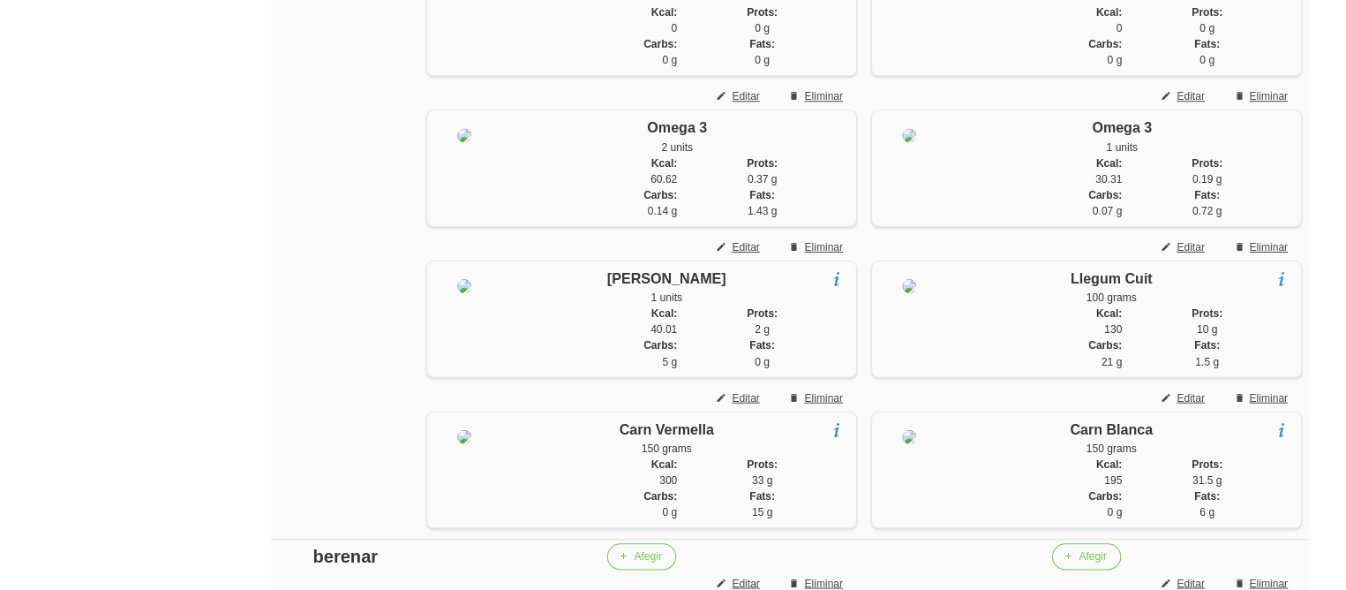
scroll to position [1634, 0]
click at [1181, 105] on span "Editar" at bounding box center [1185, 97] width 27 height 16
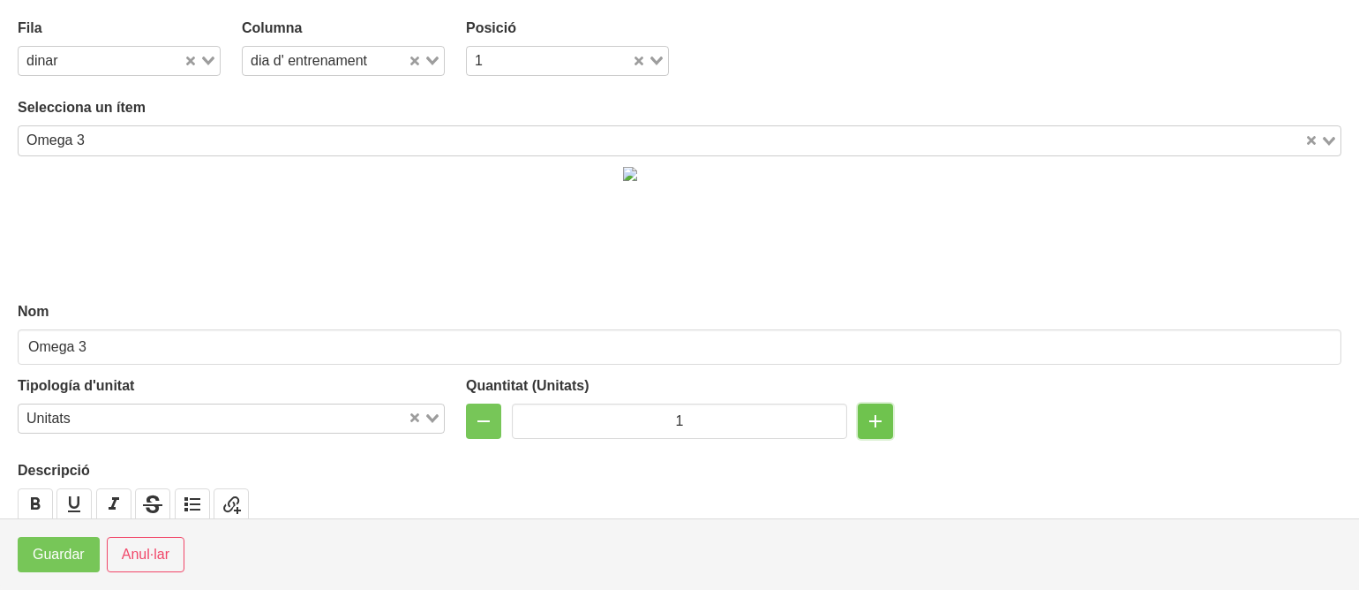
click at [865, 409] on icon "button" at bounding box center [875, 421] width 21 height 32
type input "2"
click at [53, 551] on span "Guardar" at bounding box center [59, 554] width 52 height 21
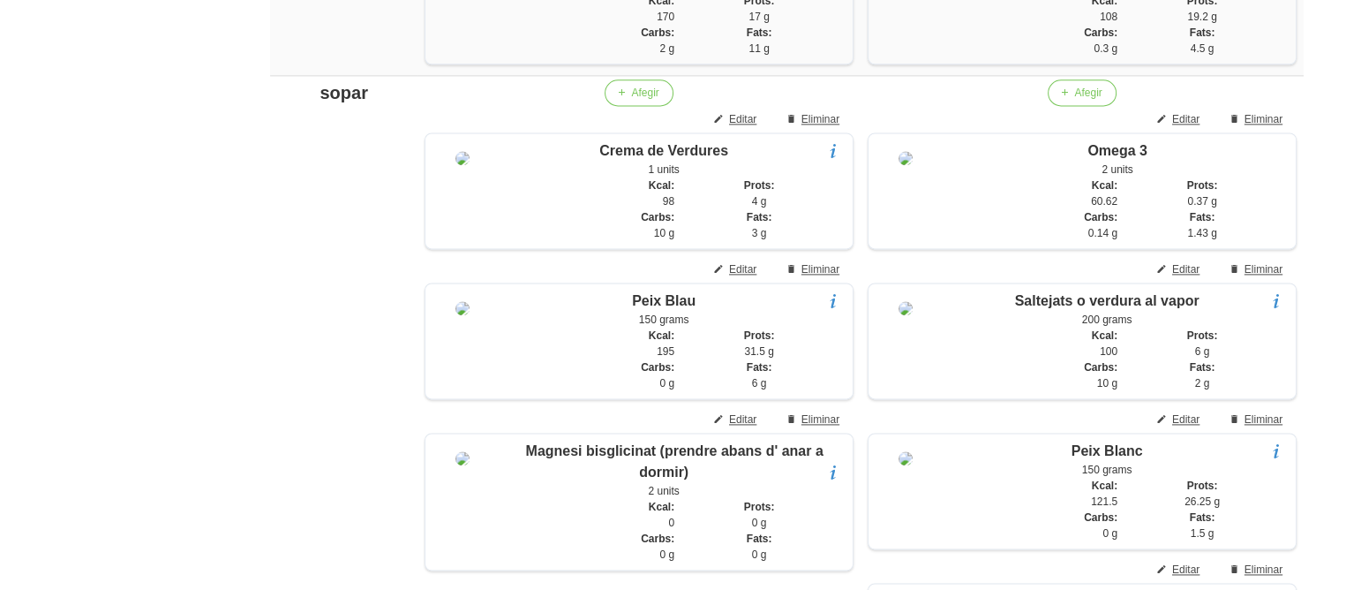
scroll to position [2446, 0]
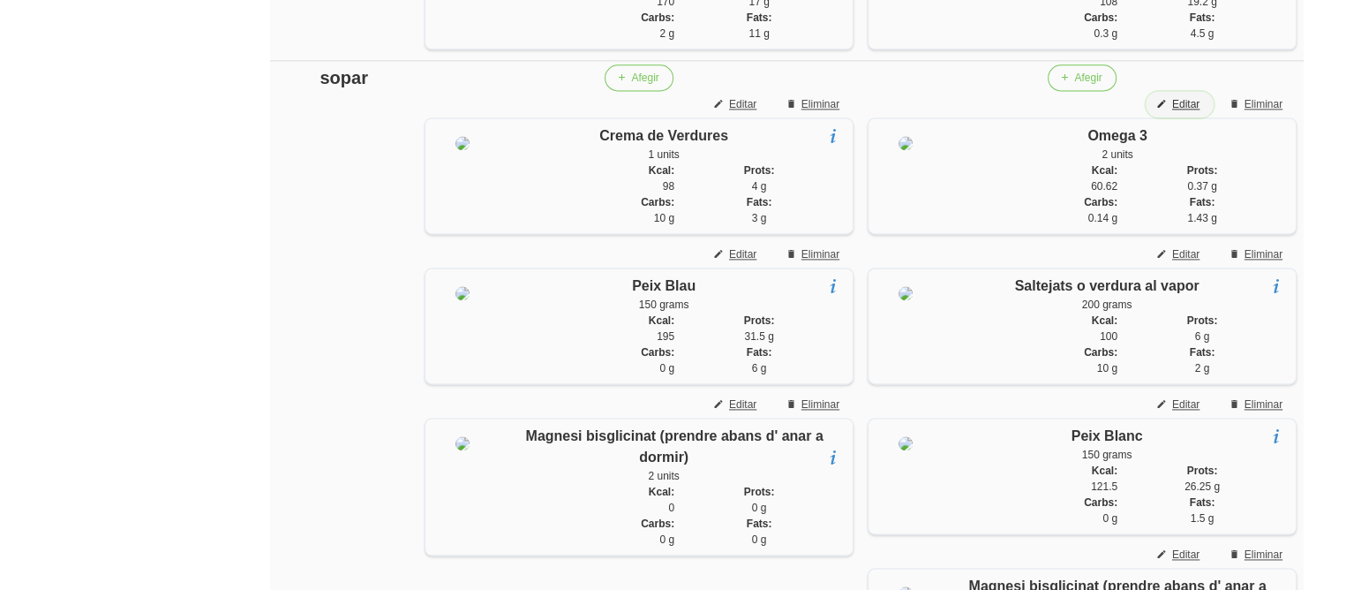
click at [1176, 112] on span "Editar" at bounding box center [1185, 104] width 27 height 16
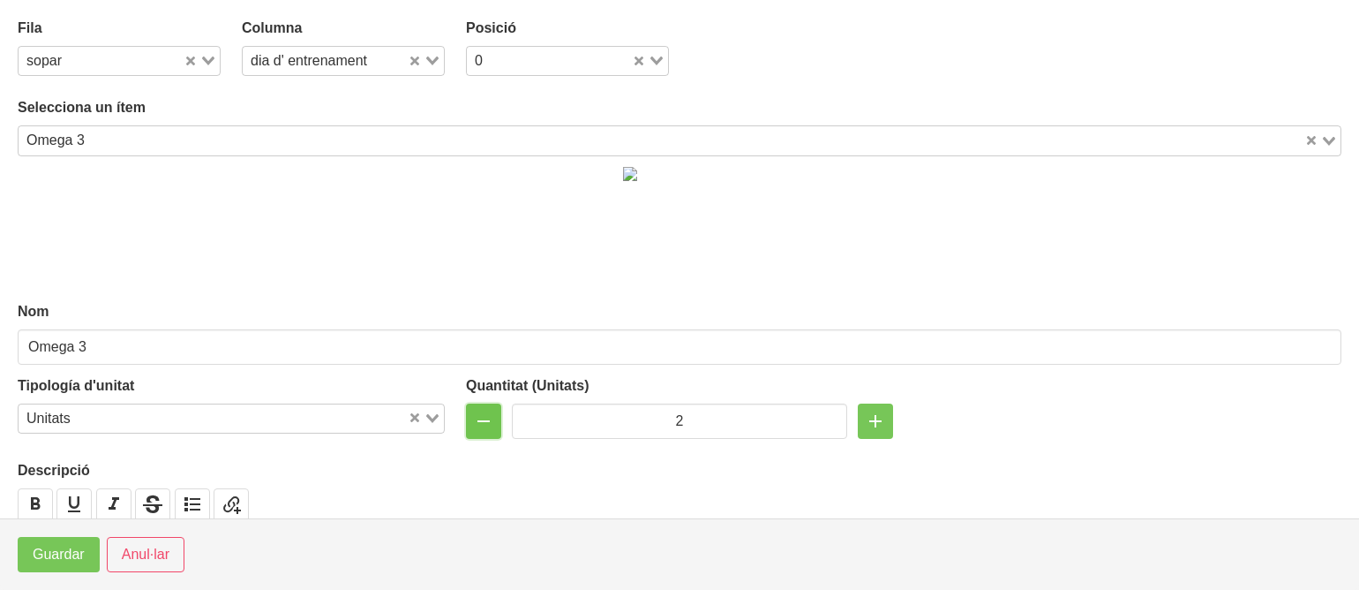
click at [482, 419] on icon "button" at bounding box center [483, 421] width 21 height 32
type input "1"
click at [79, 557] on span "Guardar" at bounding box center [59, 554] width 52 height 21
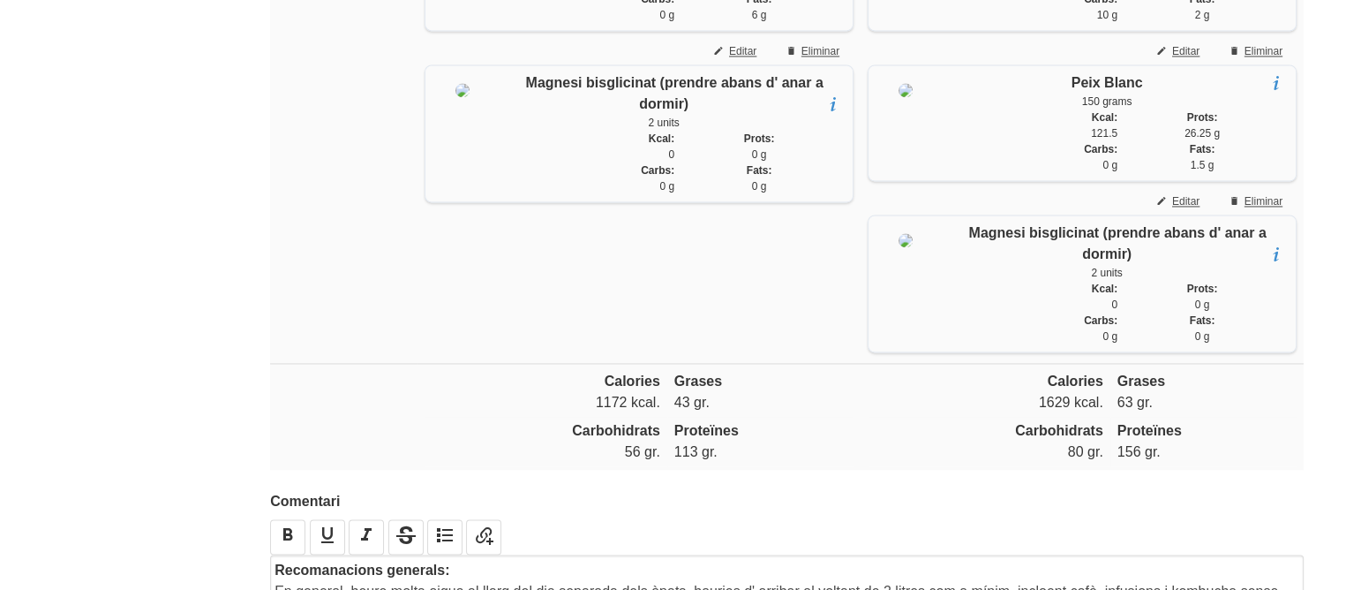
scroll to position [3285, 0]
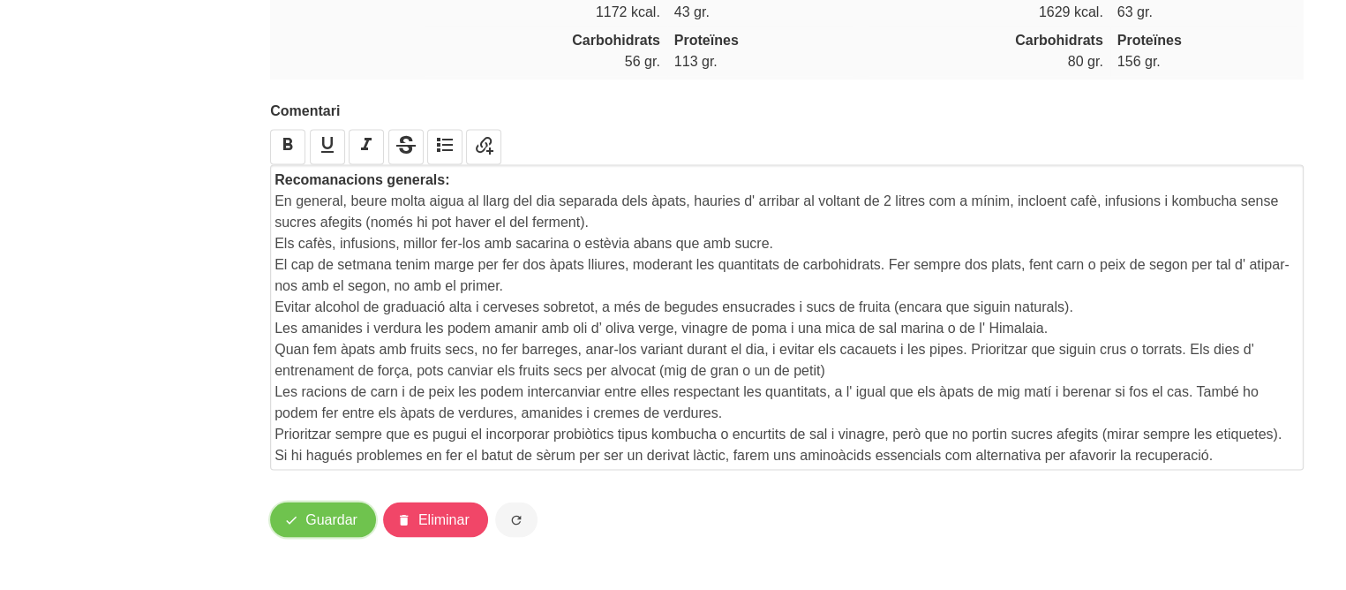
click at [324, 503] on button "Guardar" at bounding box center [323, 518] width 106 height 35
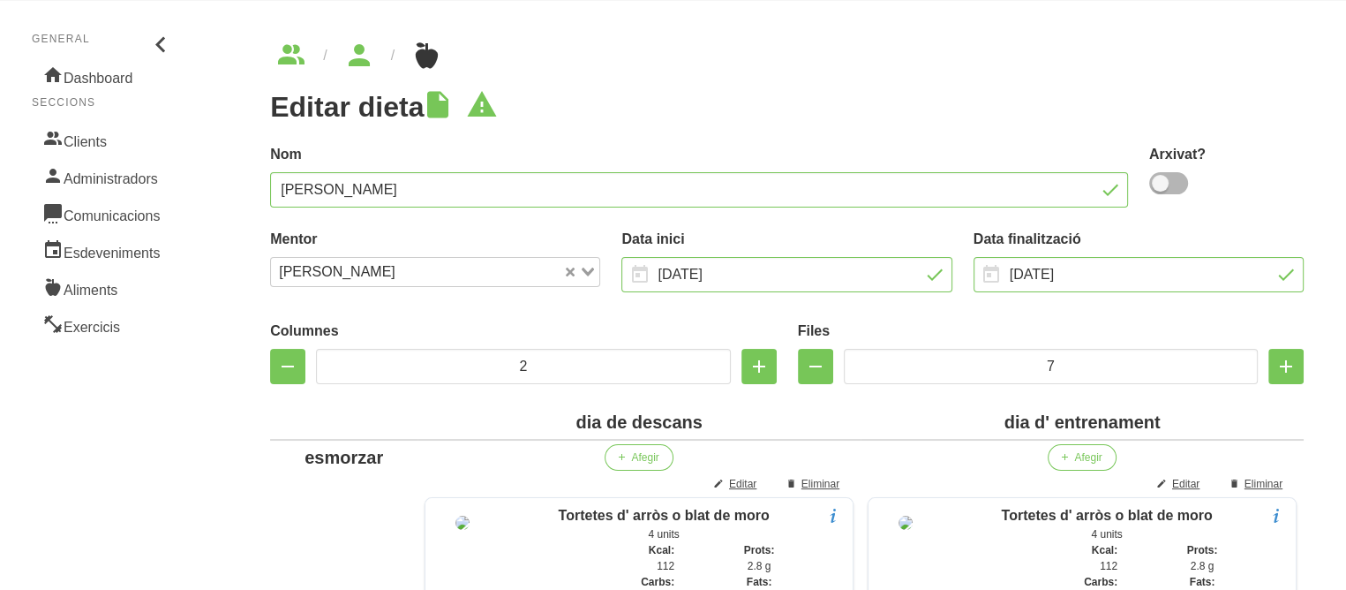
scroll to position [0, 0]
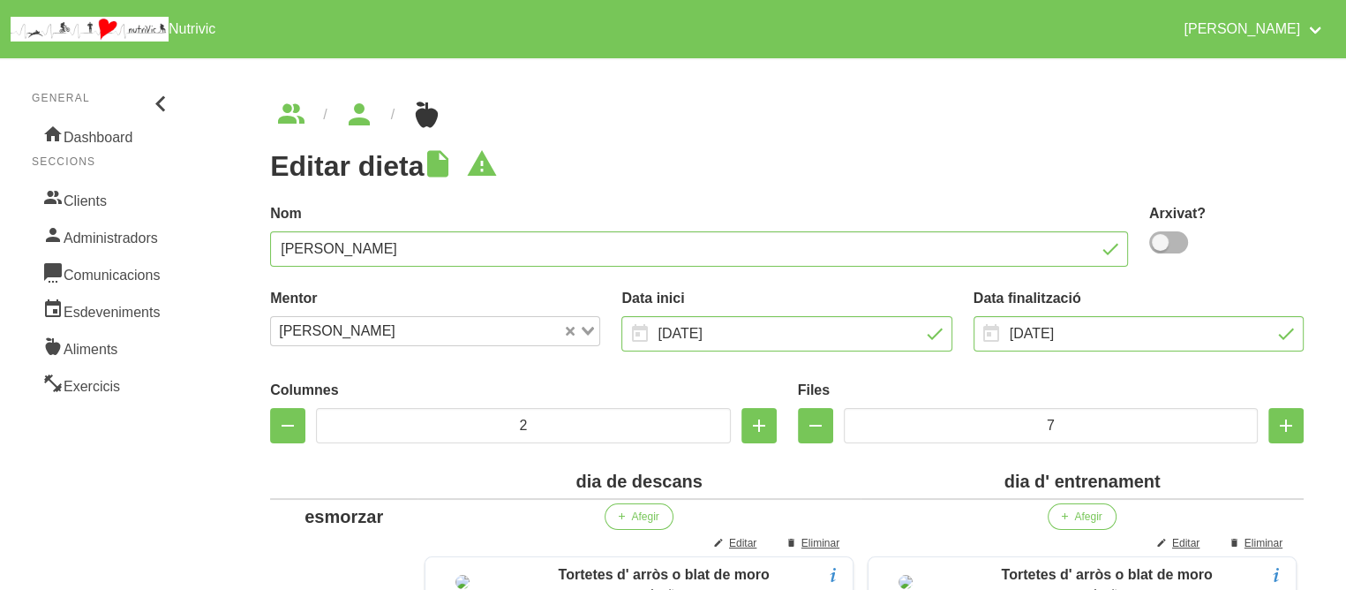
click at [78, 199] on link "Clients" at bounding box center [103, 198] width 143 height 37
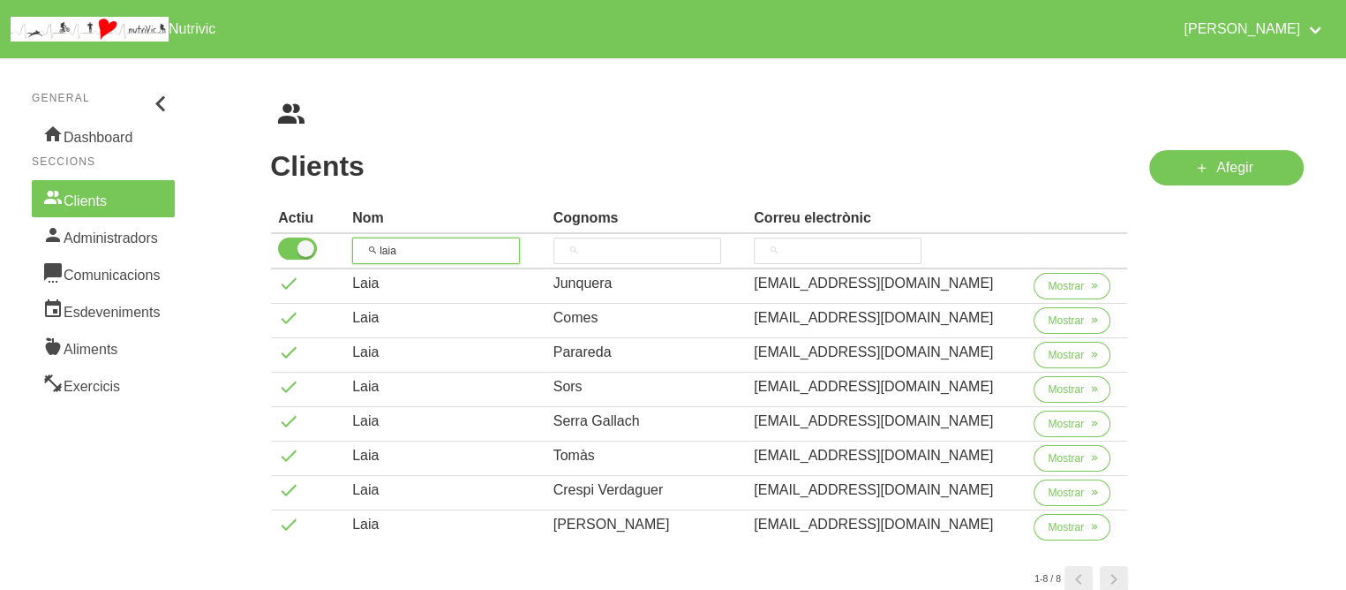
click at [395, 246] on input "laia" at bounding box center [436, 250] width 168 height 26
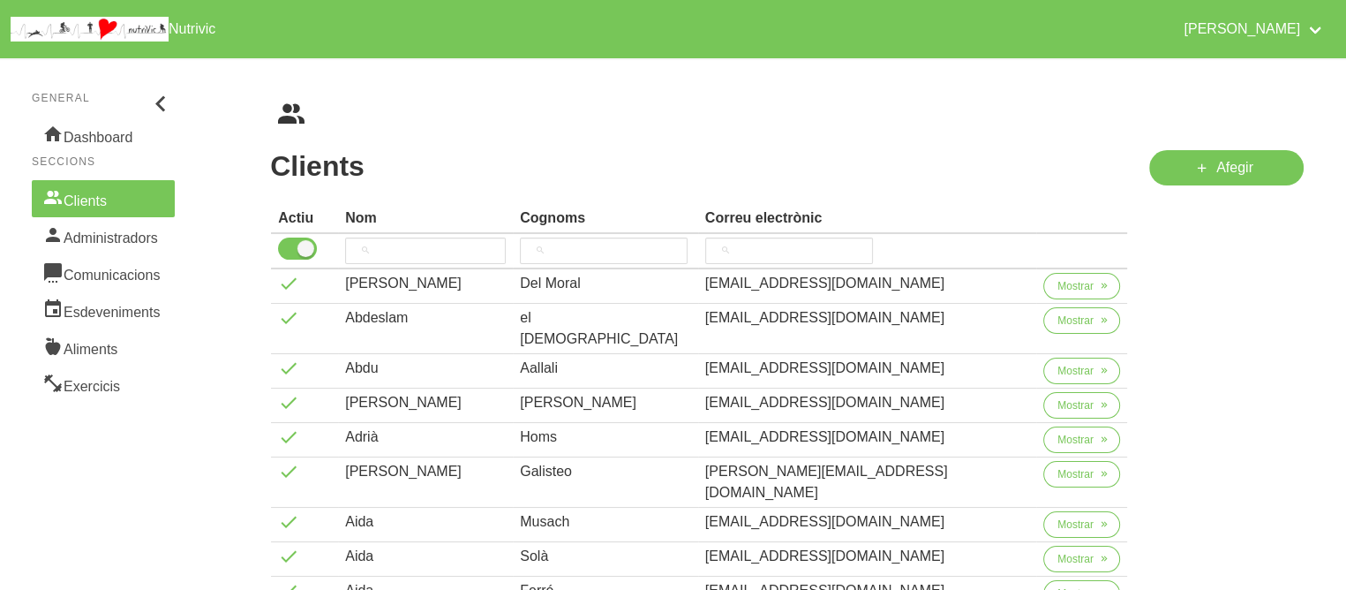
click at [503, 155] on h1 "Clients" at bounding box center [699, 166] width 858 height 32
